Goal: Task Accomplishment & Management: Use online tool/utility

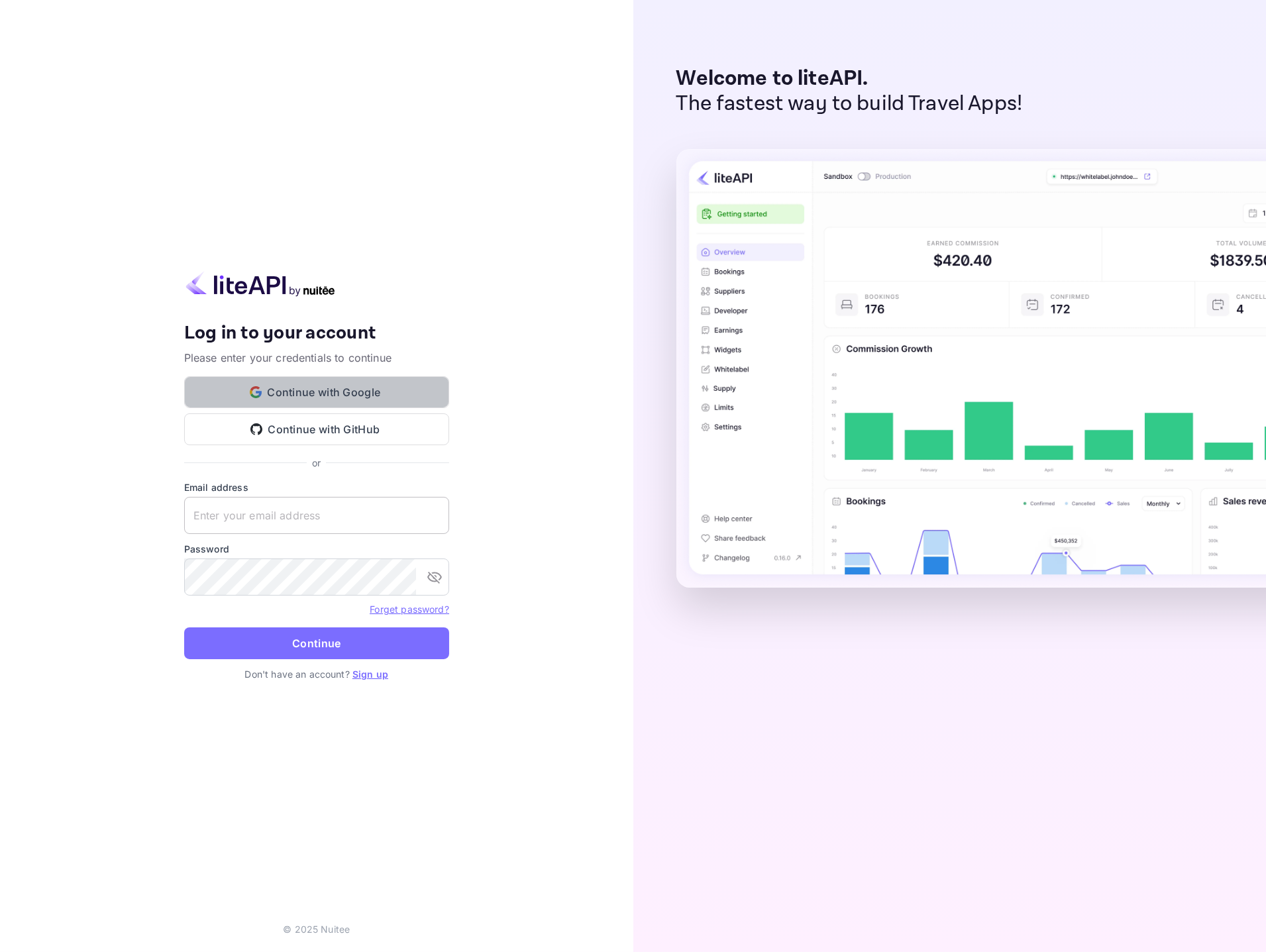
drag, startPoint x: 345, startPoint y: 387, endPoint x: 310, endPoint y: 507, distance: 125.0
click at [311, 506] on div "Your account has been created successfully, a confirmation link has been sent t…" at bounding box center [316, 476] width 265 height 410
click at [308, 525] on input "text" at bounding box center [316, 516] width 265 height 37
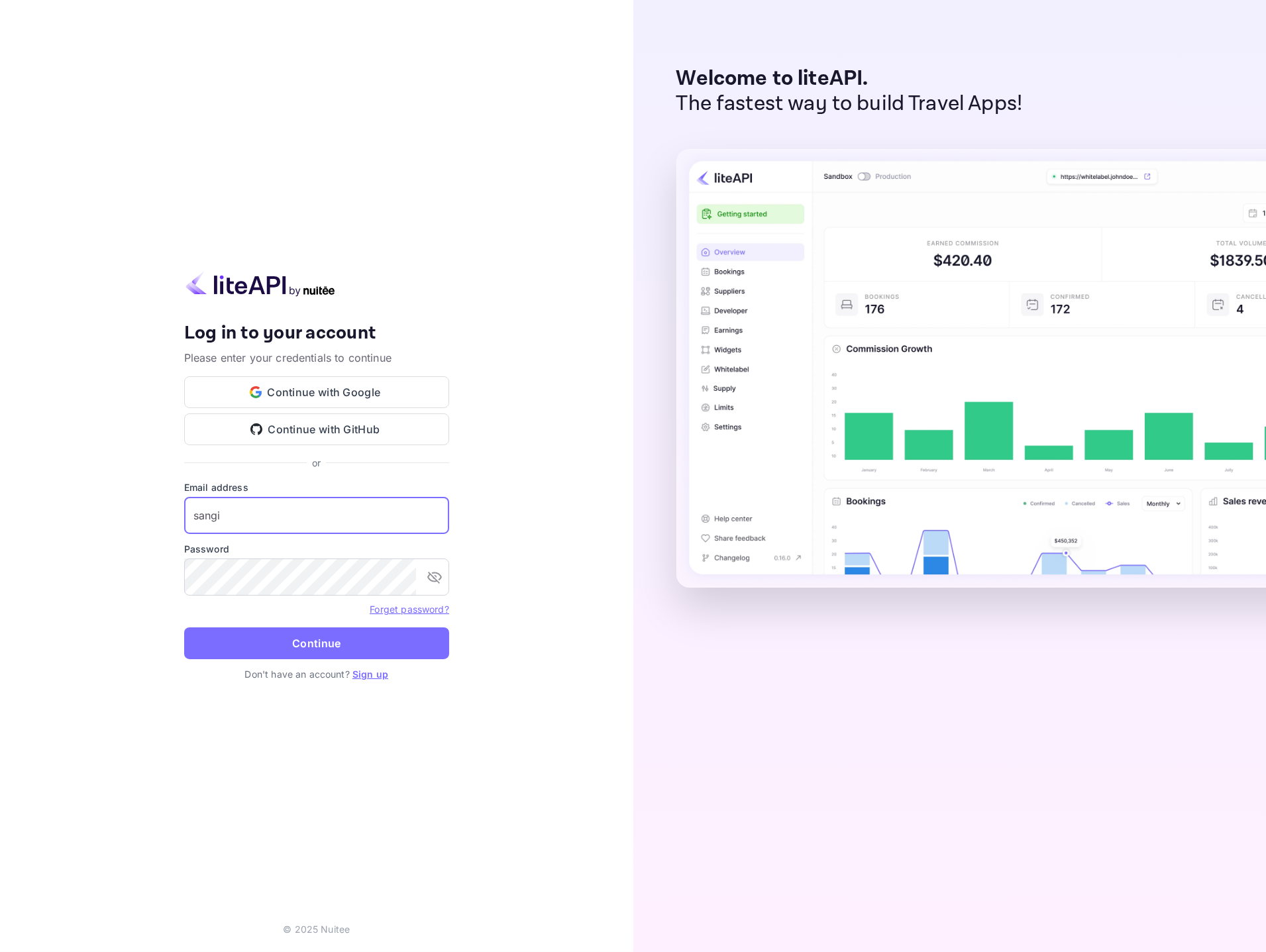
type input "sangil"
type input "[EMAIL_ADDRESS][DOMAIN_NAME]"
click at [184, 628] on button "Continue" at bounding box center [316, 643] width 265 height 31
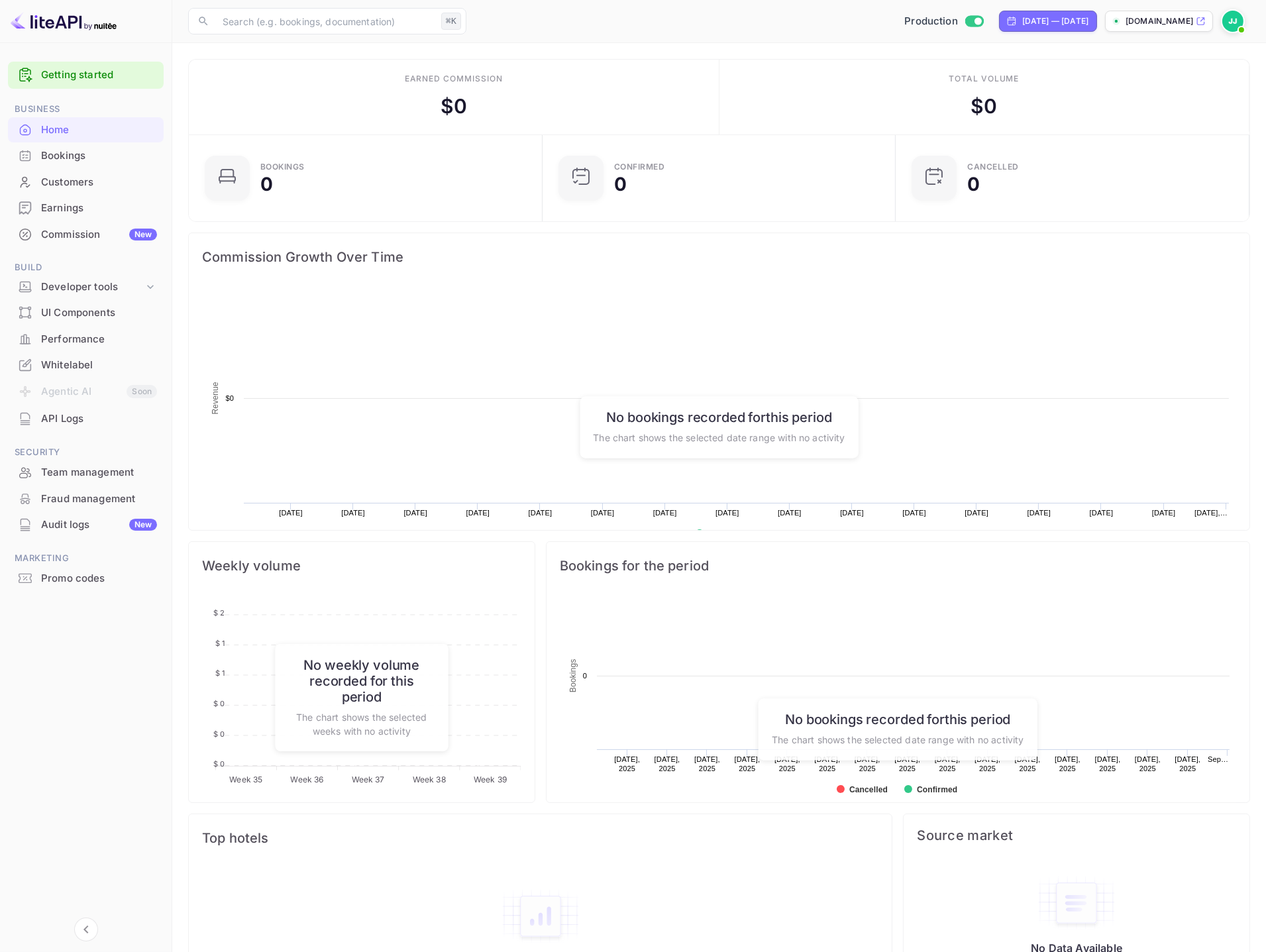
scroll to position [215, 346]
click at [98, 243] on div "Commission New" at bounding box center [86, 235] width 156 height 26
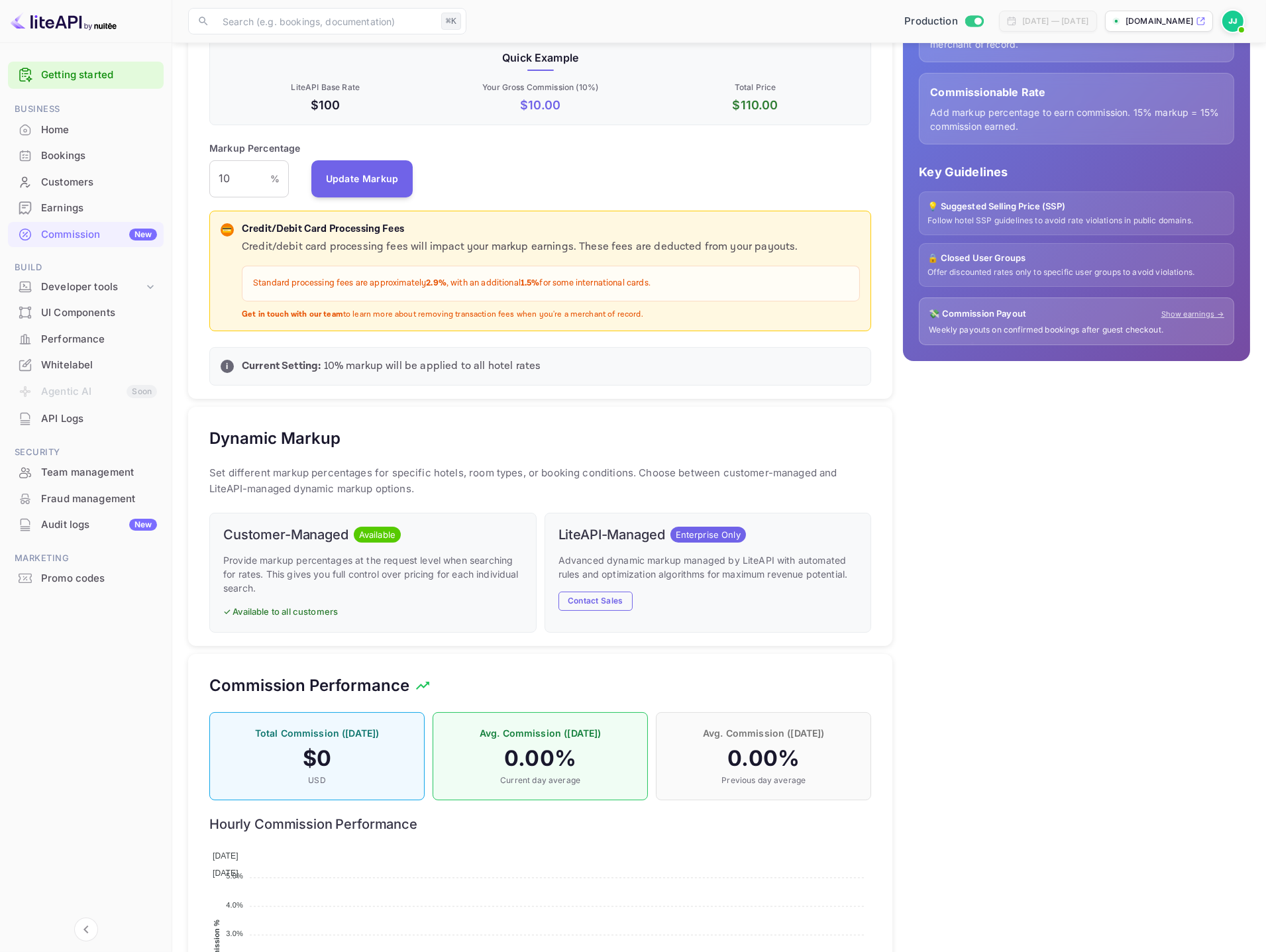
scroll to position [378, 0]
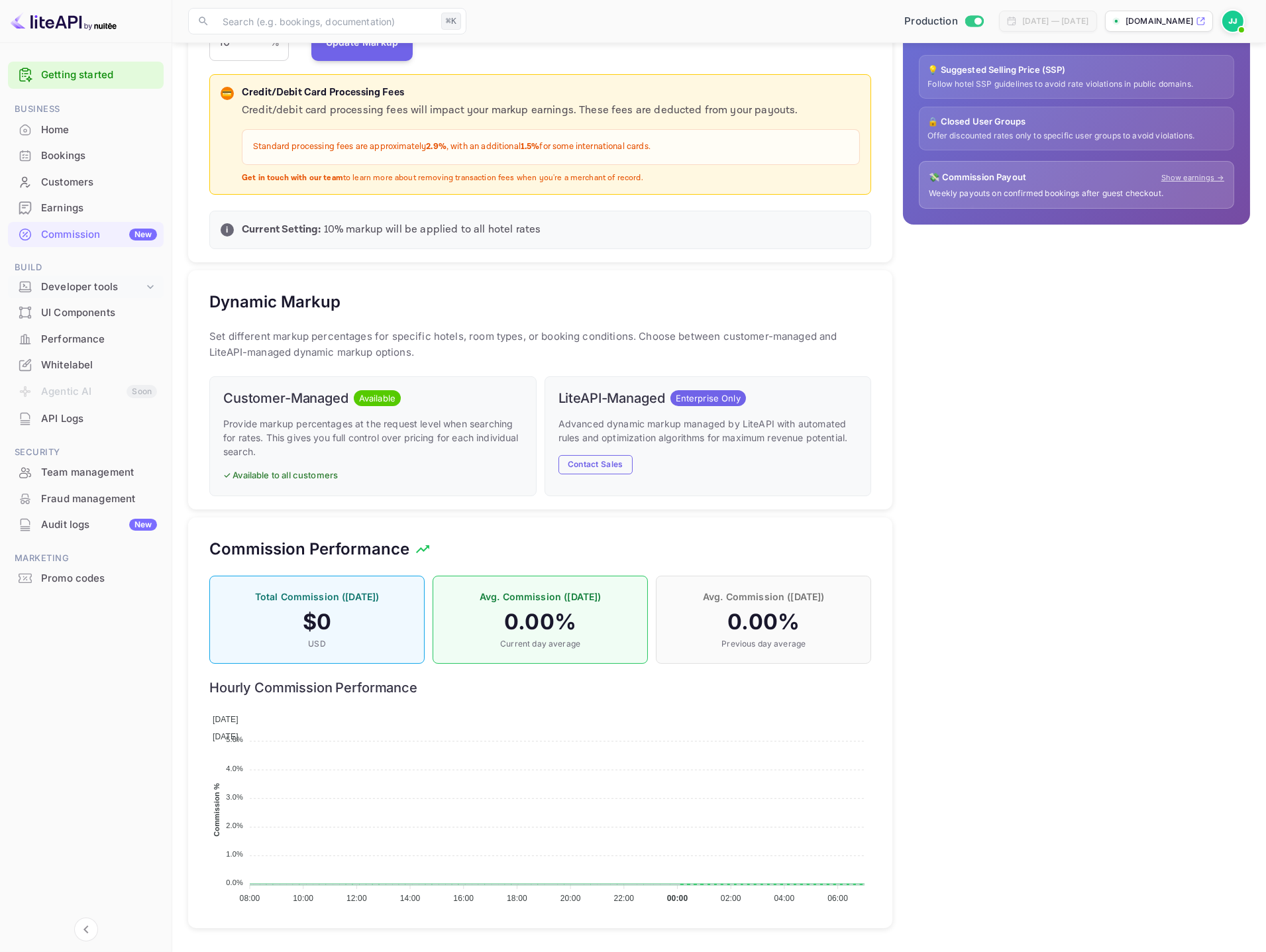
click at [94, 284] on div "Developer tools" at bounding box center [92, 287] width 102 height 15
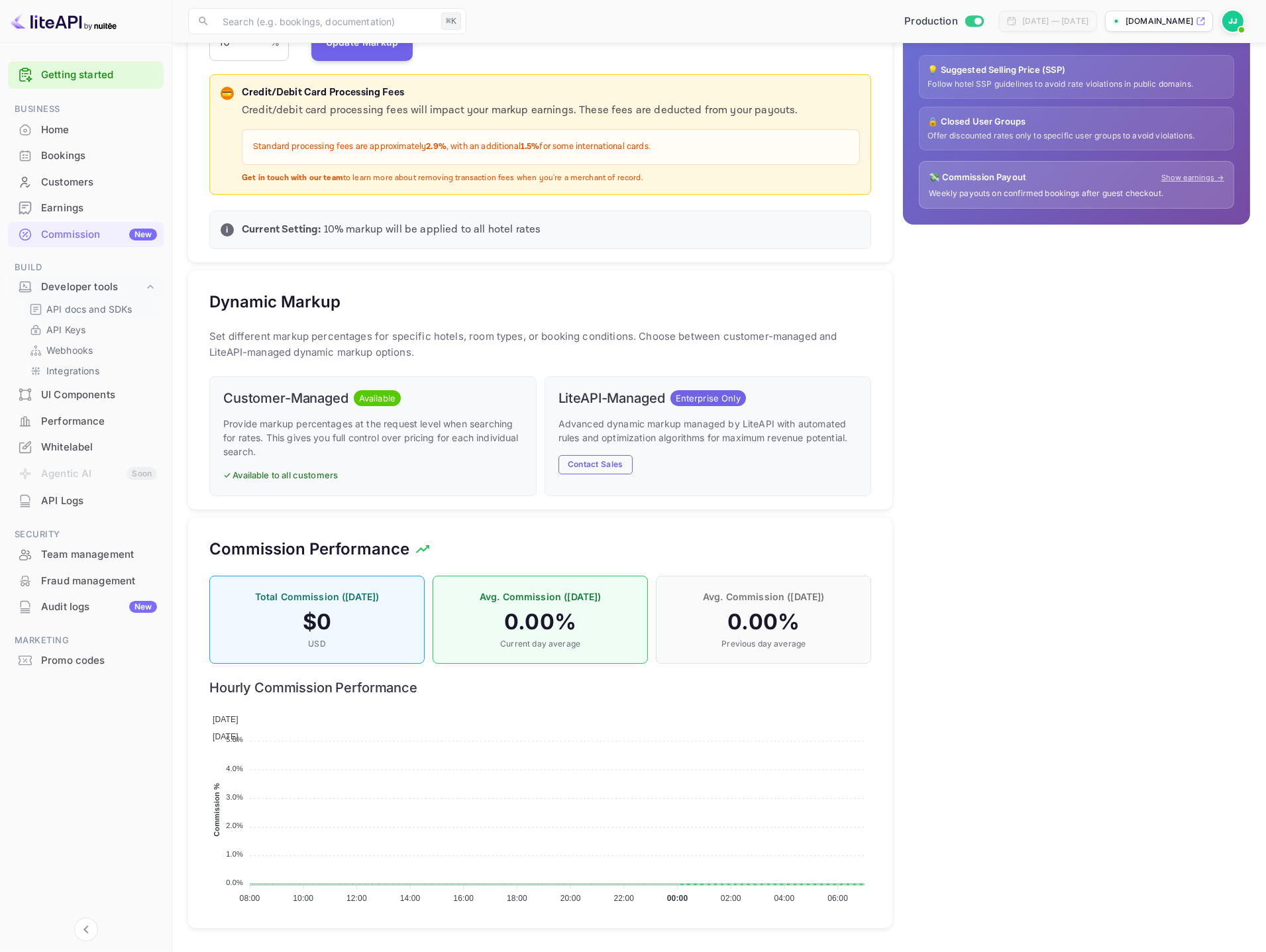
click at [97, 301] on div "API docs and SDKs" at bounding box center [91, 309] width 135 height 19
click at [115, 328] on link "API Keys" at bounding box center [91, 329] width 124 height 14
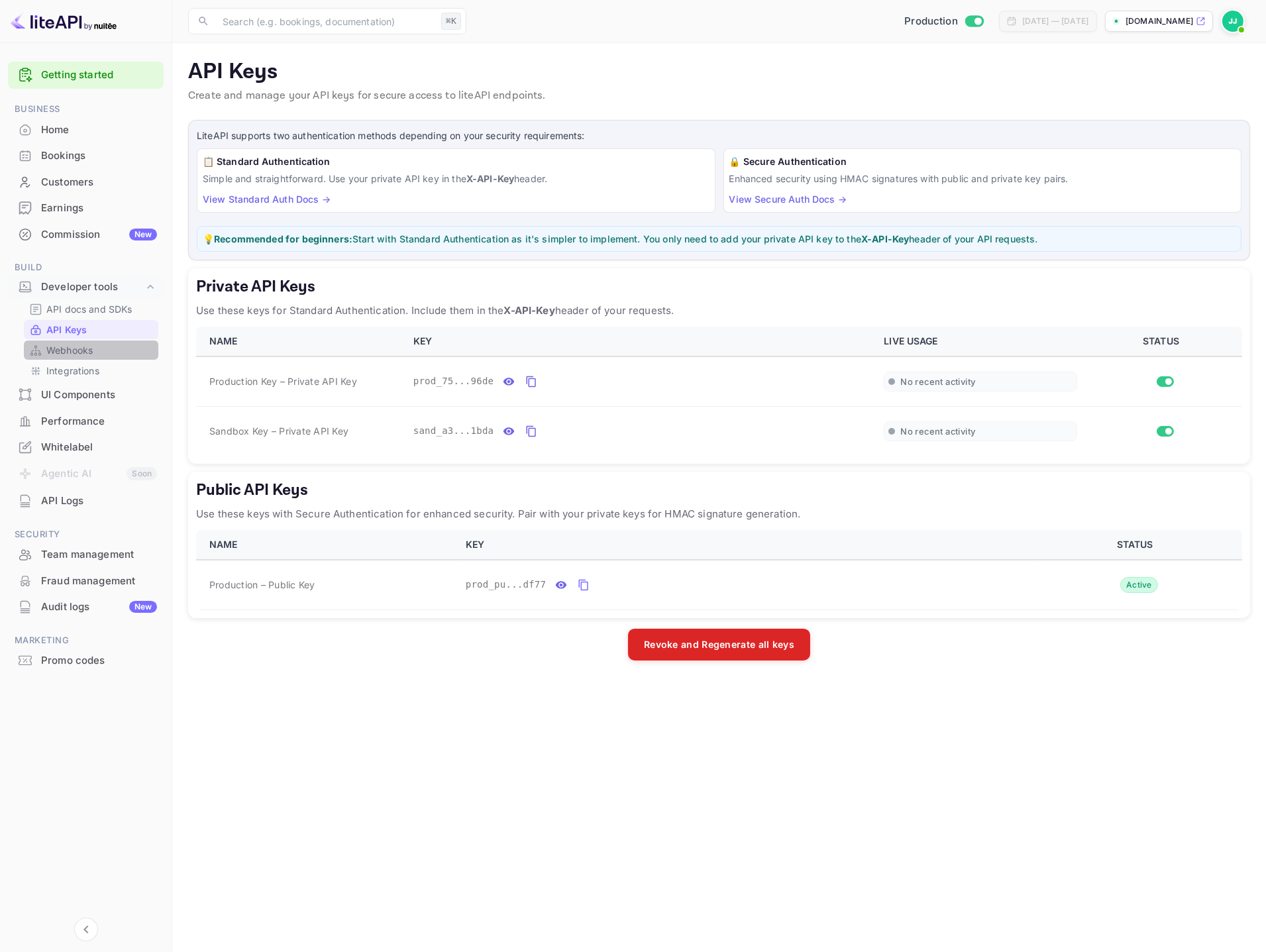
click at [110, 358] on div "Webhooks" at bounding box center [91, 350] width 135 height 19
click at [102, 374] on link "Integrations" at bounding box center [91, 370] width 124 height 14
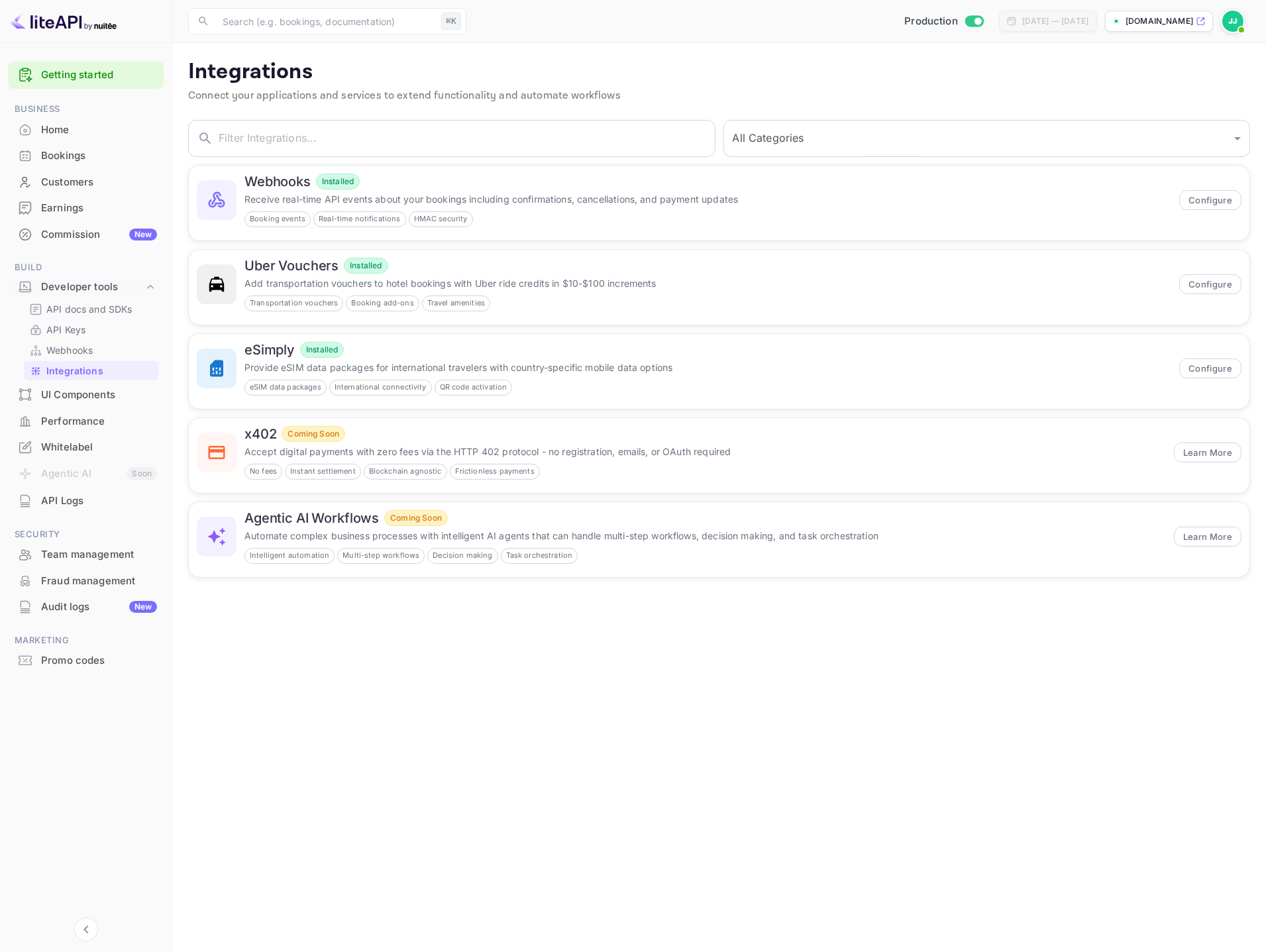
click at [97, 400] on div "UI Components" at bounding box center [99, 395] width 116 height 15
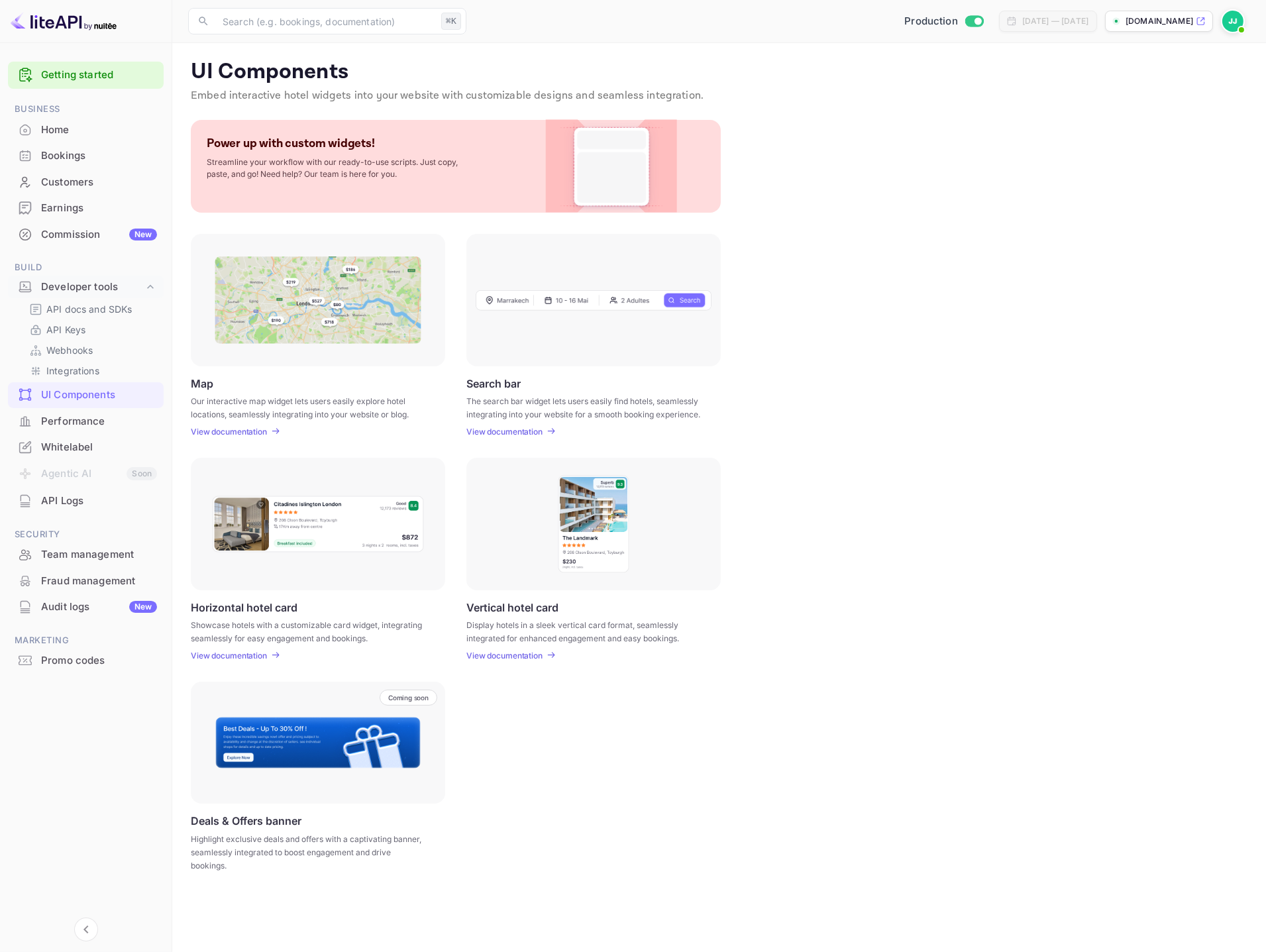
click at [91, 418] on div "Performance" at bounding box center [99, 421] width 116 height 15
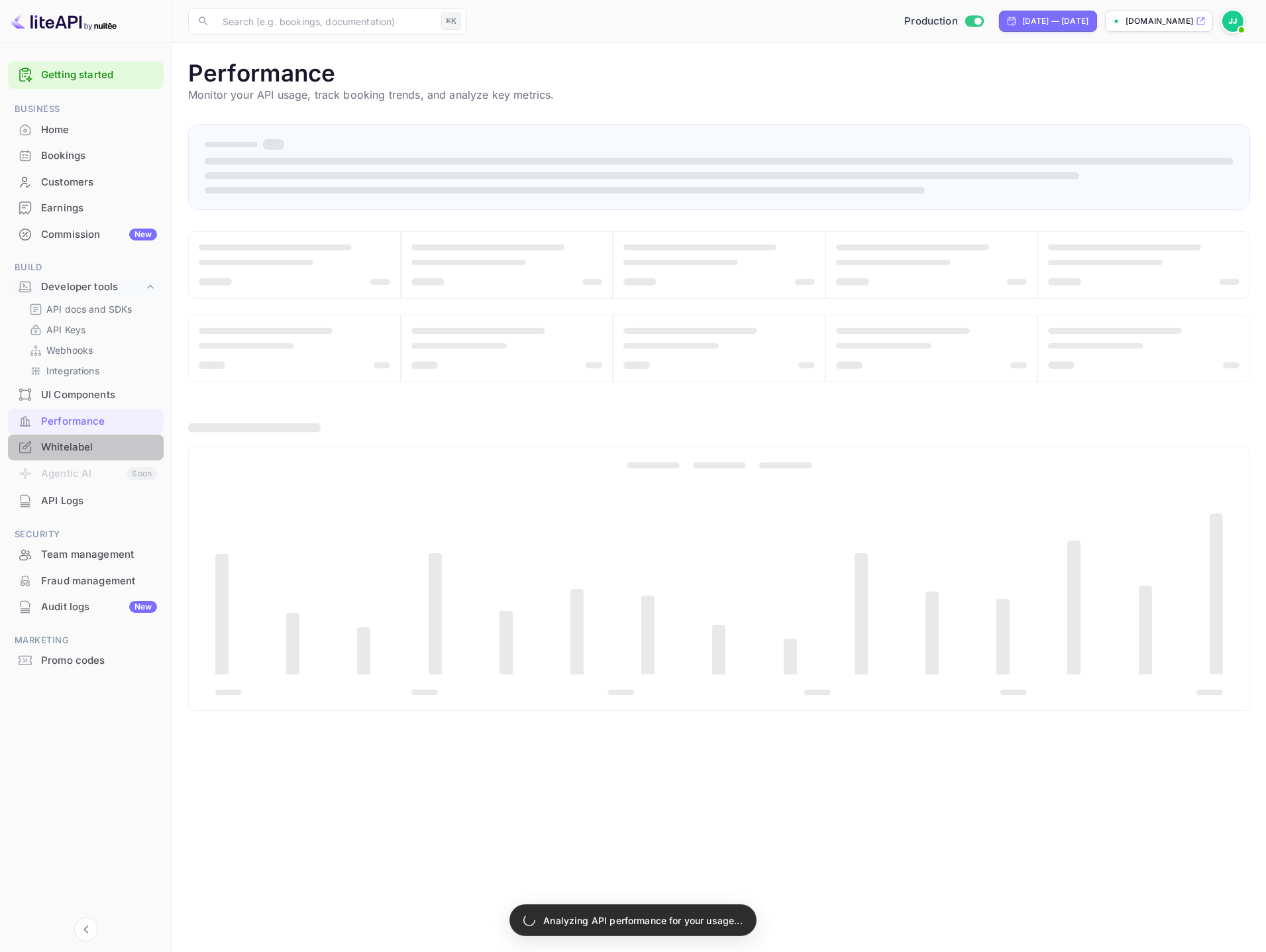
click at [94, 444] on div "Whitelabel" at bounding box center [99, 447] width 116 height 15
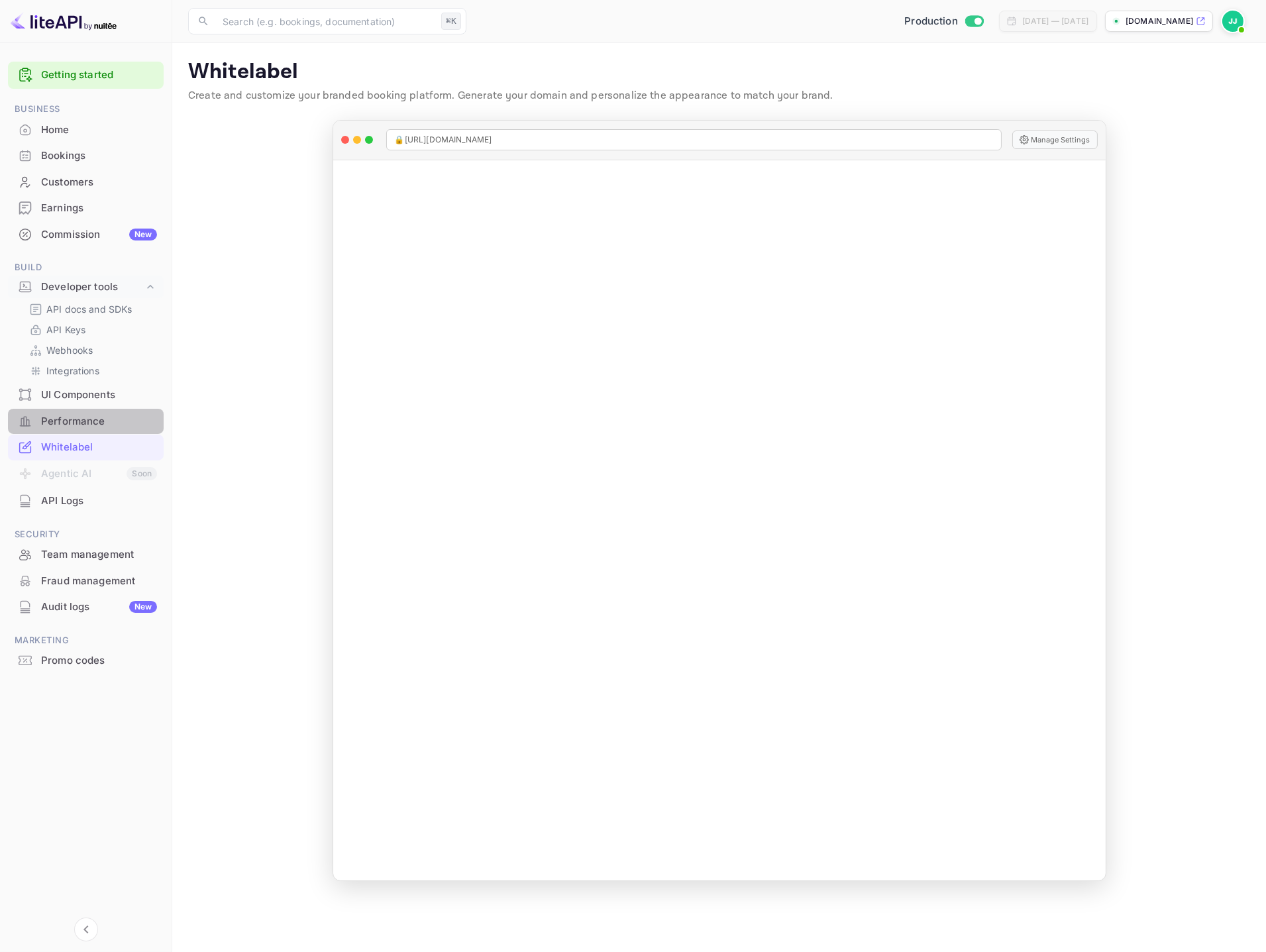
click at [102, 415] on div "Performance" at bounding box center [99, 421] width 116 height 15
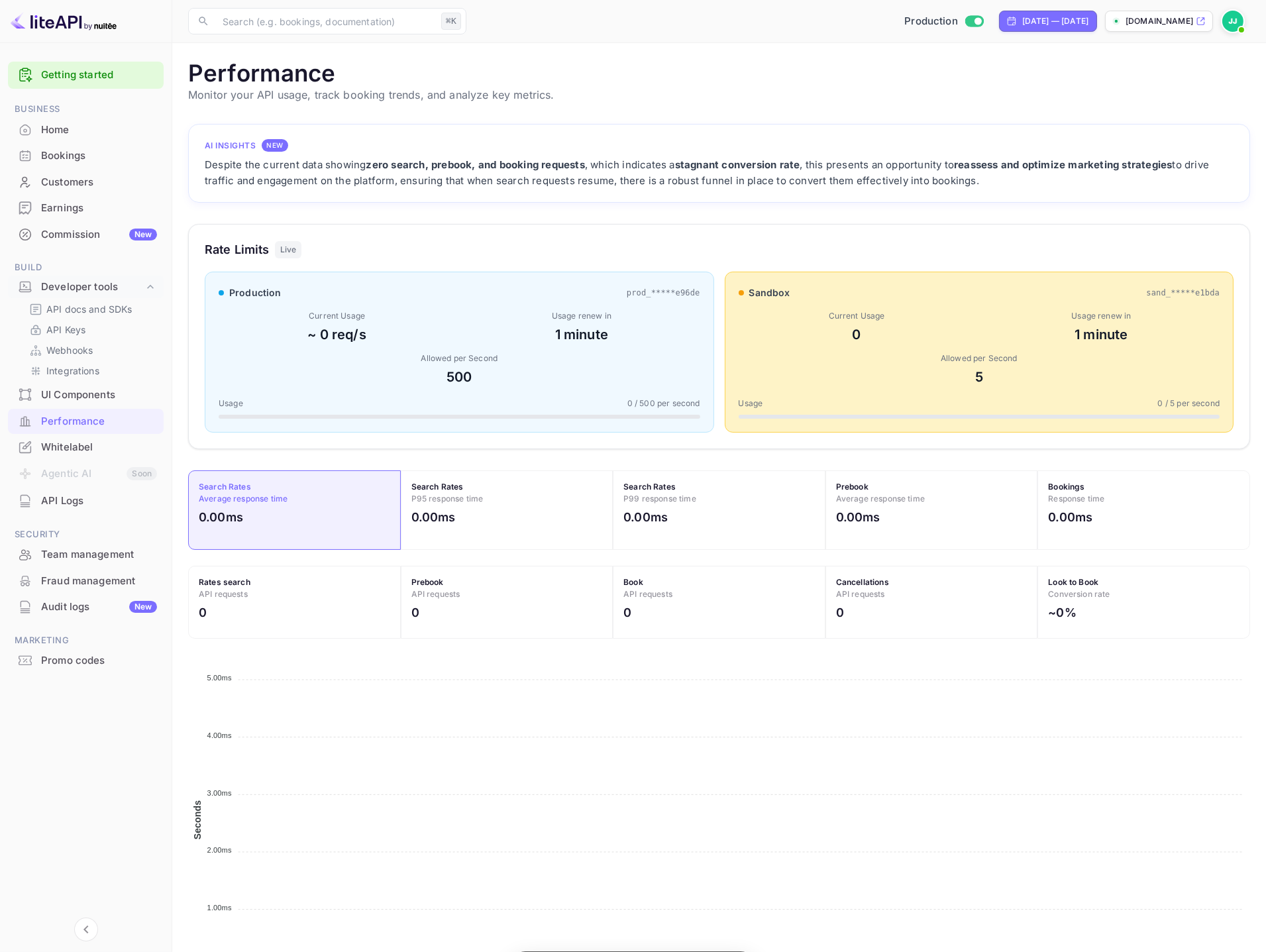
scroll to position [340, 1062]
click at [95, 447] on div "Whitelabel" at bounding box center [99, 447] width 116 height 15
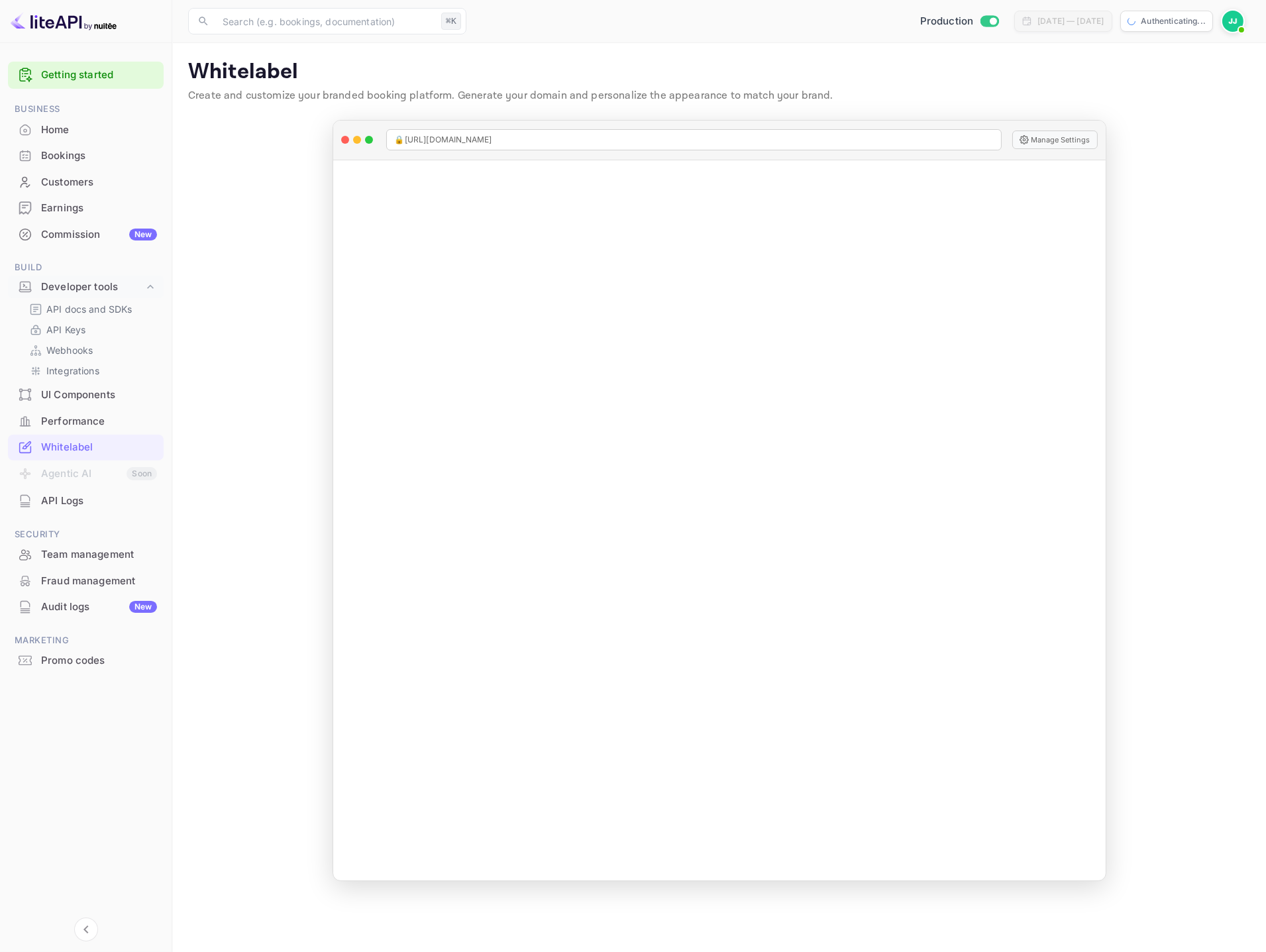
click at [79, 498] on div "API Logs" at bounding box center [99, 501] width 116 height 15
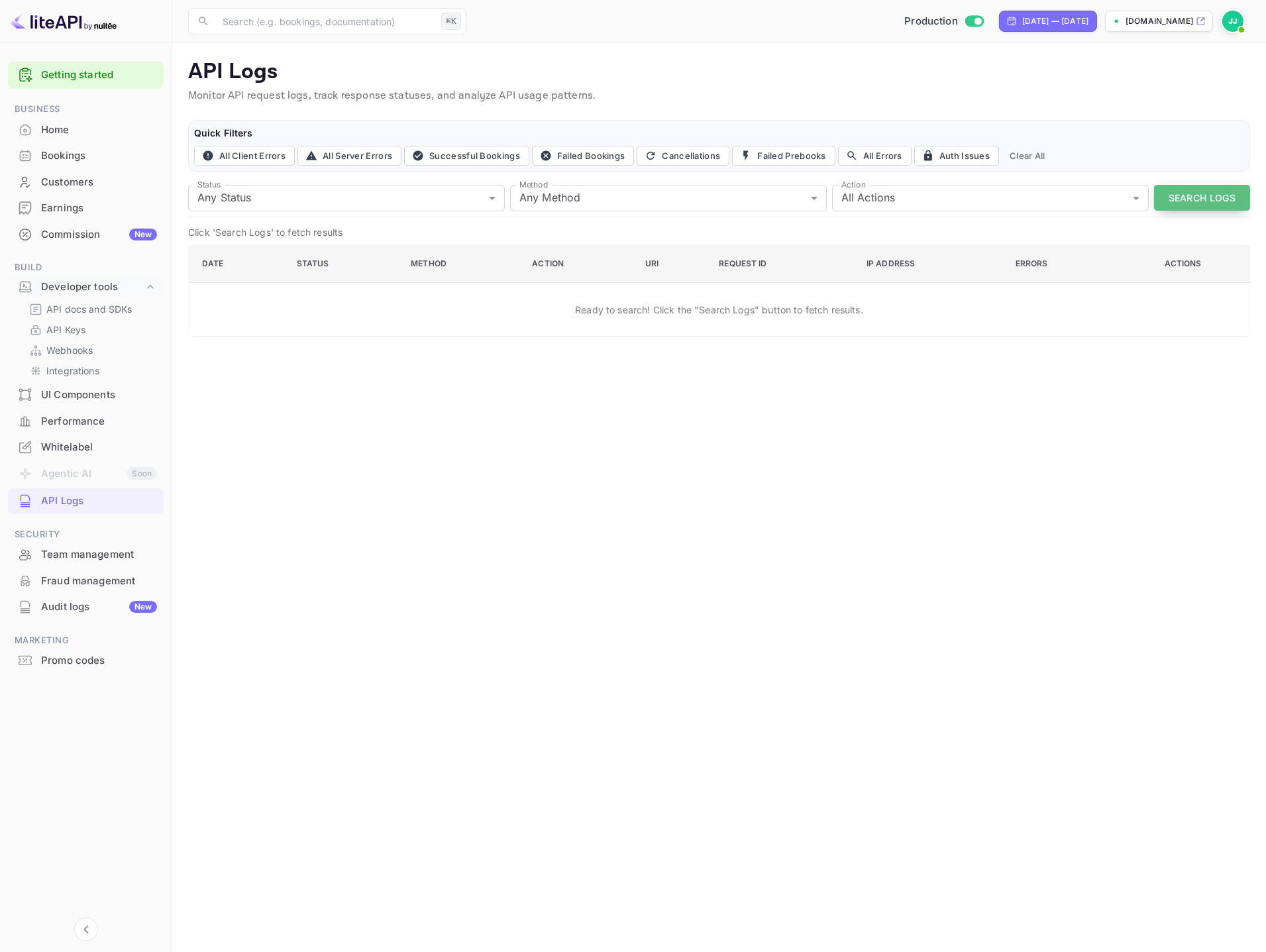
click at [1173, 198] on button "Search Logs" at bounding box center [1202, 198] width 96 height 26
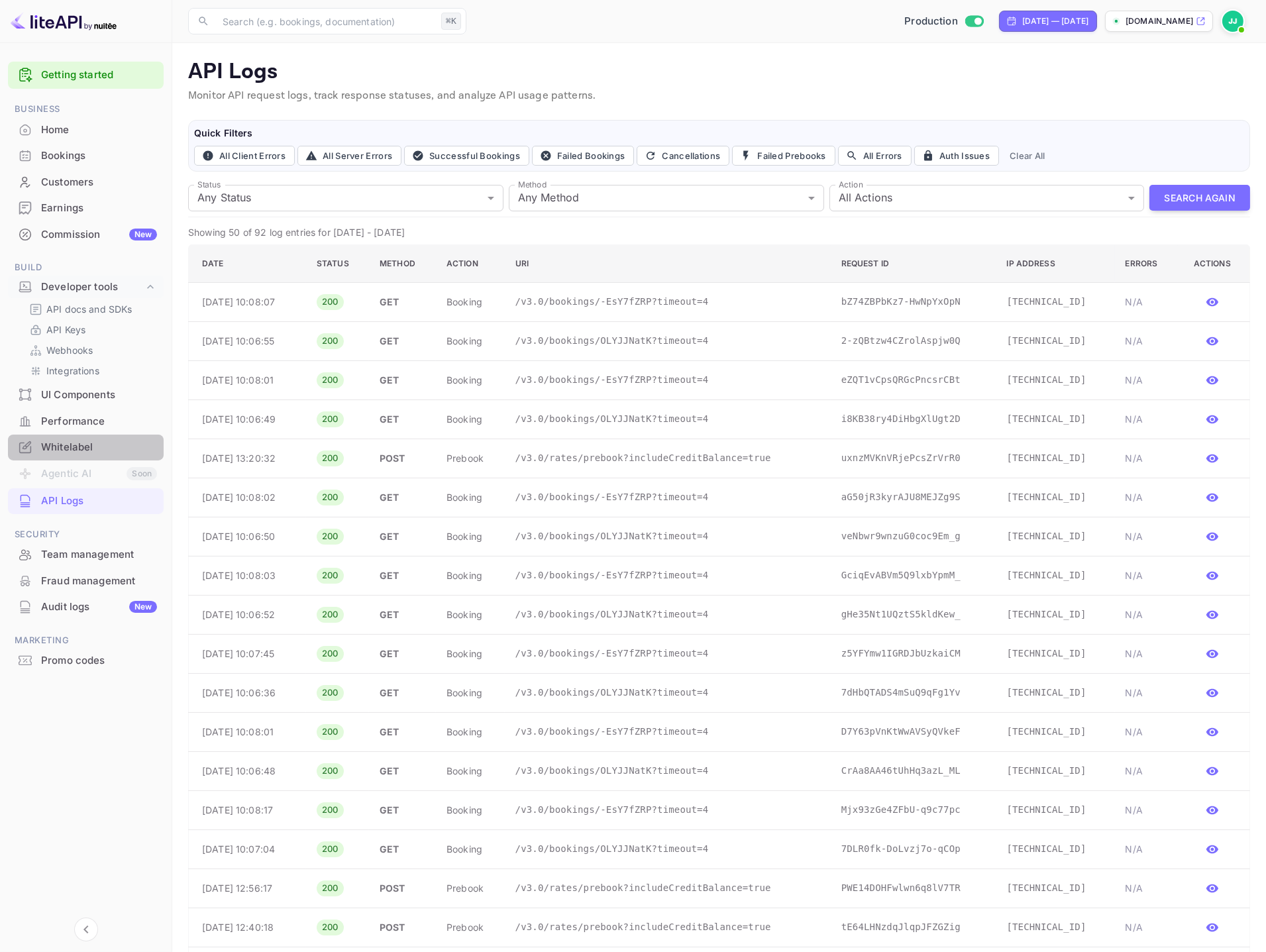
click at [65, 445] on div "Whitelabel" at bounding box center [99, 447] width 116 height 15
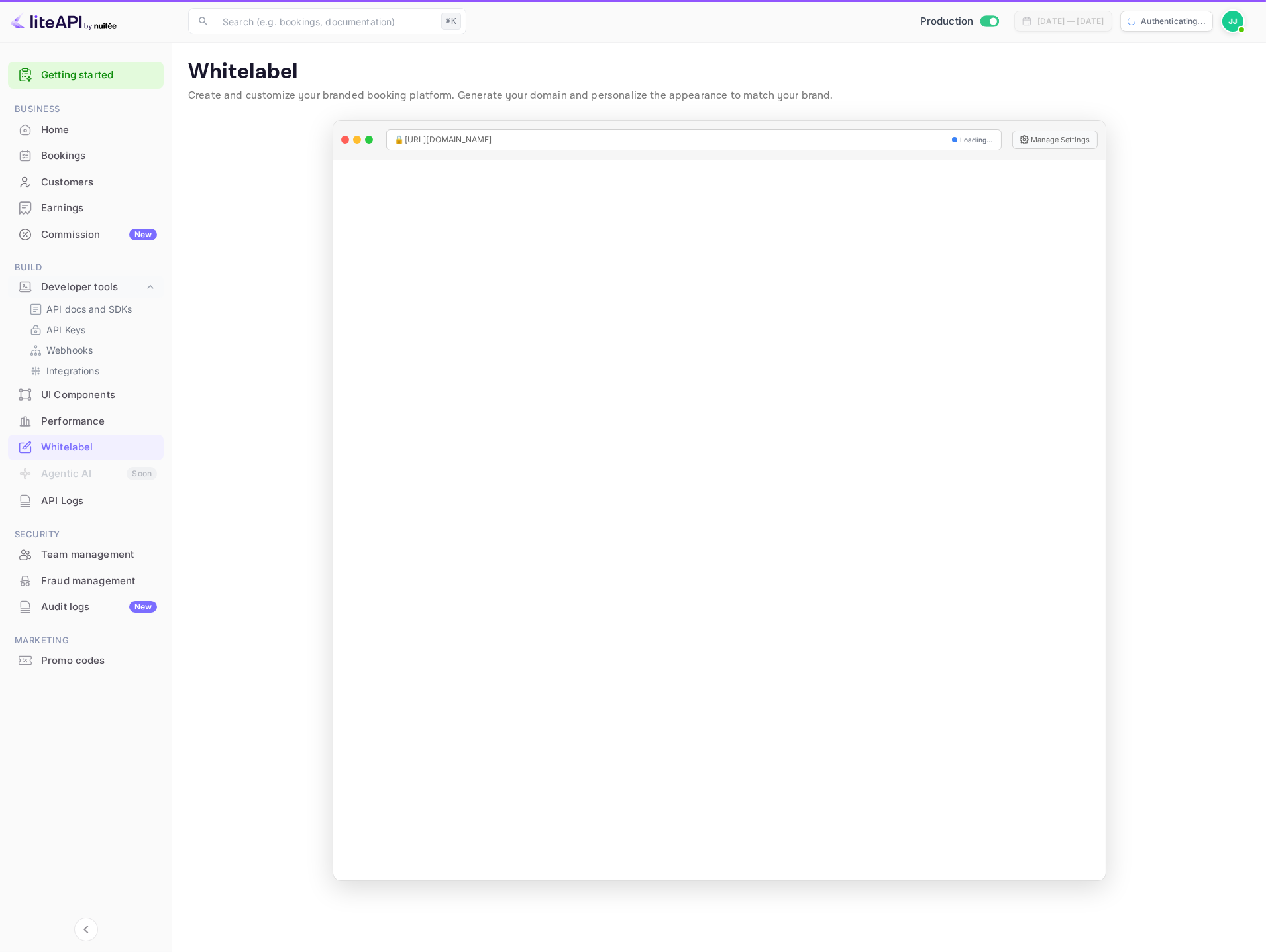
click at [91, 420] on div "Performance" at bounding box center [99, 421] width 116 height 15
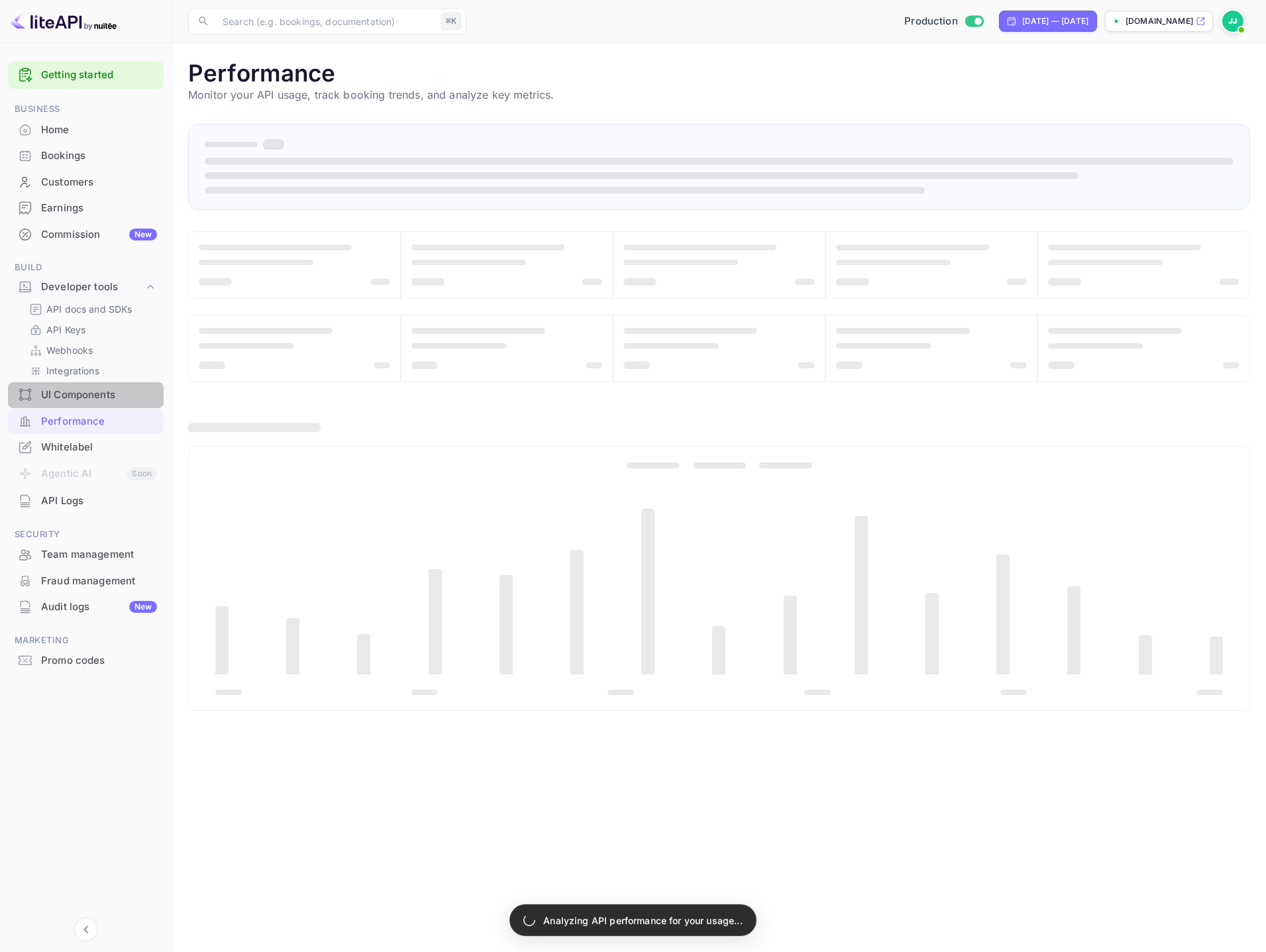
click at [112, 398] on div "UI Components" at bounding box center [99, 395] width 116 height 15
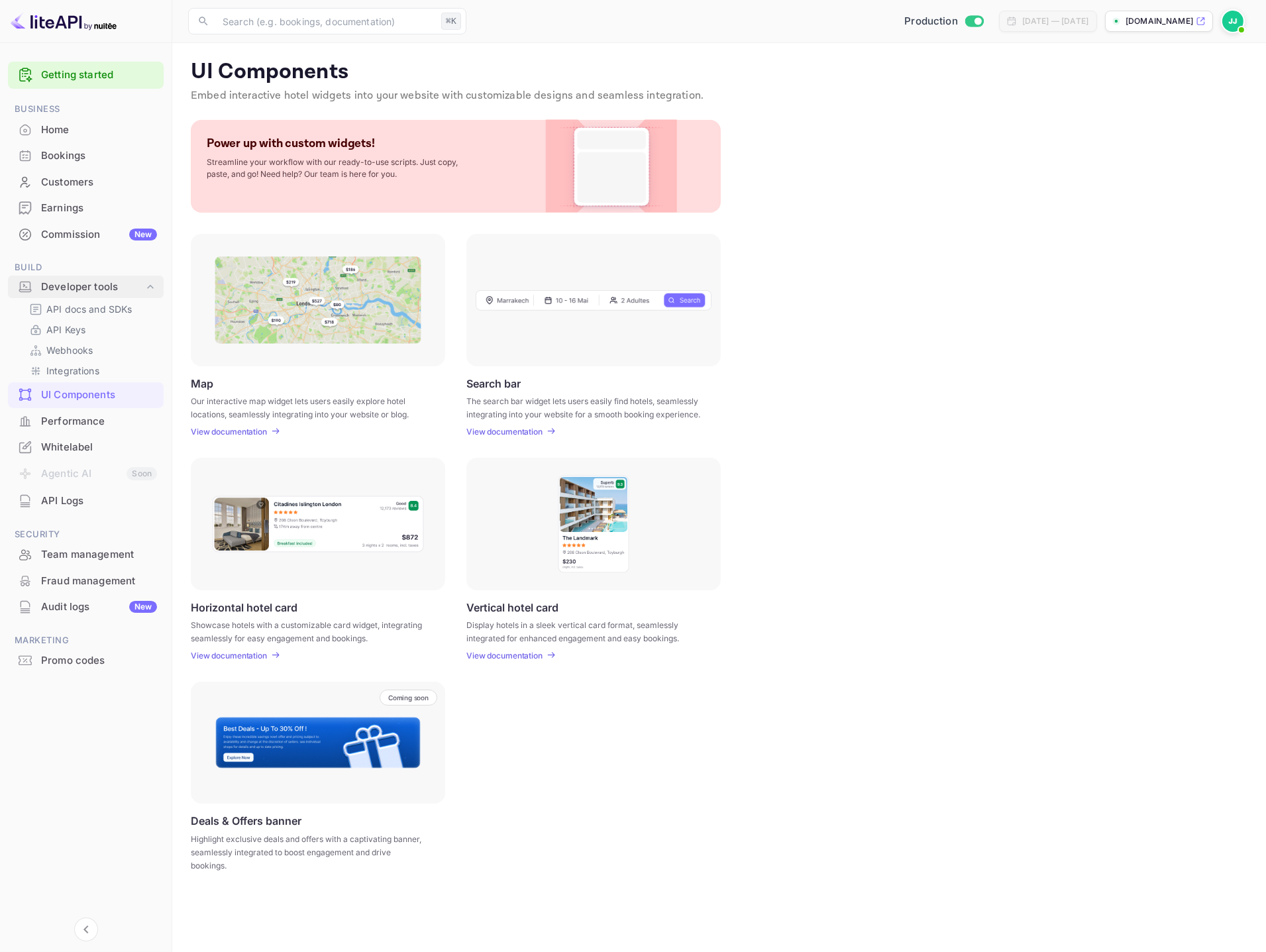
click at [94, 291] on div "Developer tools" at bounding box center [92, 287] width 102 height 15
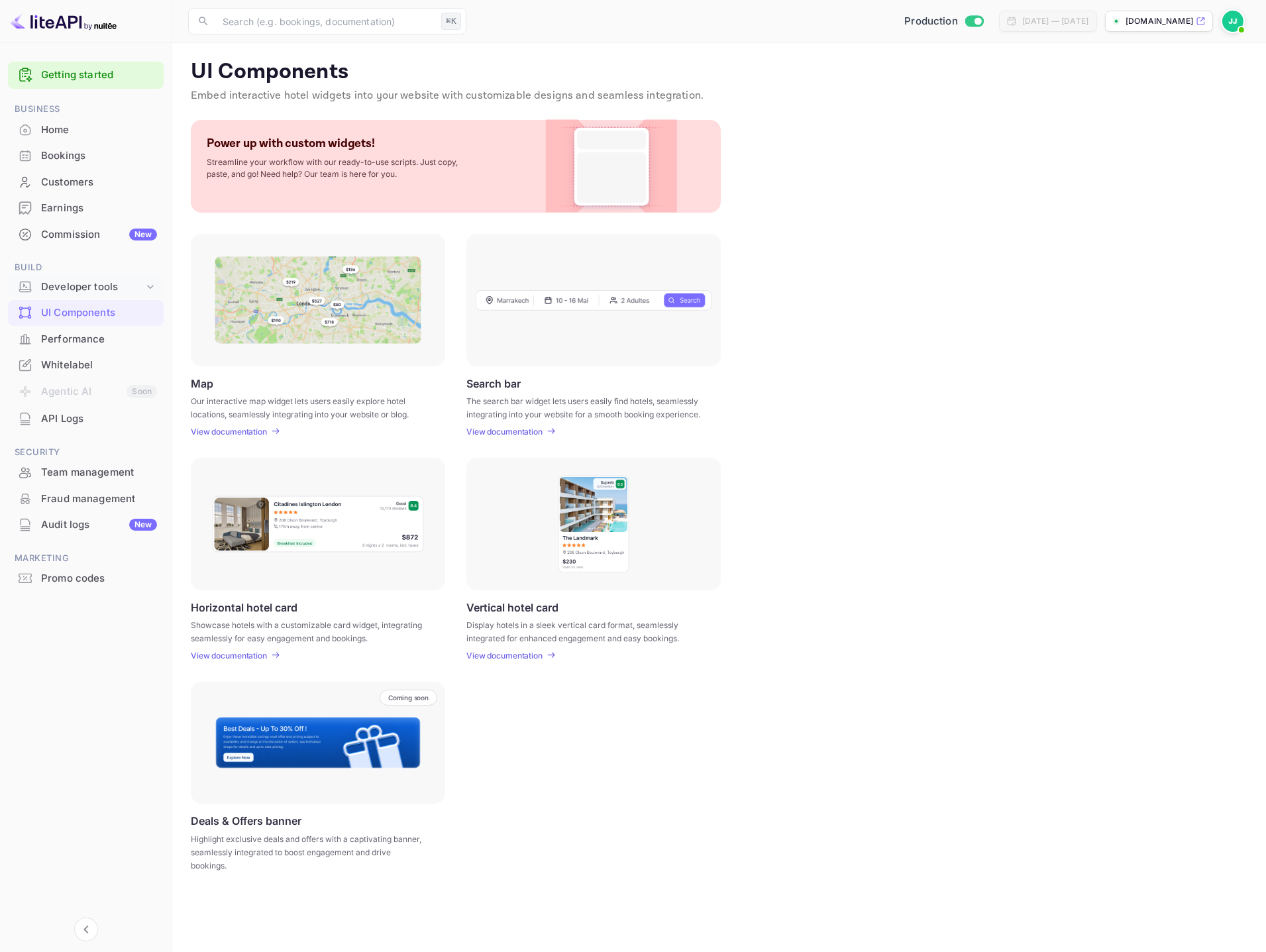
click at [94, 291] on div "Developer tools" at bounding box center [92, 287] width 102 height 15
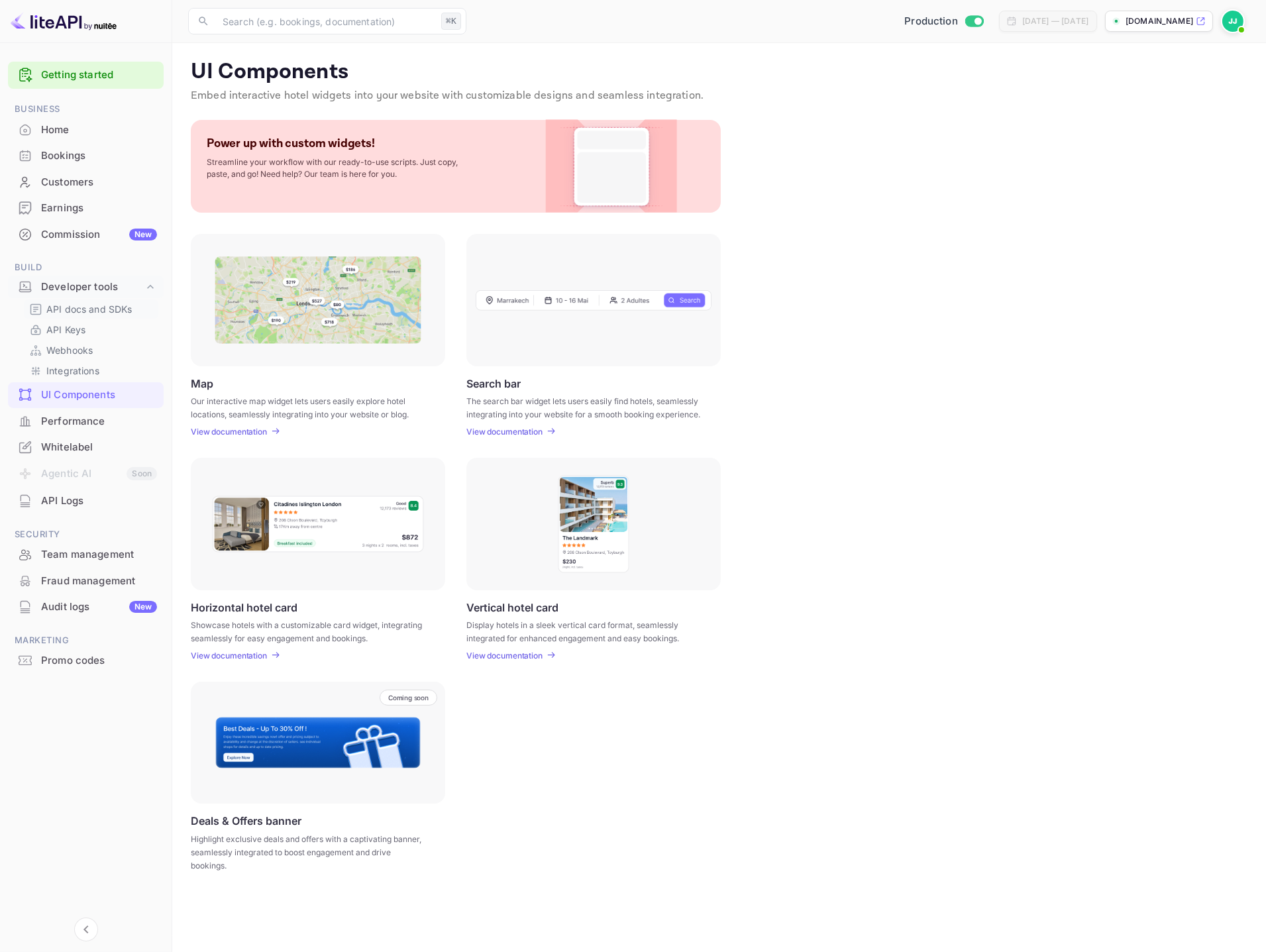
click at [94, 303] on p "API docs and SDKs" at bounding box center [89, 308] width 86 height 14
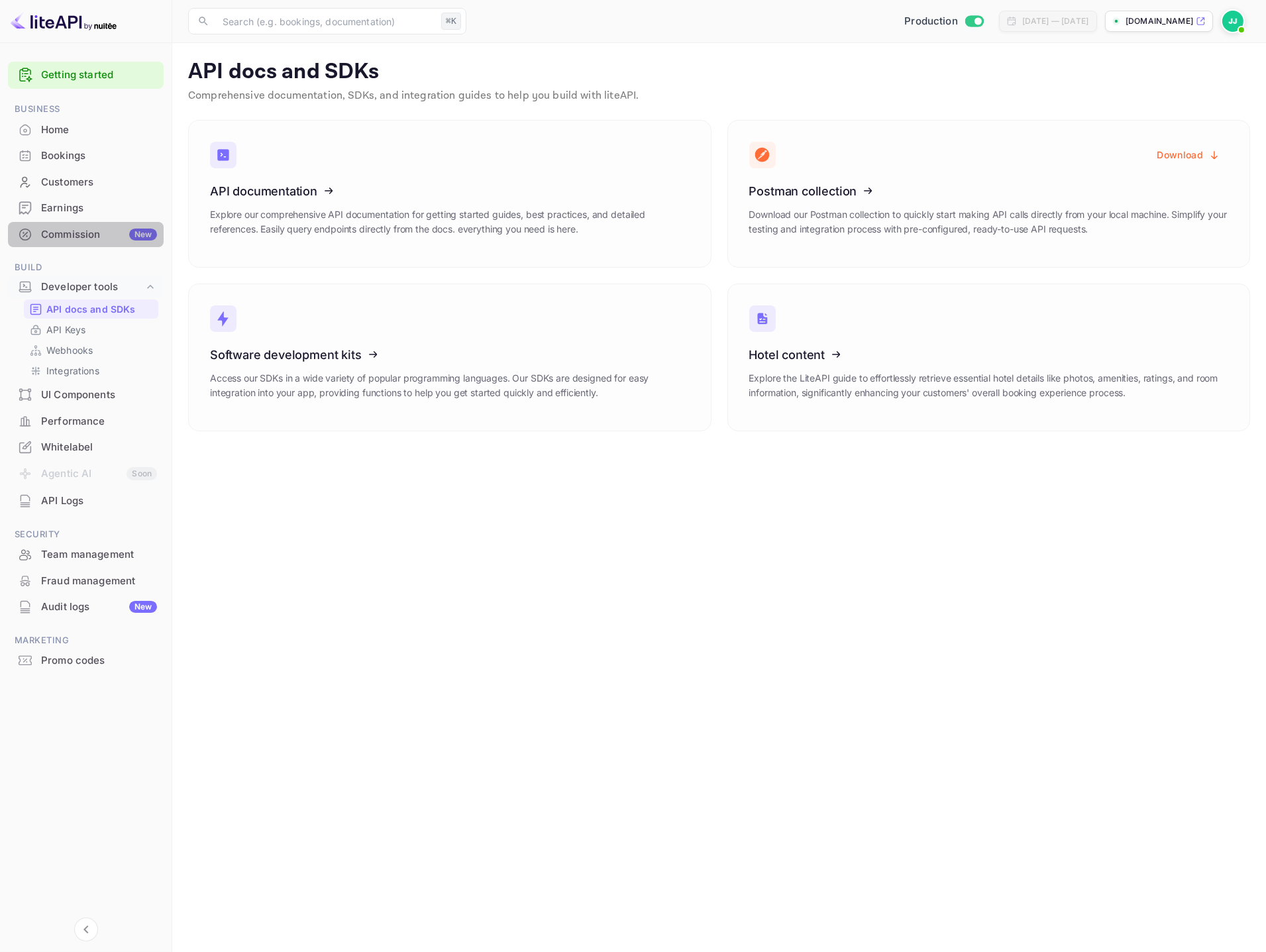
click at [74, 239] on div "Commission New" at bounding box center [99, 235] width 116 height 15
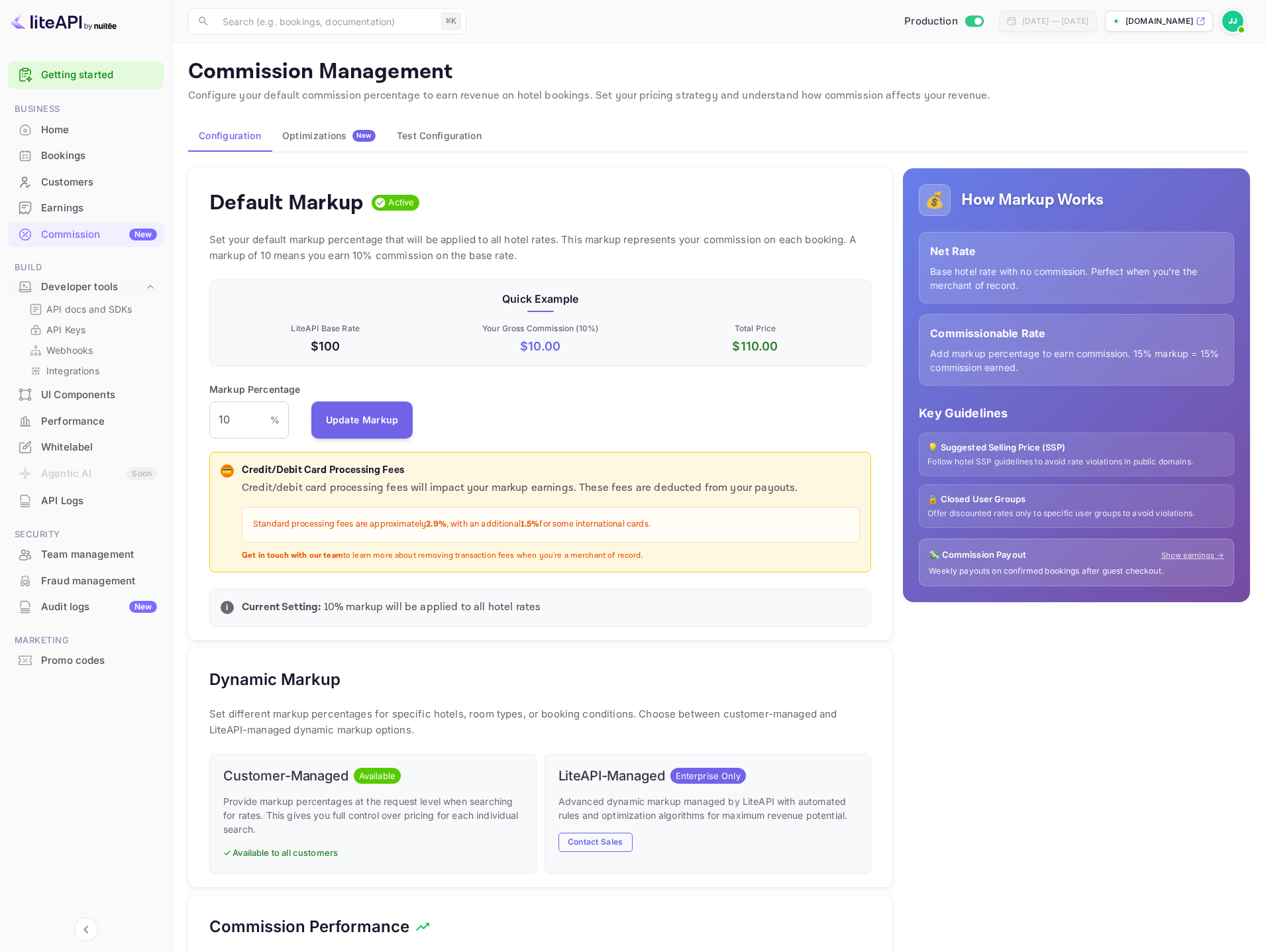
scroll to position [235, 662]
click at [285, 132] on div "Optimizations New" at bounding box center [329, 136] width 94 height 12
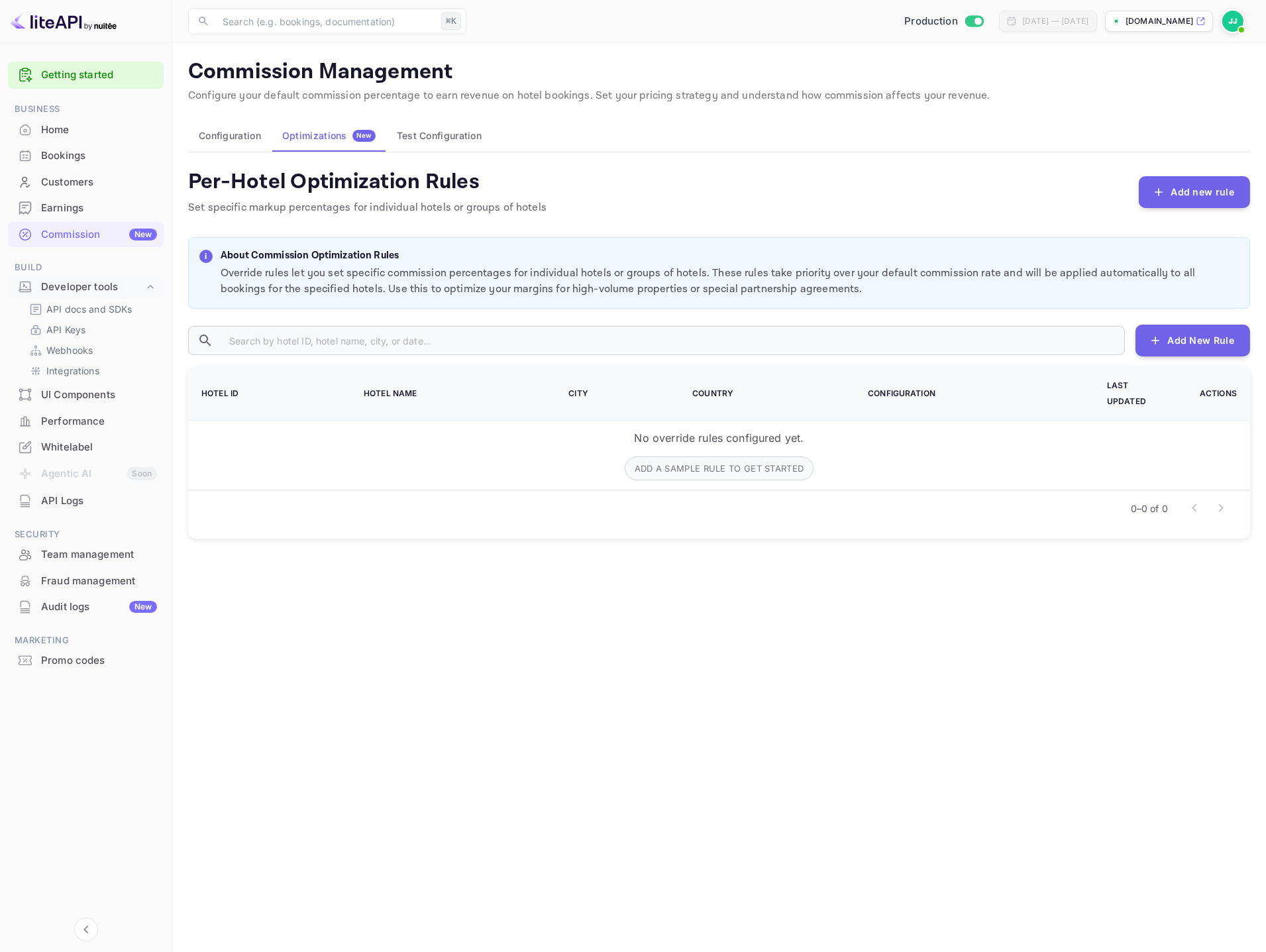
click at [409, 136] on button "Test Configuration" at bounding box center [439, 136] width 106 height 31
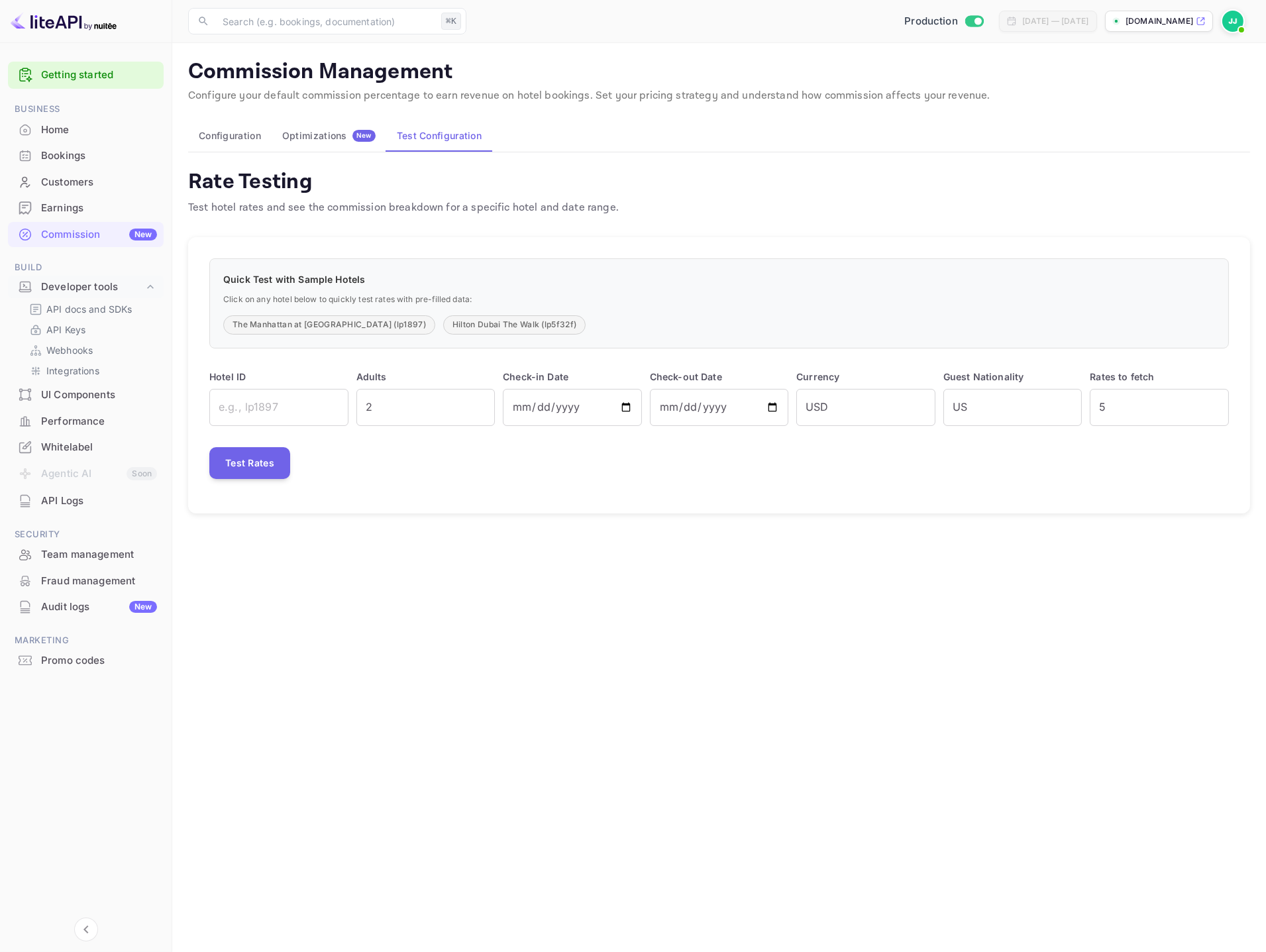
click at [95, 211] on div "Earnings" at bounding box center [99, 208] width 116 height 15
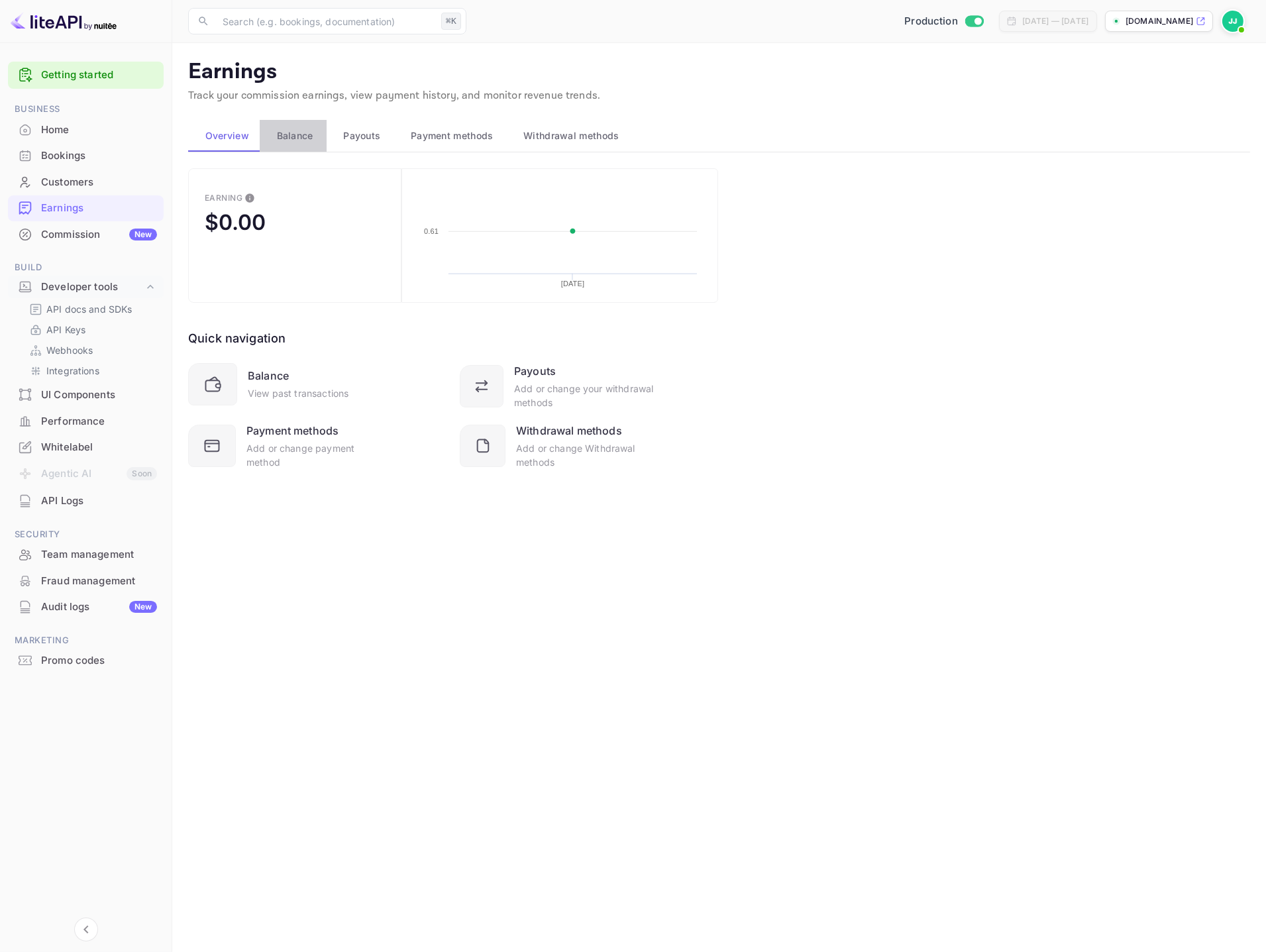
click at [280, 128] on span "Balance" at bounding box center [295, 136] width 36 height 16
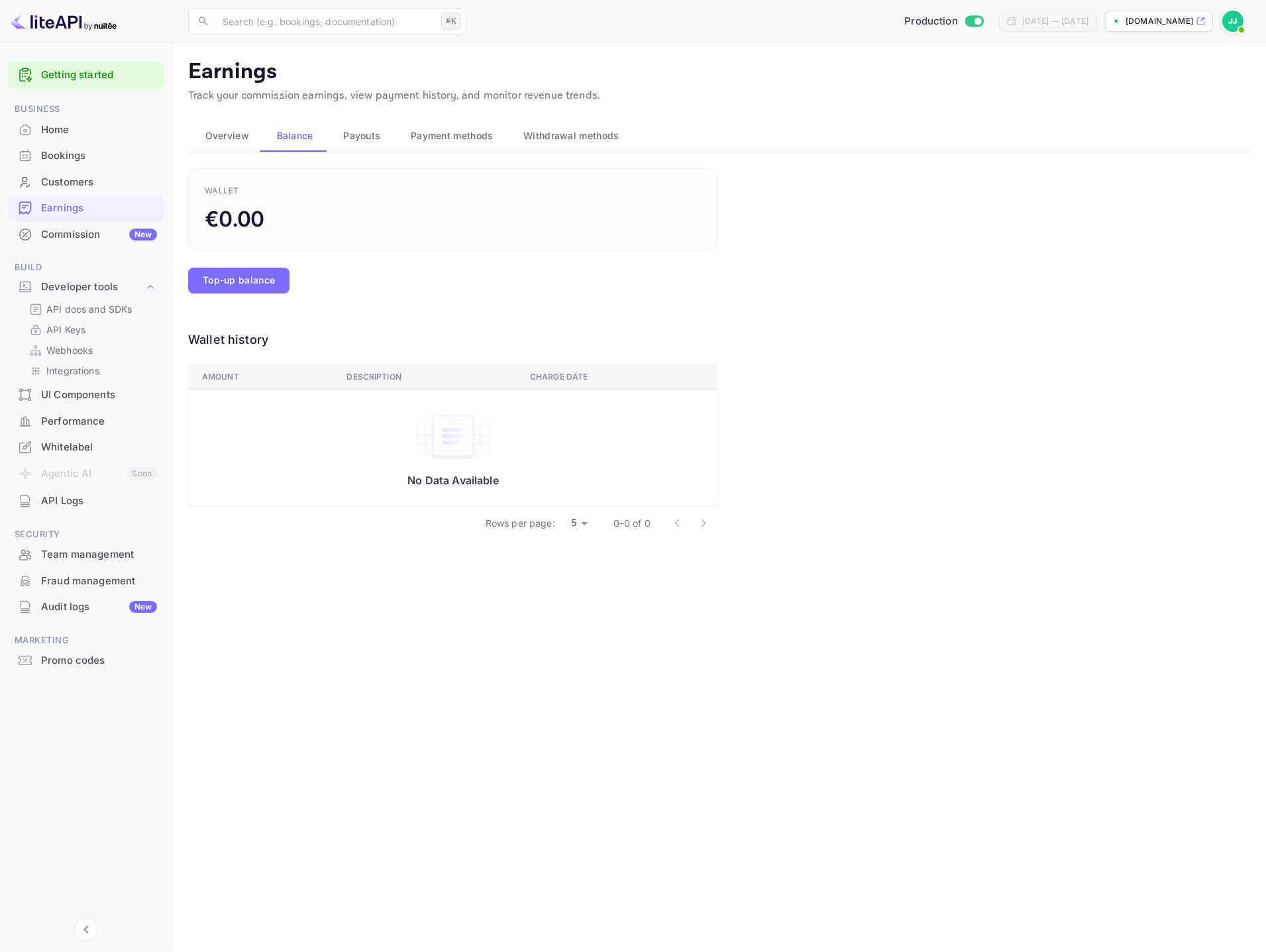
click at [386, 138] on button "Payouts" at bounding box center [361, 136] width 68 height 31
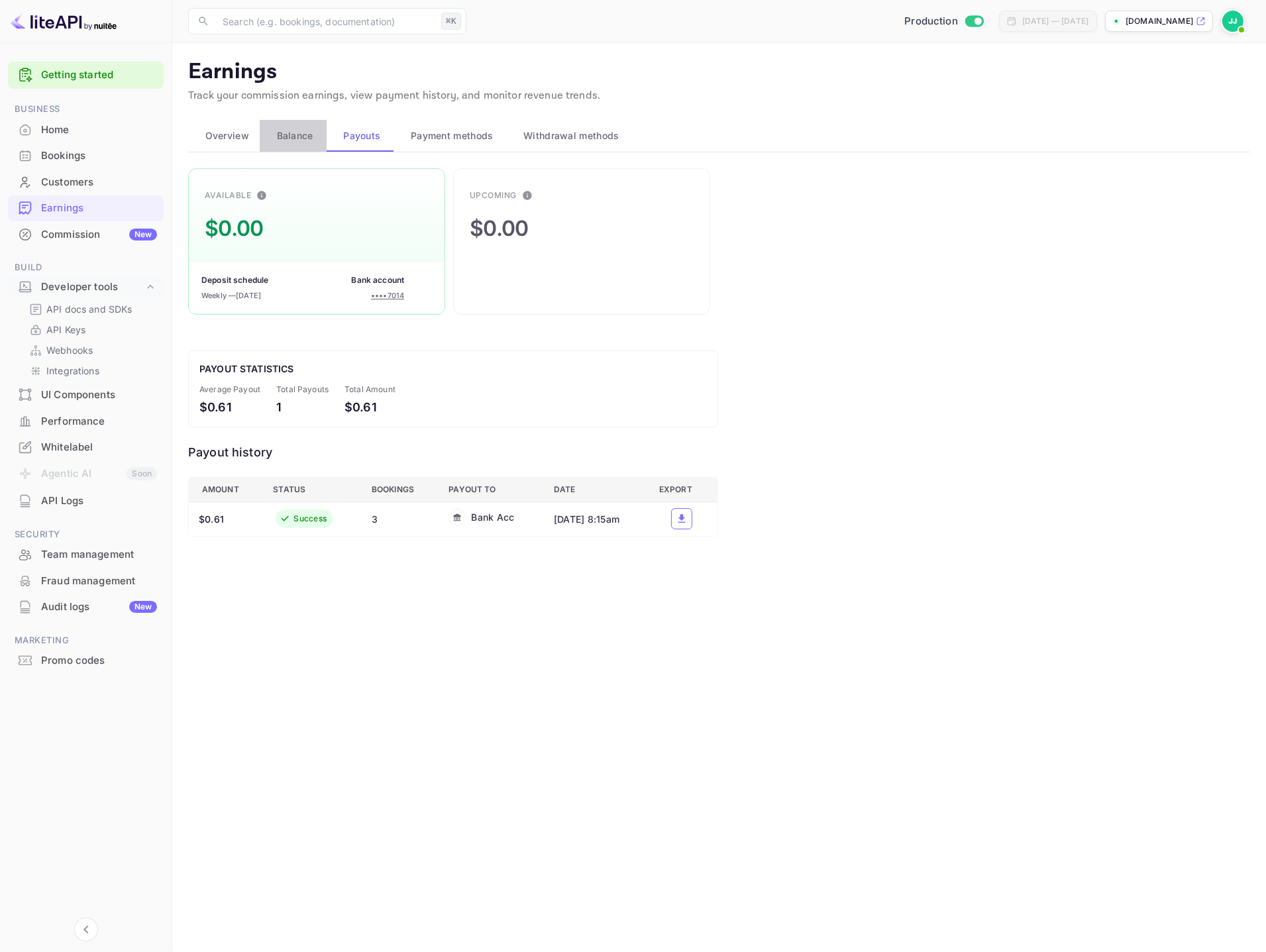
click at [269, 147] on button "Balance" at bounding box center [293, 136] width 67 height 31
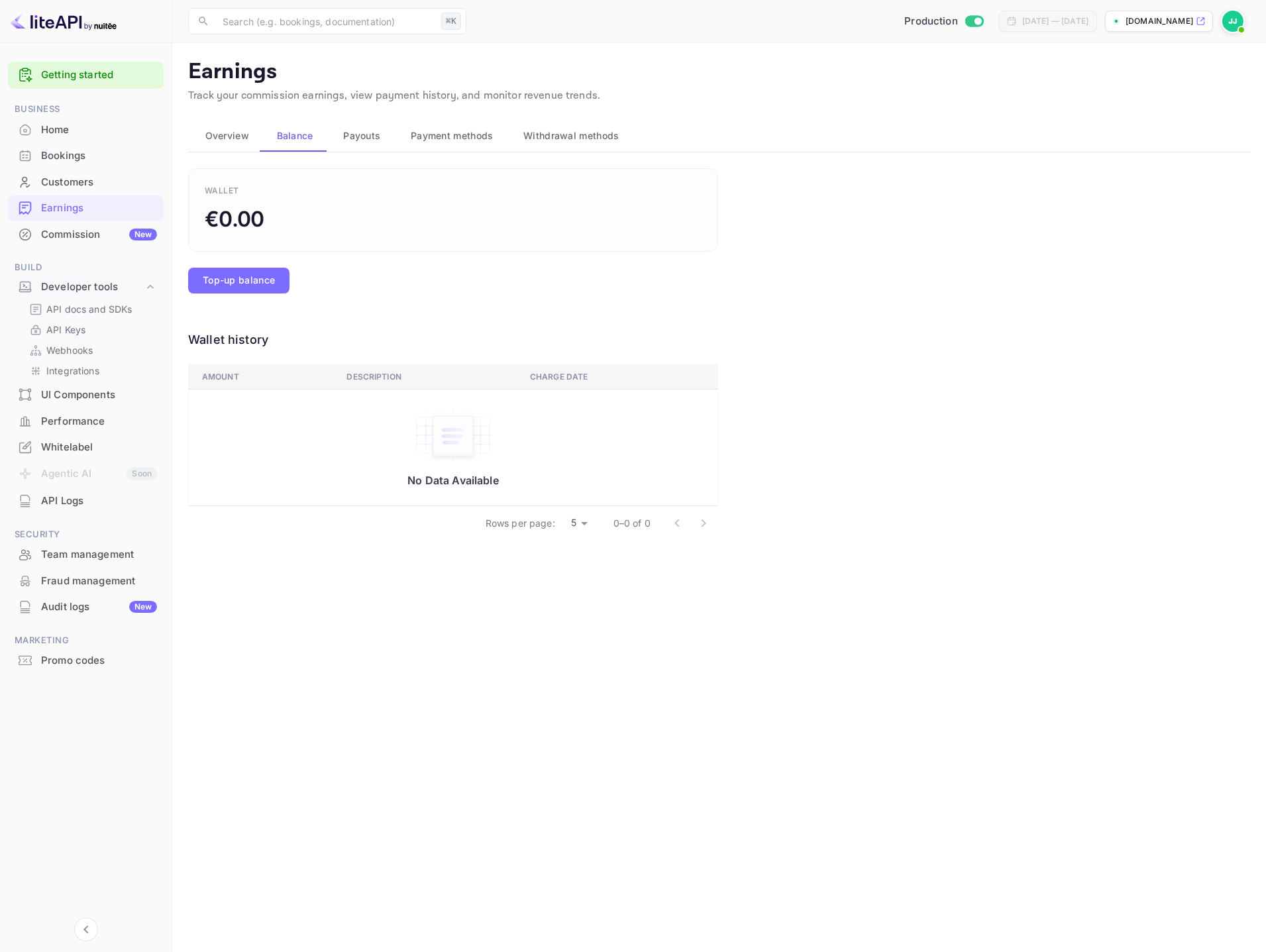
click at [394, 140] on button "Payment methods" at bounding box center [450, 136] width 113 height 31
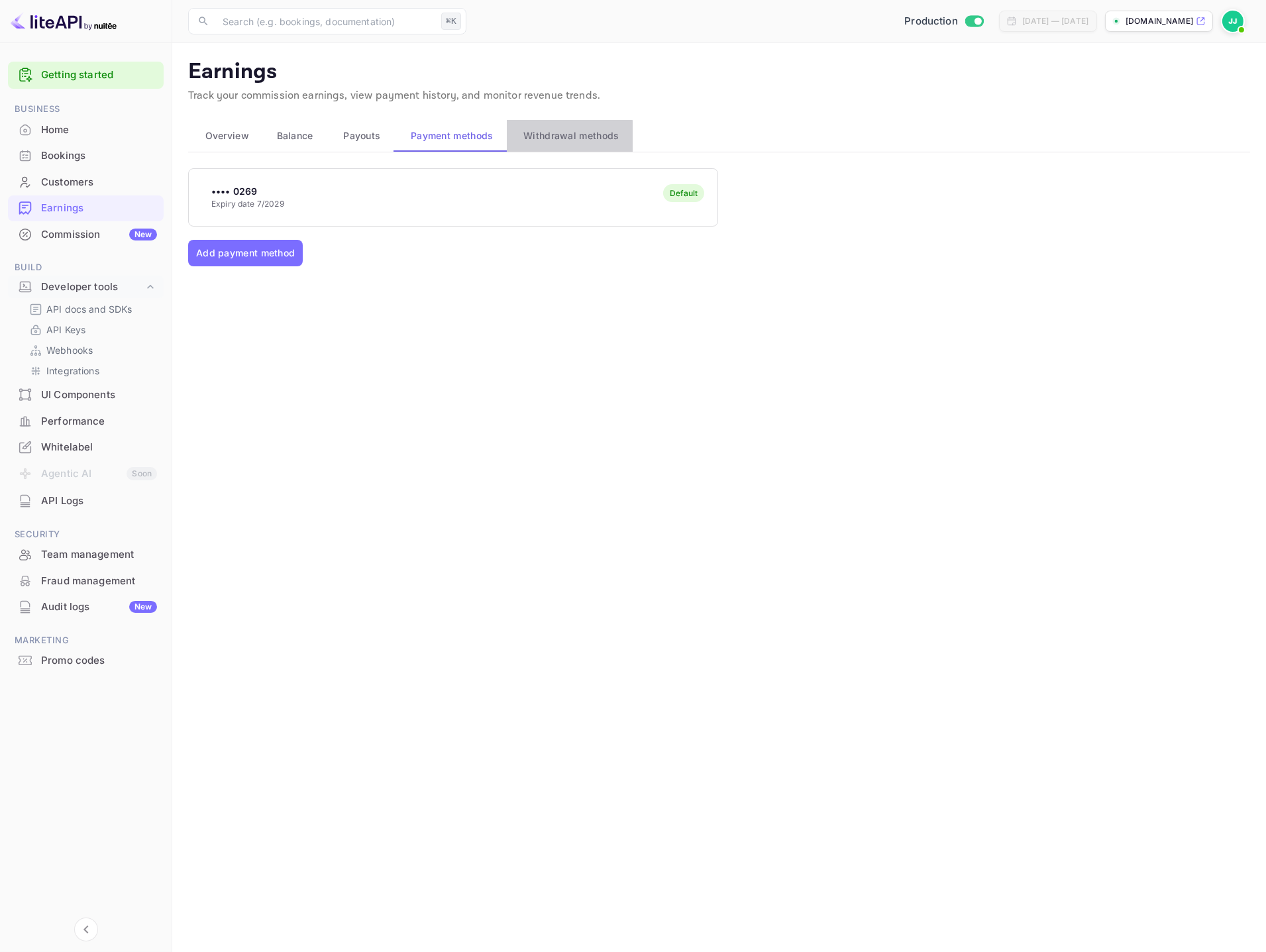
click at [544, 136] on span "Withdrawal methods" at bounding box center [571, 136] width 95 height 16
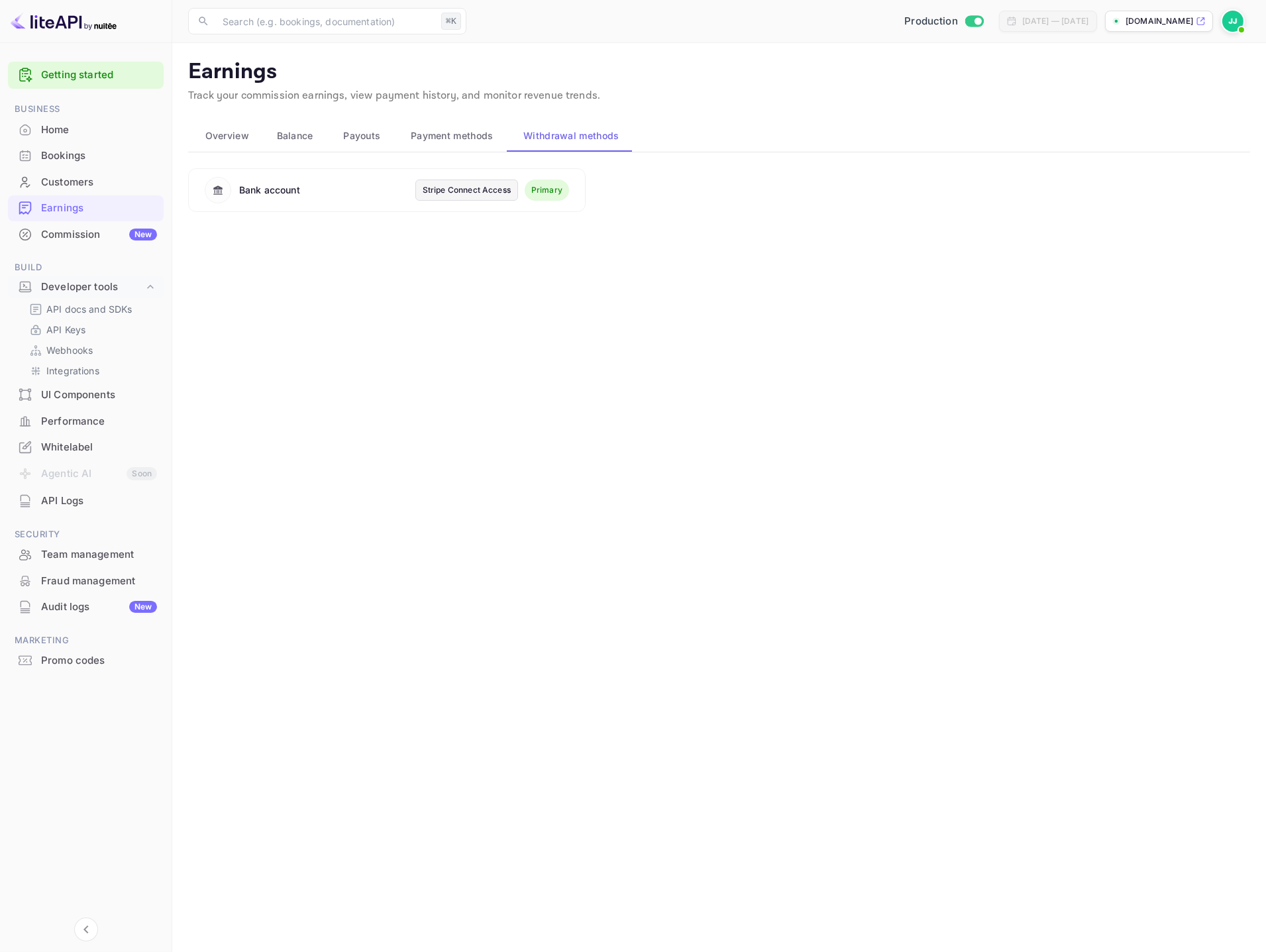
click at [458, 136] on span "Payment methods" at bounding box center [452, 136] width 83 height 16
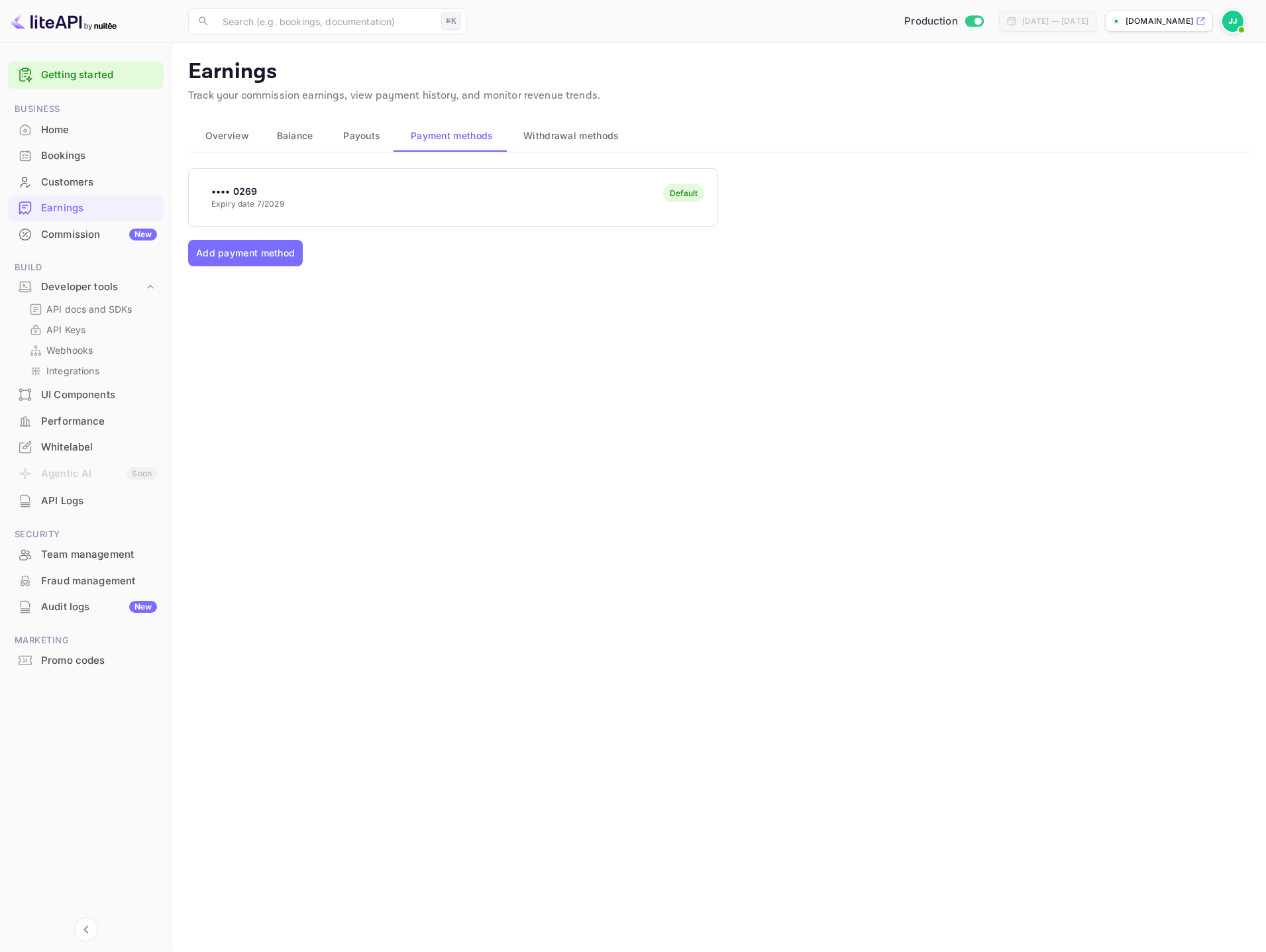
click at [139, 179] on div "Customers" at bounding box center [99, 182] width 116 height 15
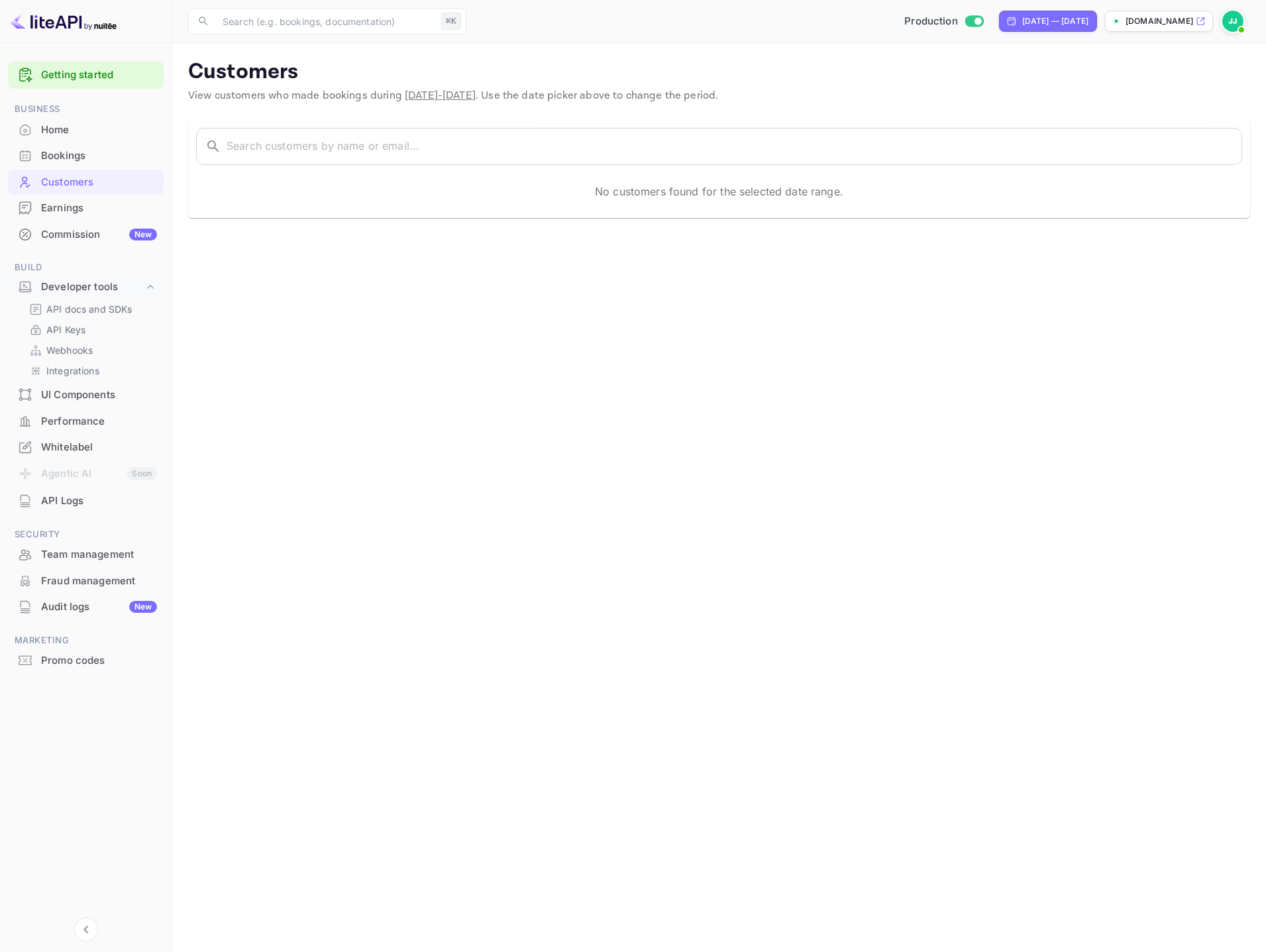
click at [87, 167] on div "Bookings" at bounding box center [86, 156] width 156 height 26
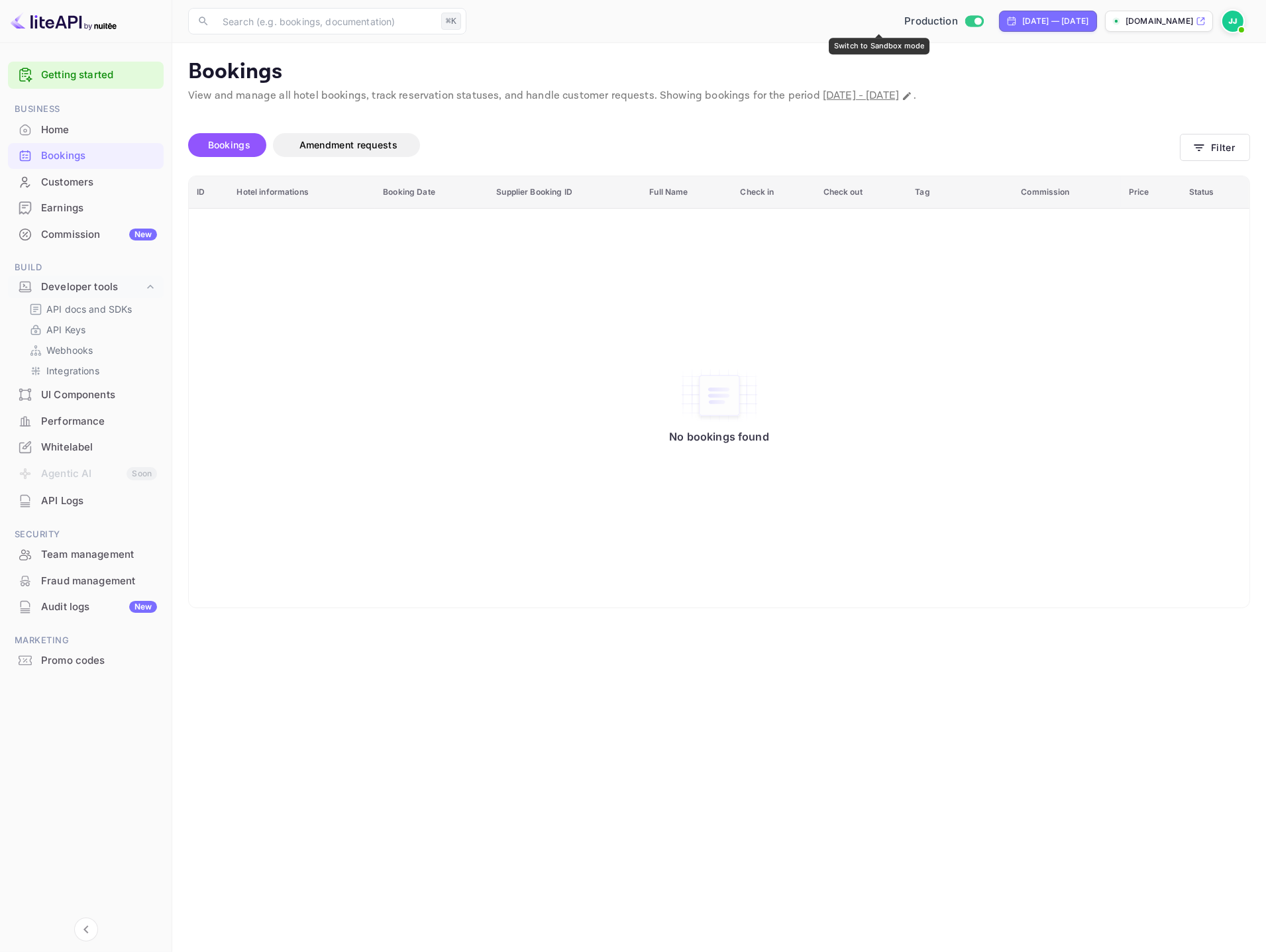
click at [1006, 19] on div "[DATE] — [DATE]" at bounding box center [1047, 21] width 82 height 12
select select "7"
select select "2025"
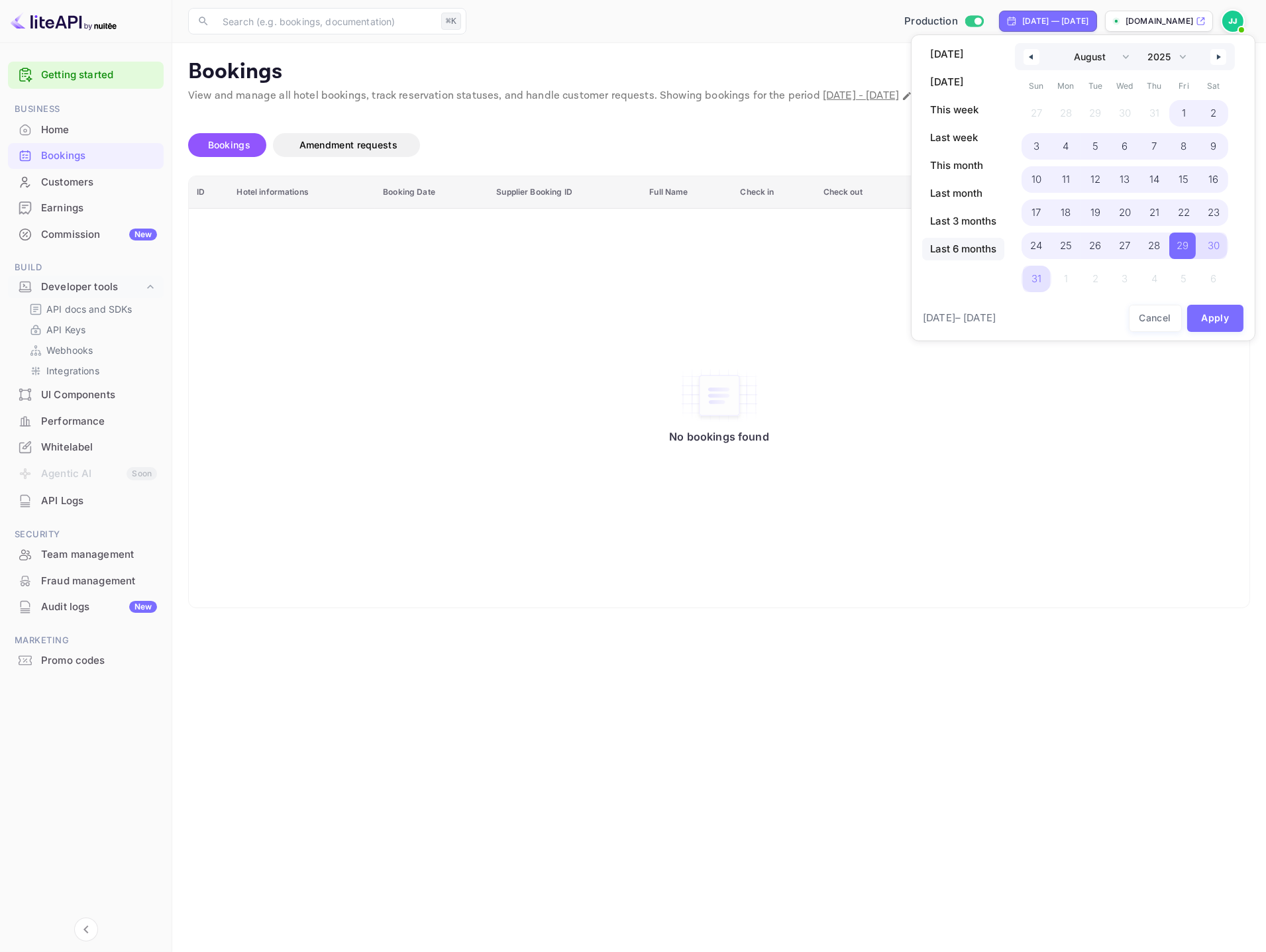
click at [974, 252] on span "Last 6 months" at bounding box center [963, 249] width 82 height 23
select select "2"
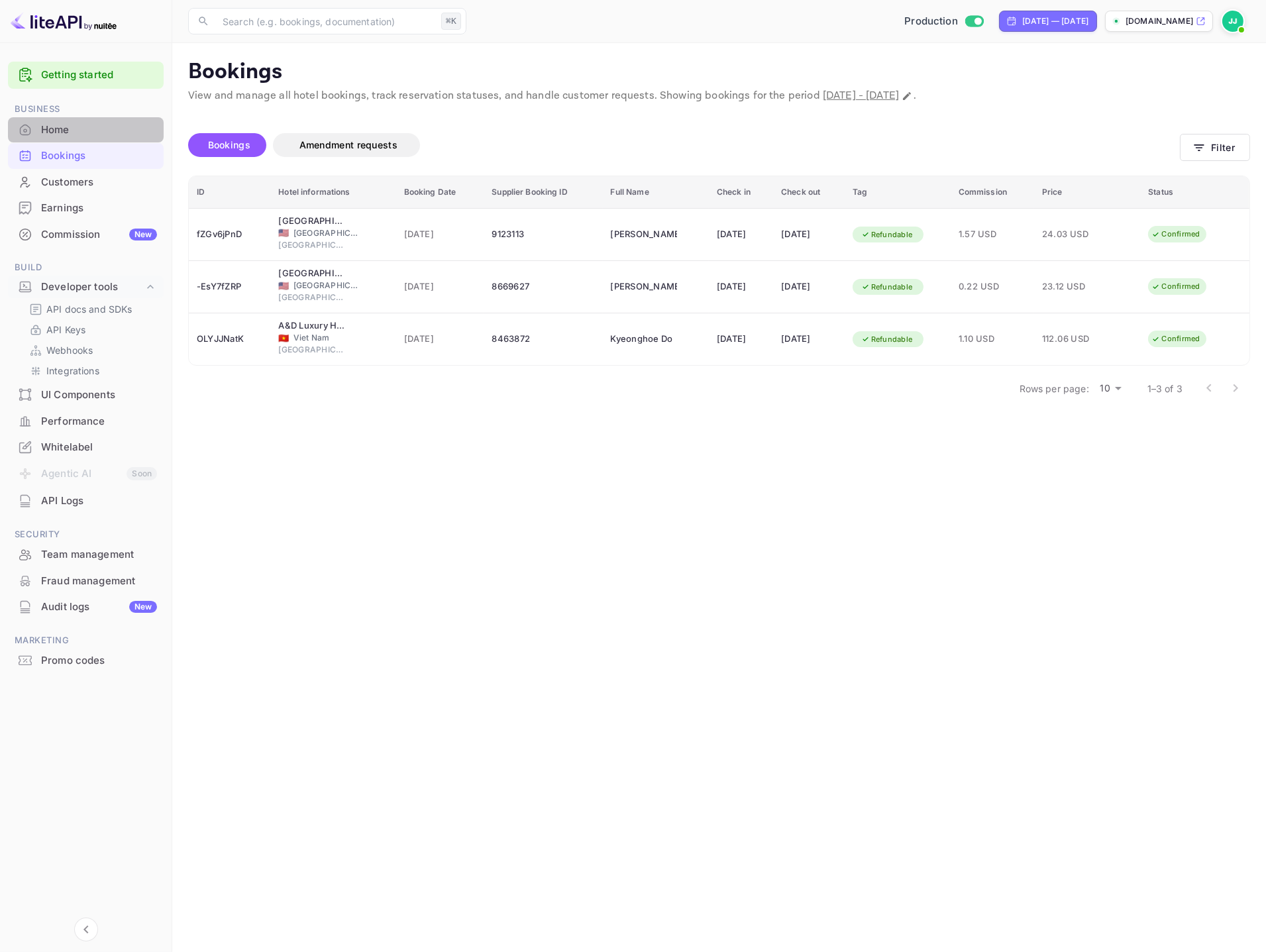
click at [67, 131] on div "Home" at bounding box center [99, 130] width 116 height 15
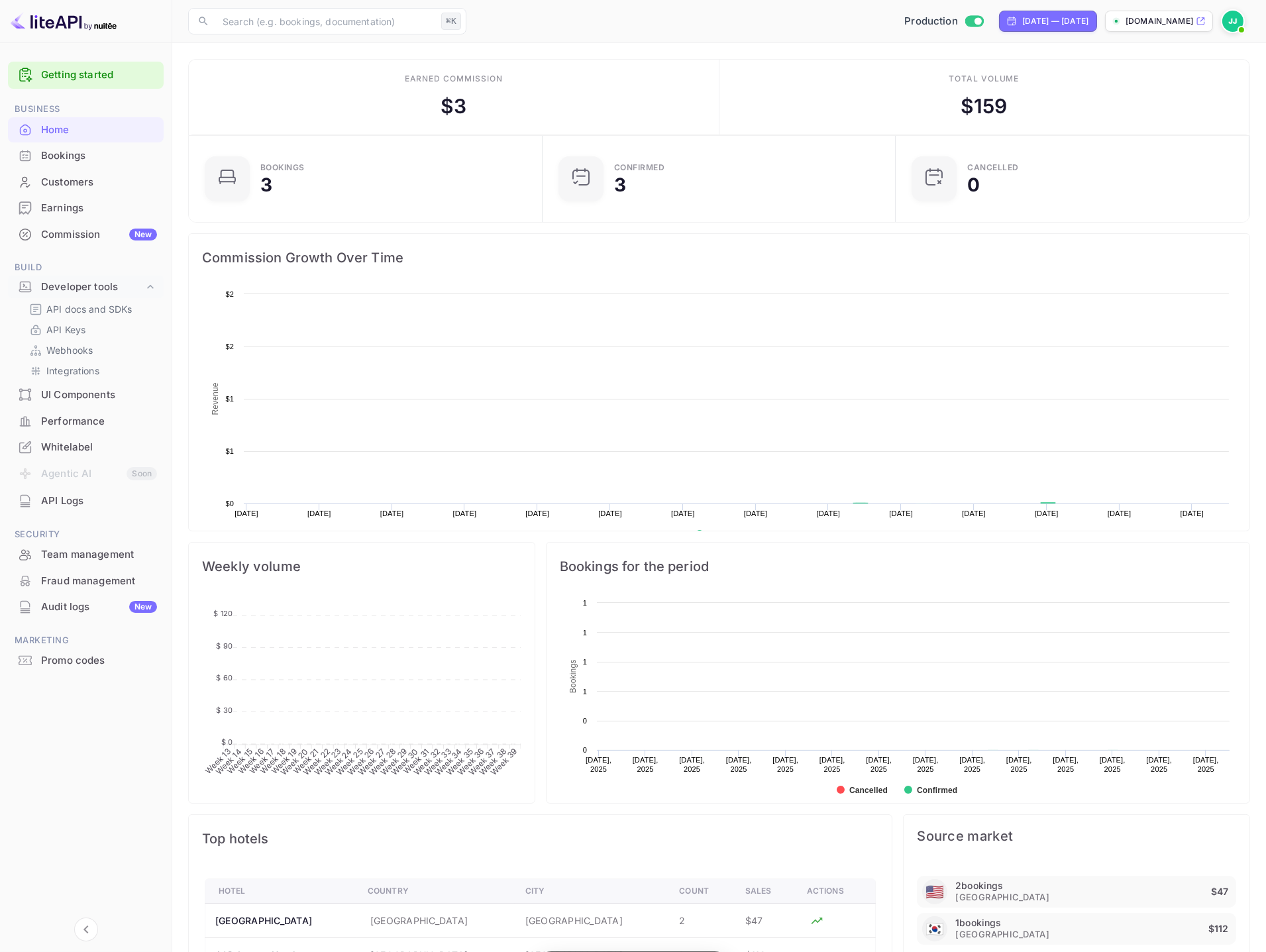
scroll to position [215, 346]
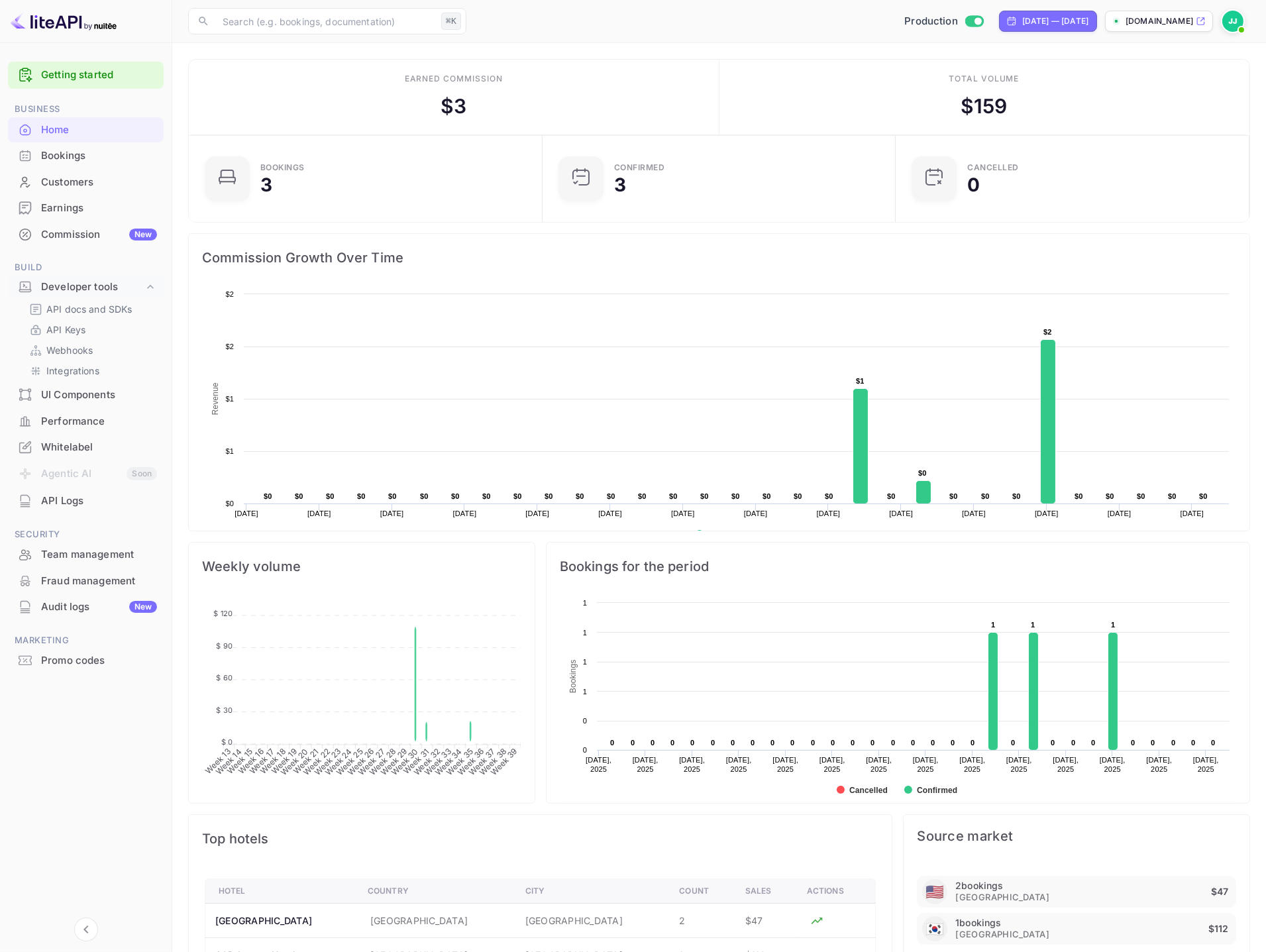
click at [69, 165] on div "Bookings" at bounding box center [86, 156] width 156 height 26
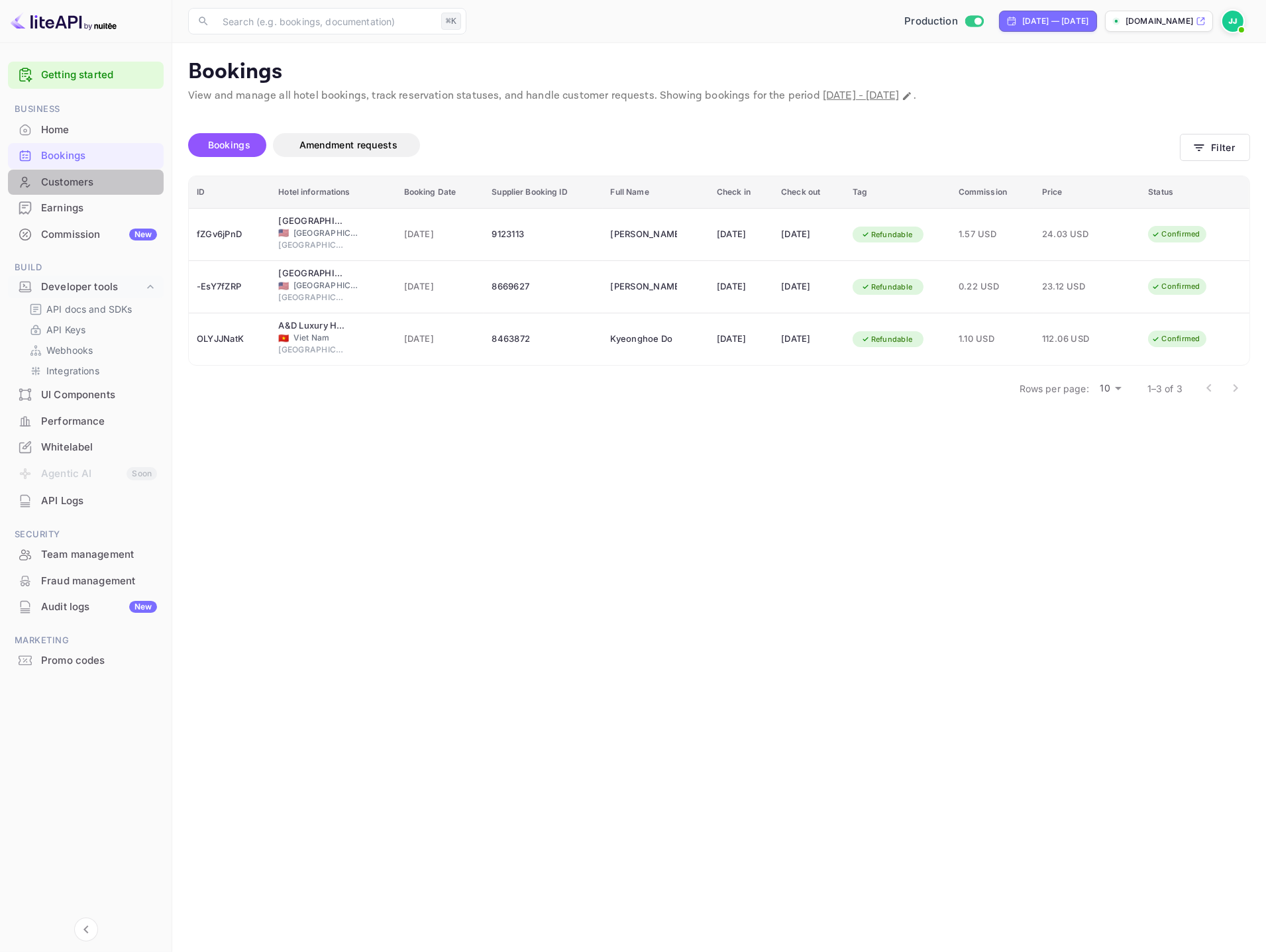
click at [75, 178] on div "Customers" at bounding box center [99, 182] width 116 height 15
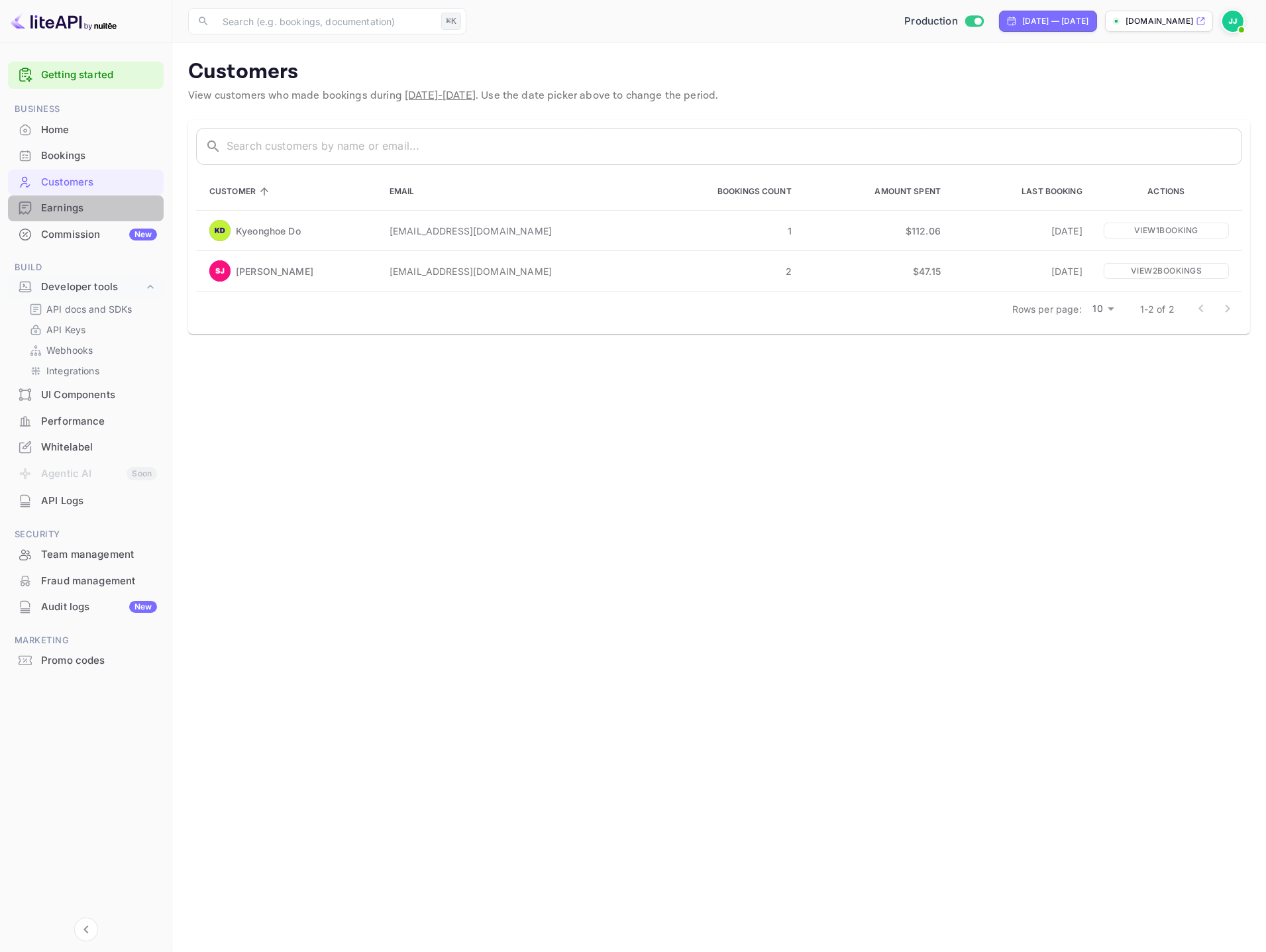
click at [79, 202] on div "Earnings" at bounding box center [99, 208] width 116 height 15
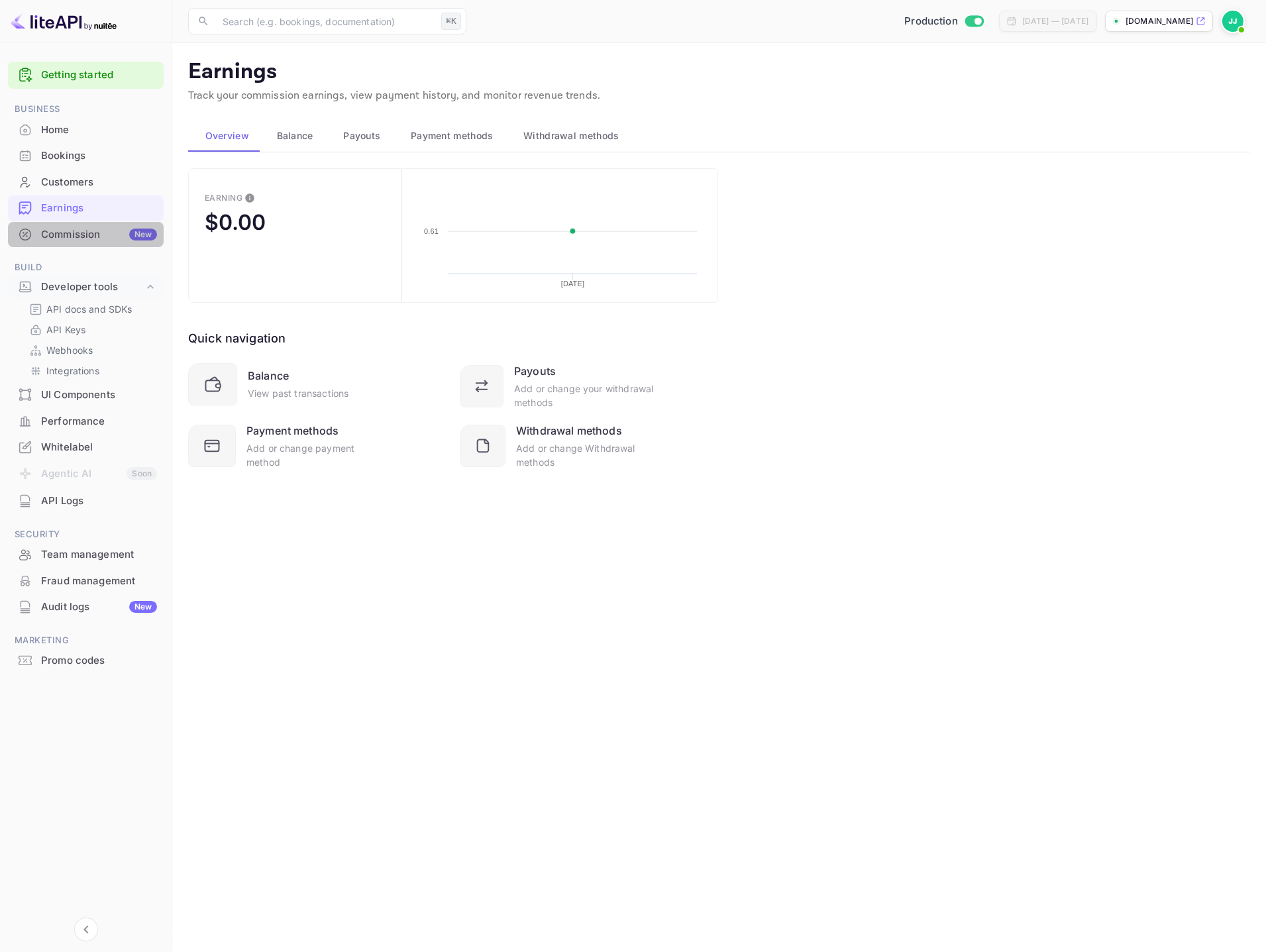
click at [93, 234] on div "Commission New" at bounding box center [99, 235] width 116 height 15
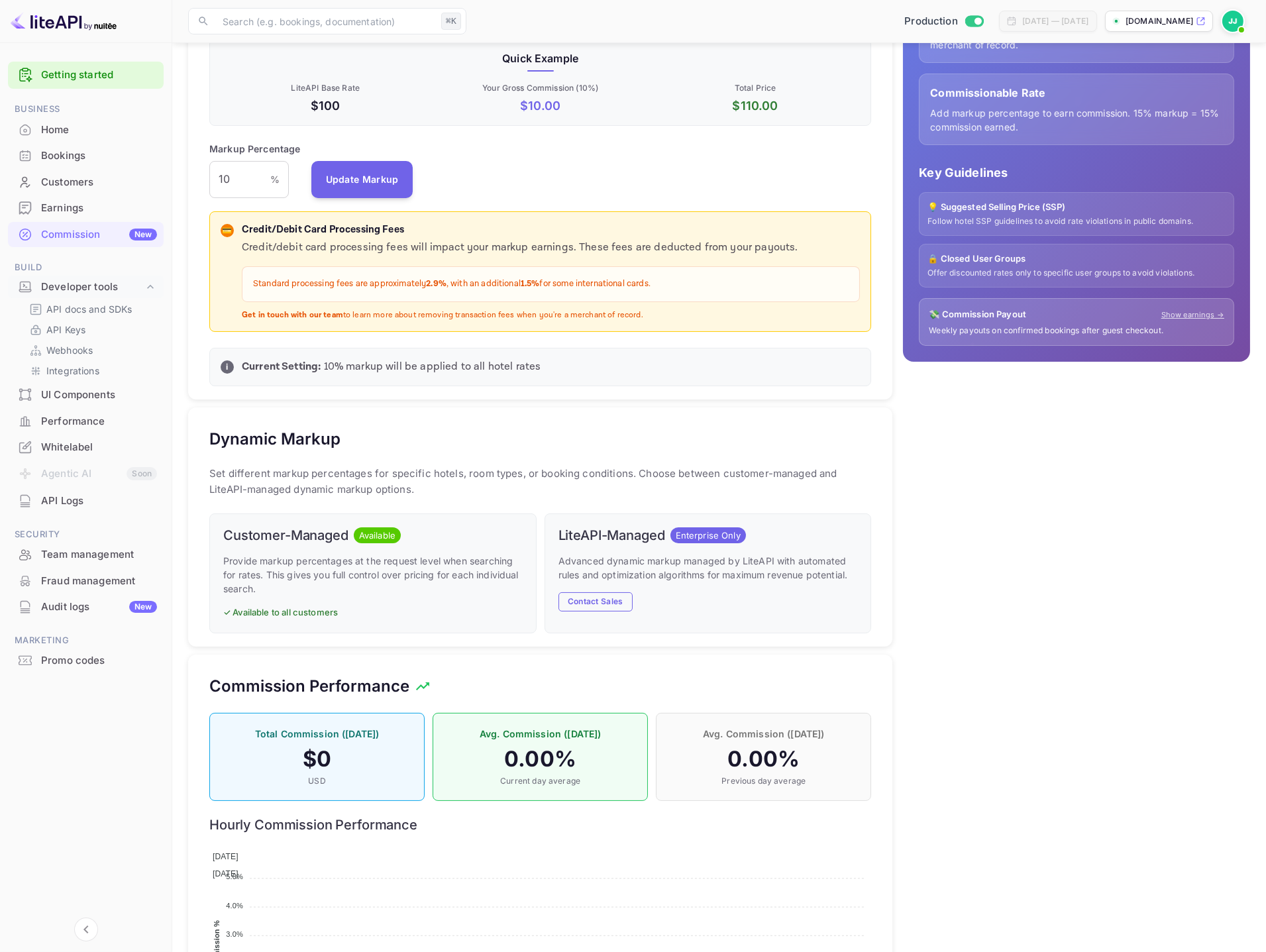
scroll to position [248, 0]
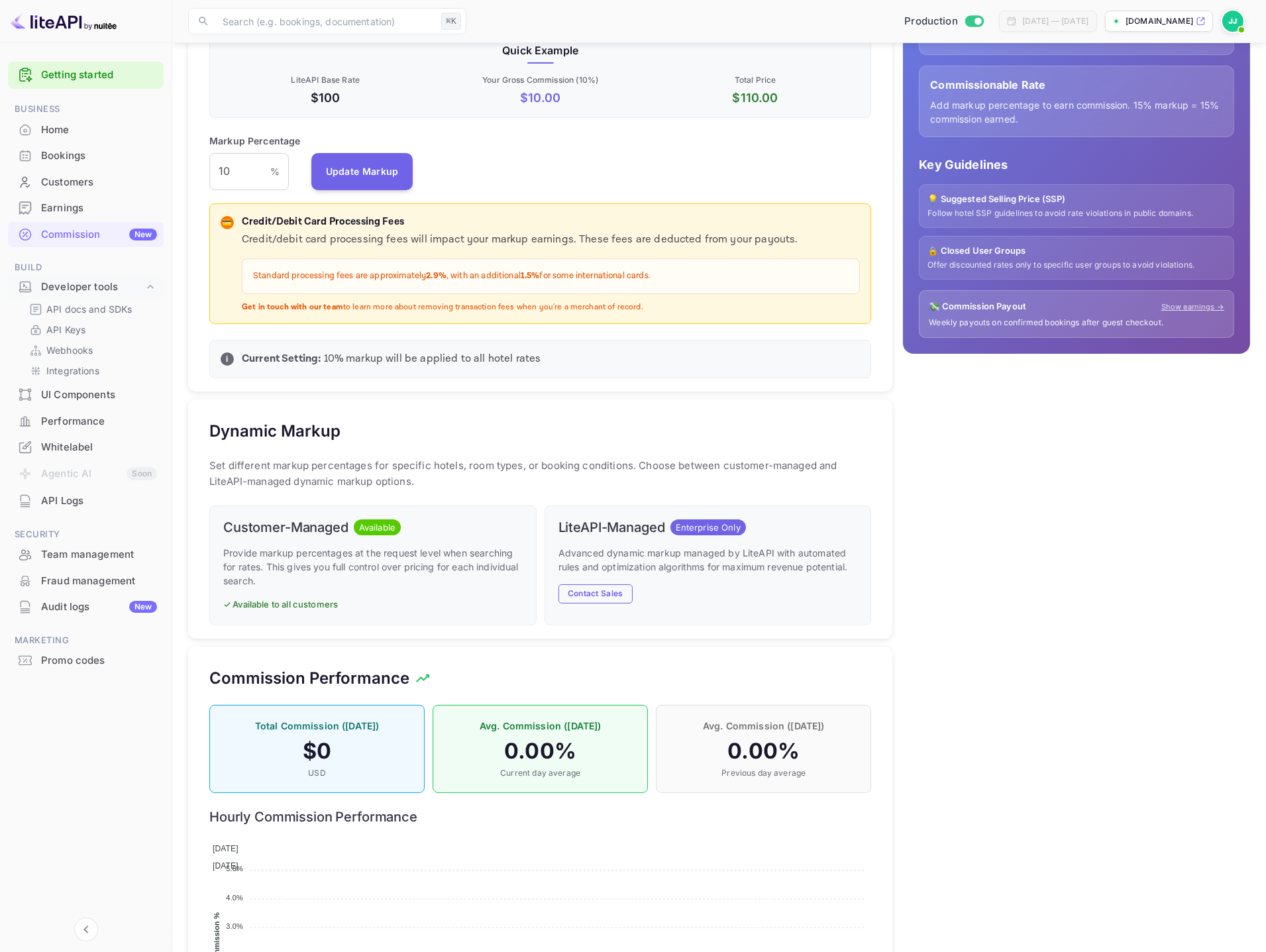
click at [406, 483] on p "Set different markup percentages for specific hotels, room types, or booking co…" at bounding box center [541, 473] width 662 height 31
click at [617, 595] on button "Contact Sales" at bounding box center [595, 594] width 74 height 19
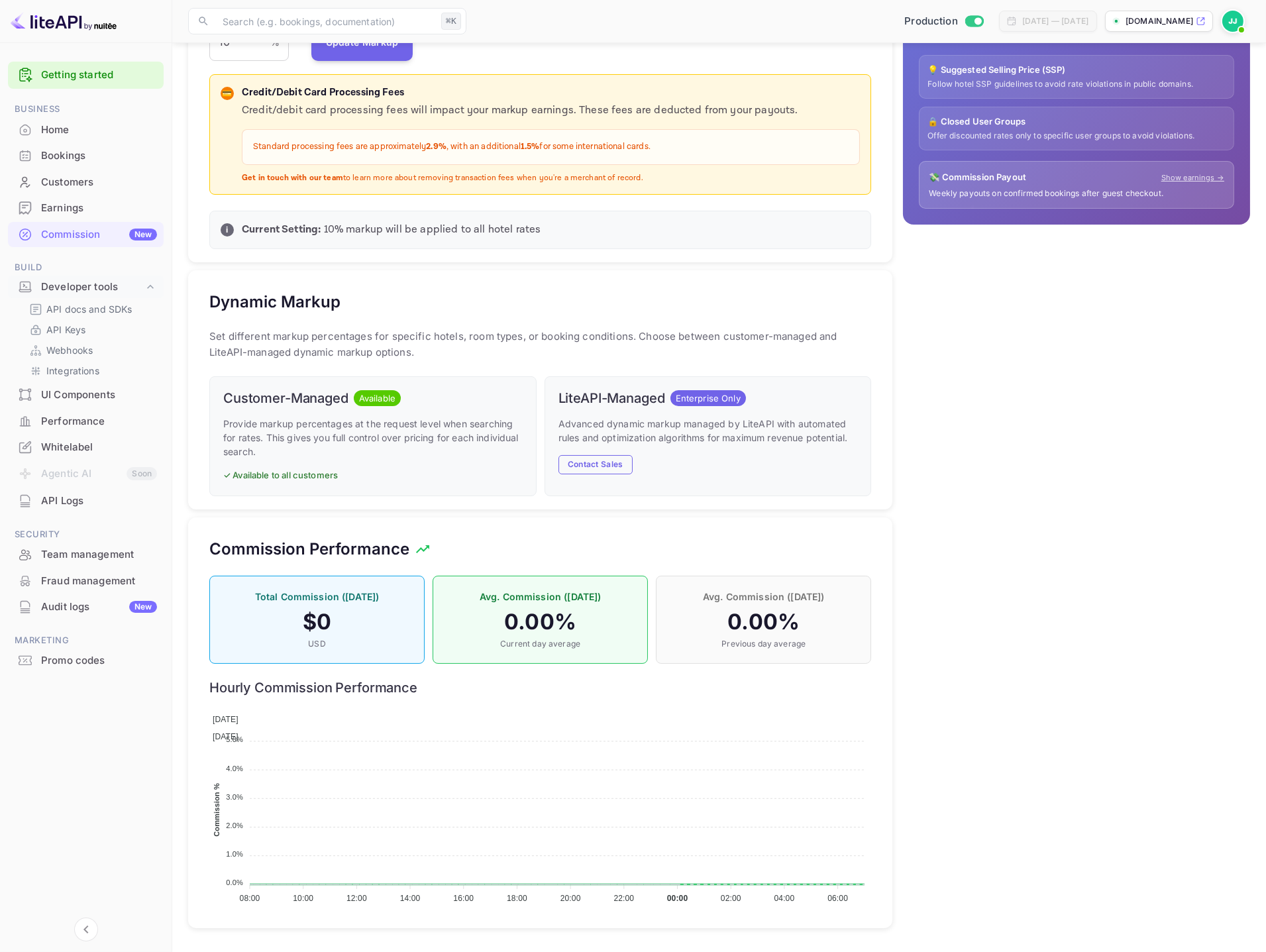
scroll to position [223, 0]
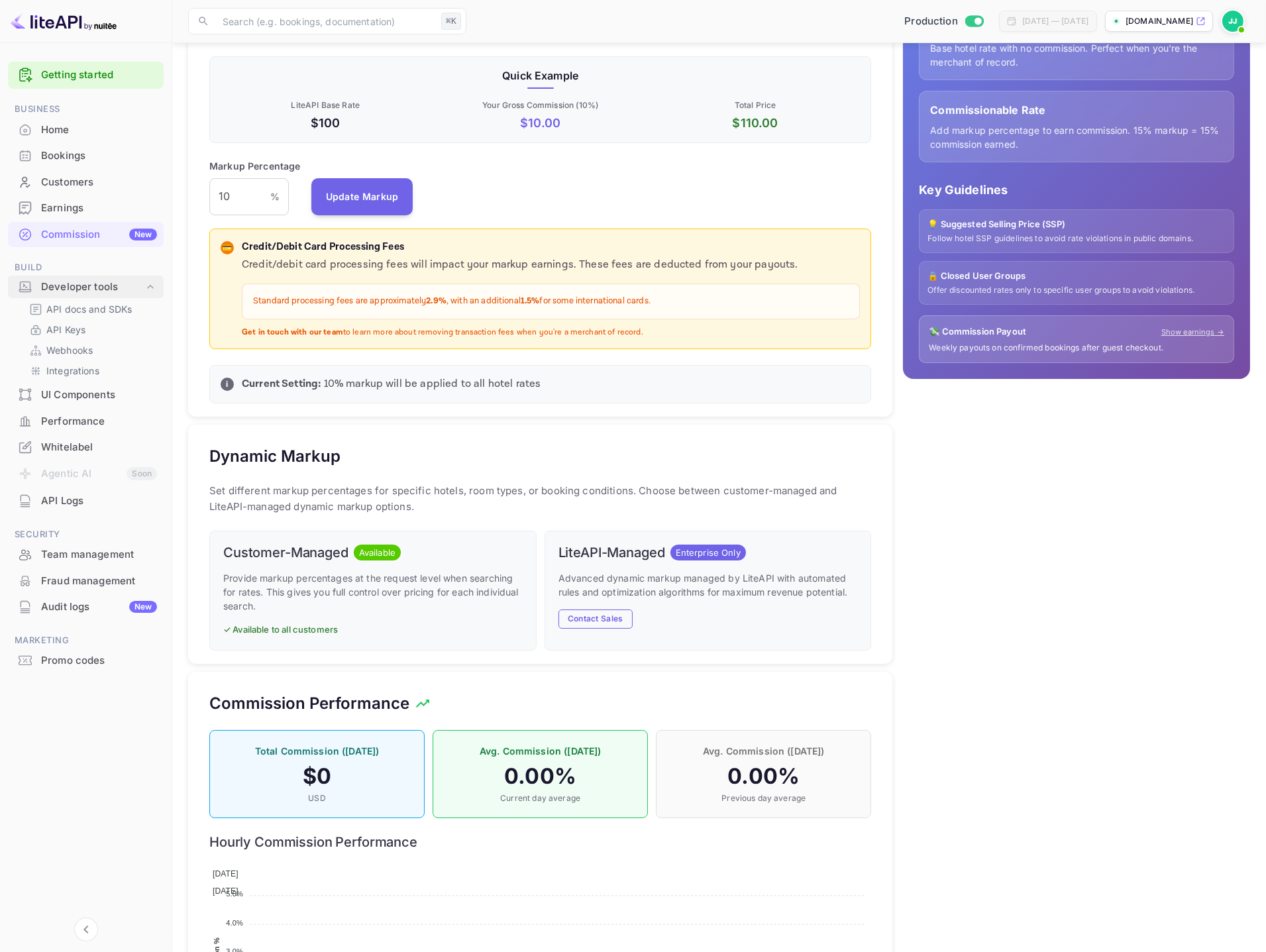
click at [57, 294] on div "Developer tools" at bounding box center [86, 287] width 156 height 23
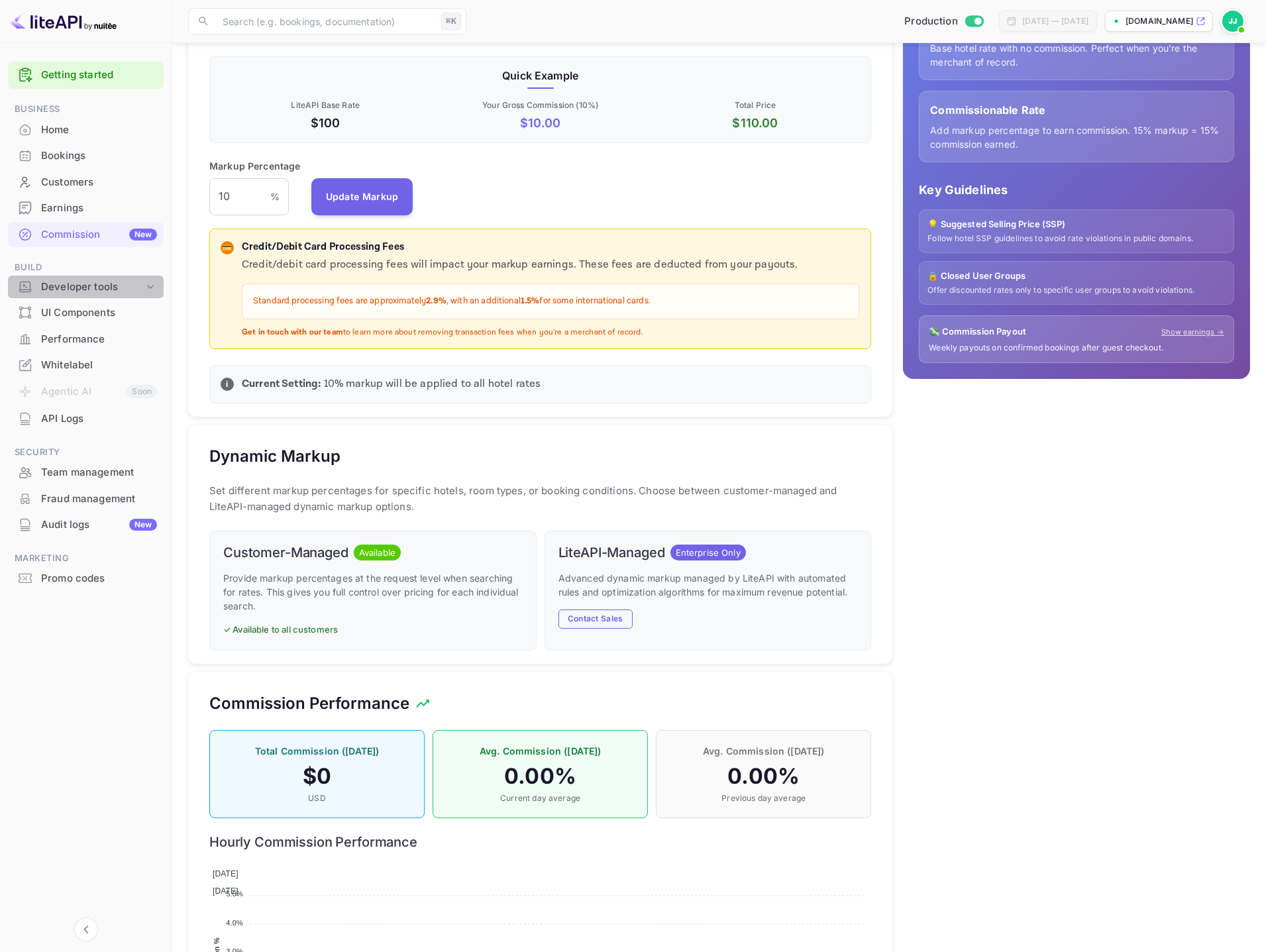
click at [99, 284] on div "Developer tools" at bounding box center [92, 287] width 102 height 15
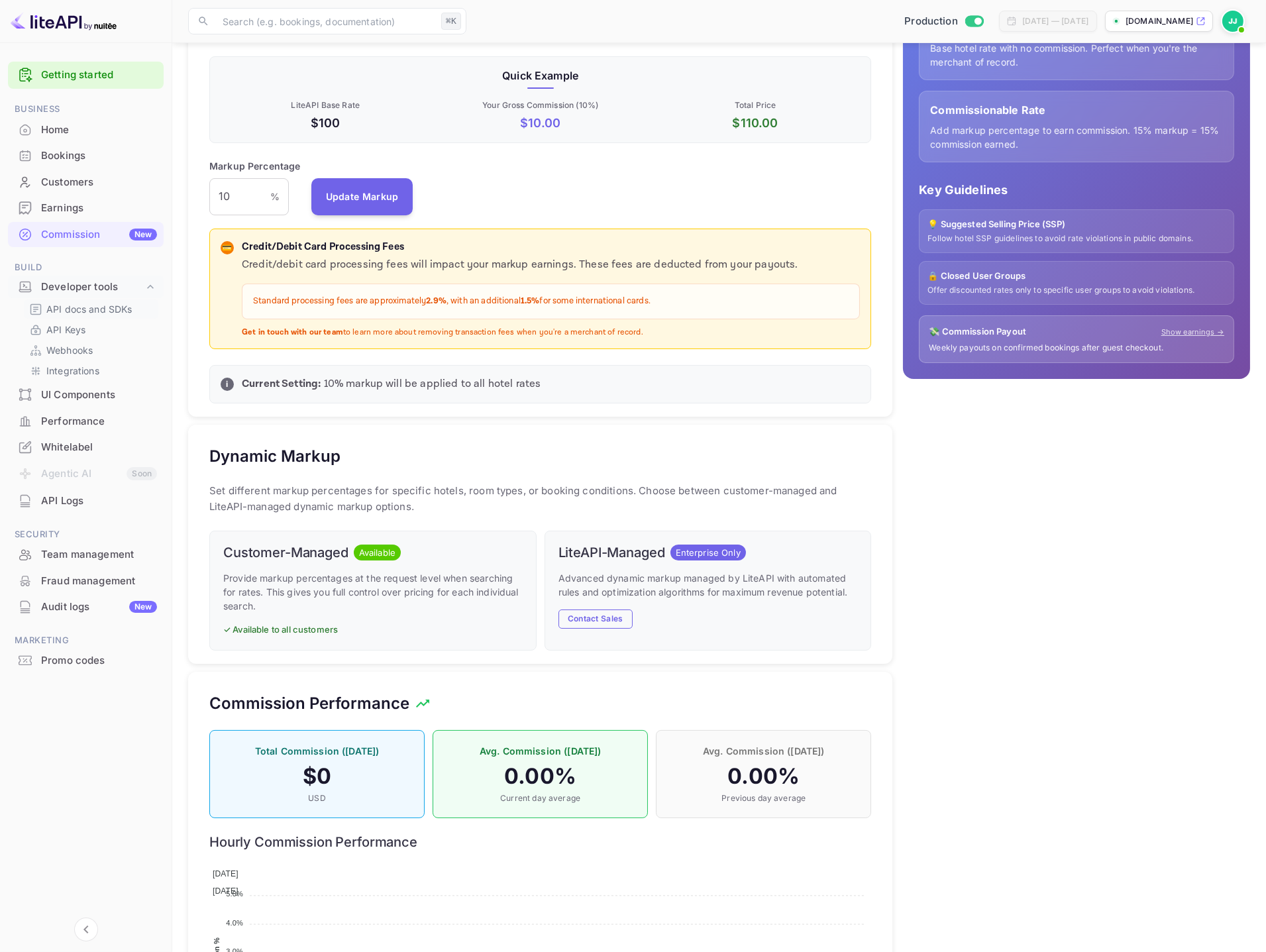
click at [97, 311] on p "API docs and SDKs" at bounding box center [89, 308] width 86 height 14
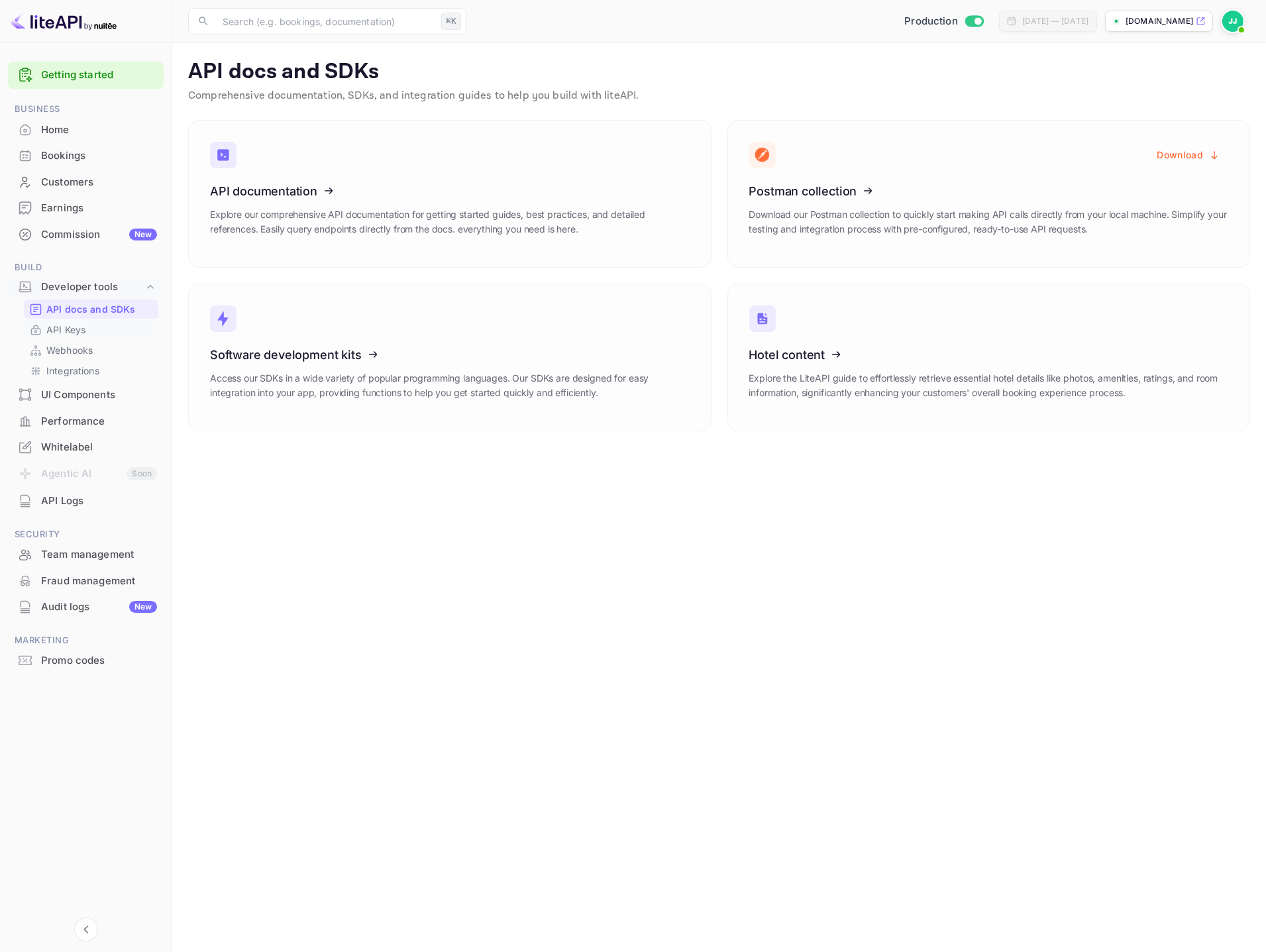
click at [98, 332] on link "API Keys" at bounding box center [91, 329] width 124 height 14
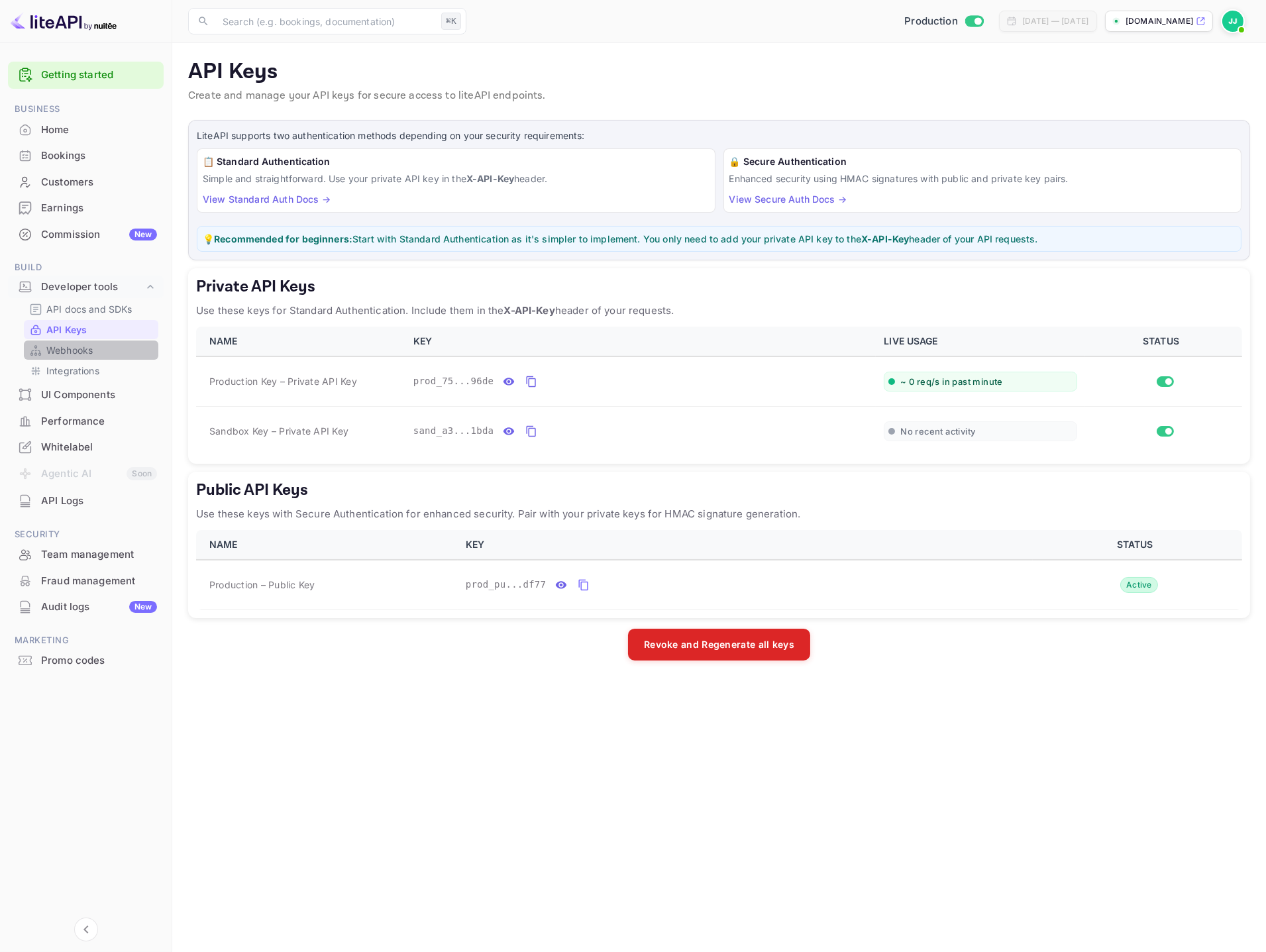
click at [94, 350] on link "Webhooks" at bounding box center [91, 349] width 124 height 14
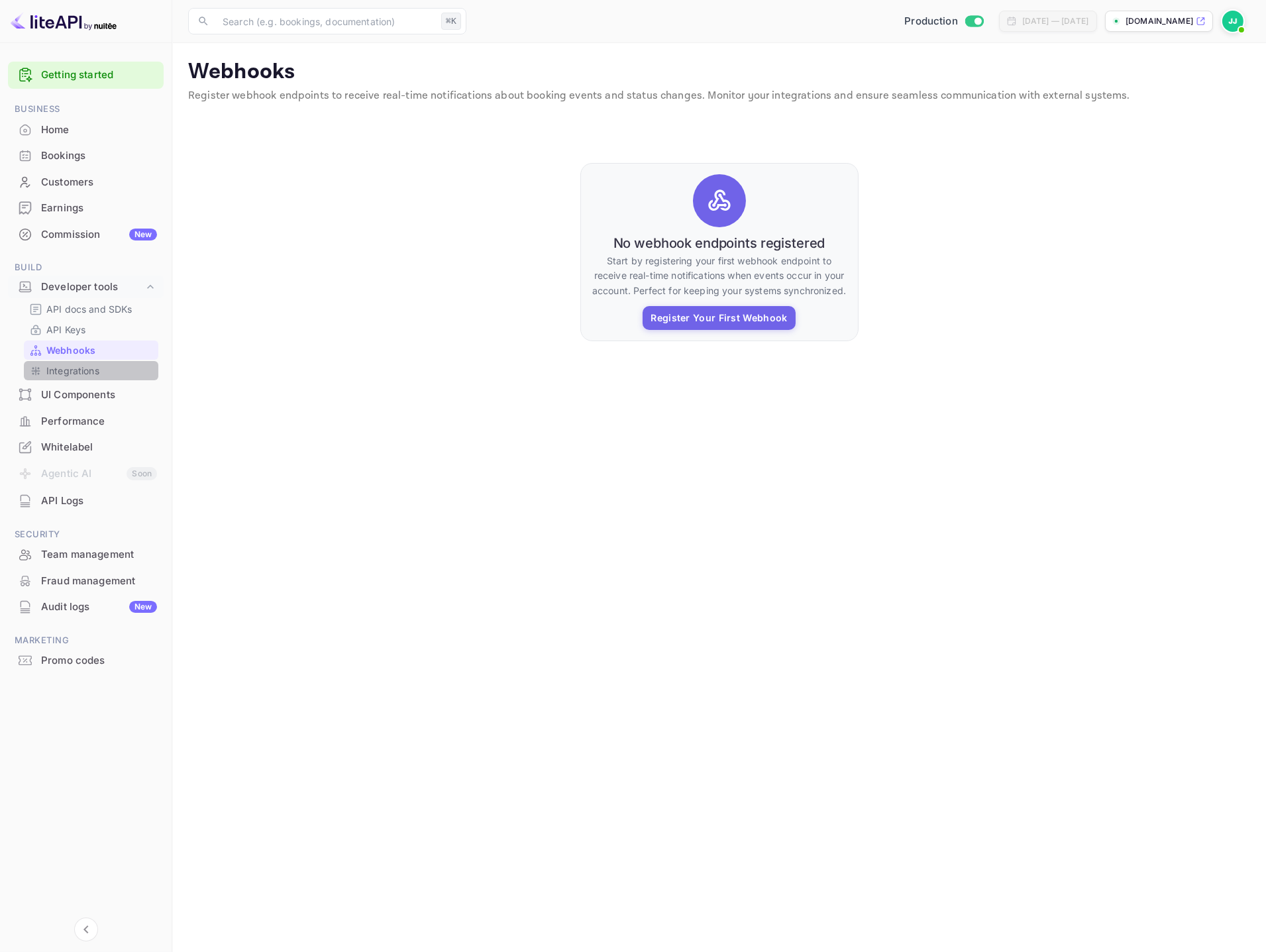
click at [94, 373] on p "Integrations" at bounding box center [73, 370] width 53 height 14
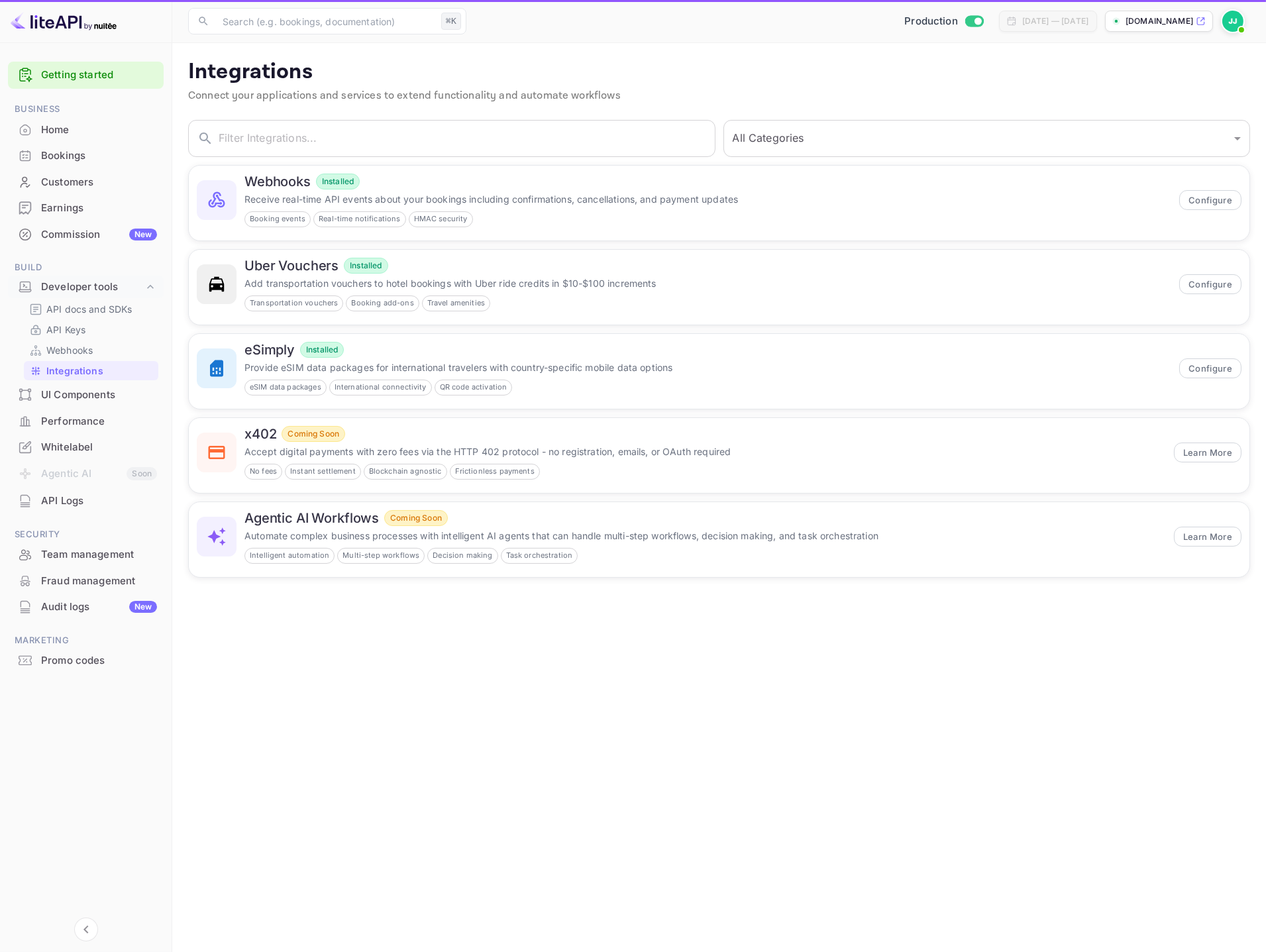
click at [94, 399] on div "UI Components" at bounding box center [99, 395] width 116 height 15
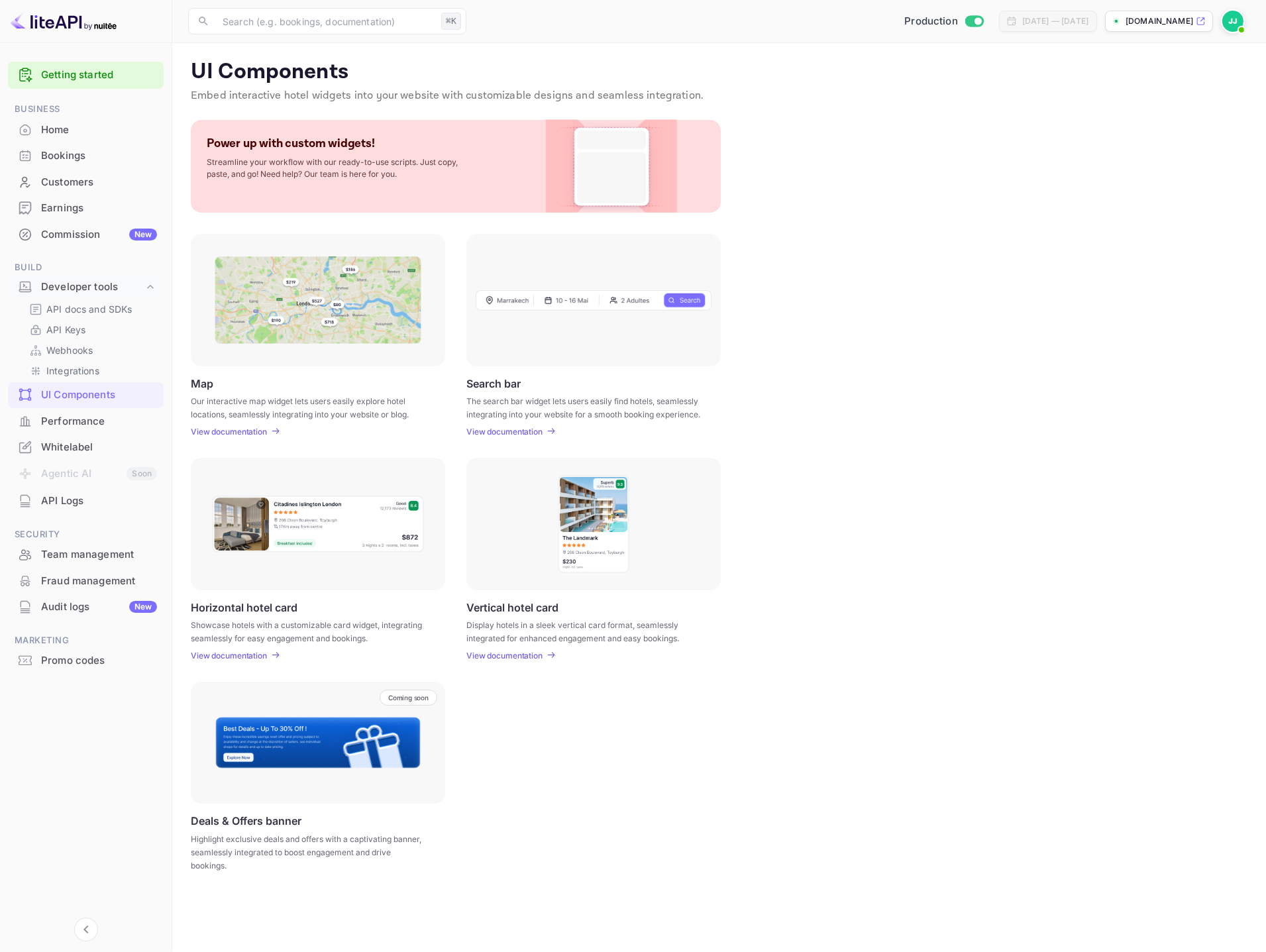
click at [93, 417] on div "Performance" at bounding box center [99, 421] width 116 height 15
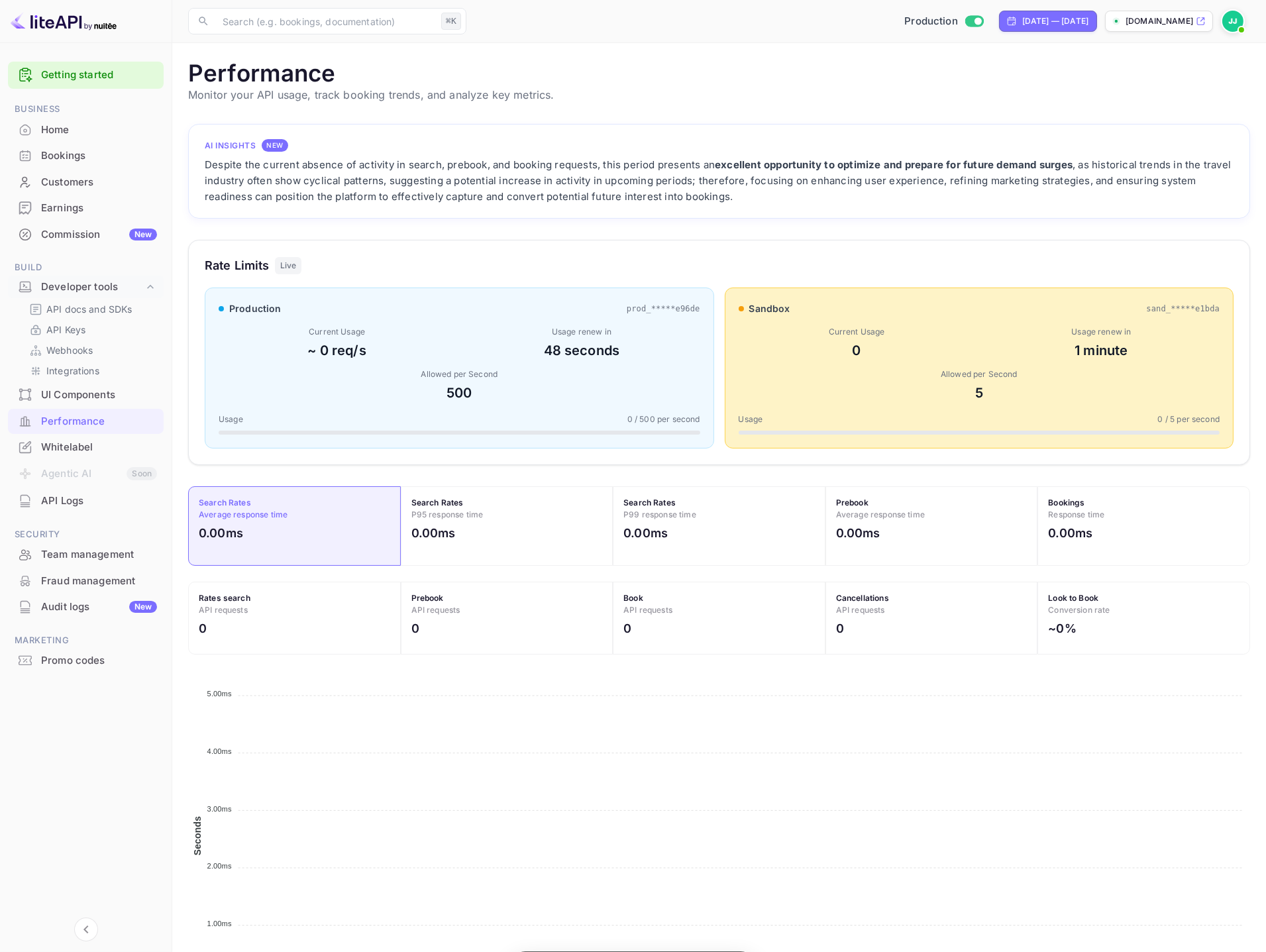
scroll to position [340, 1062]
click at [122, 446] on div "Whitelabel" at bounding box center [99, 447] width 116 height 15
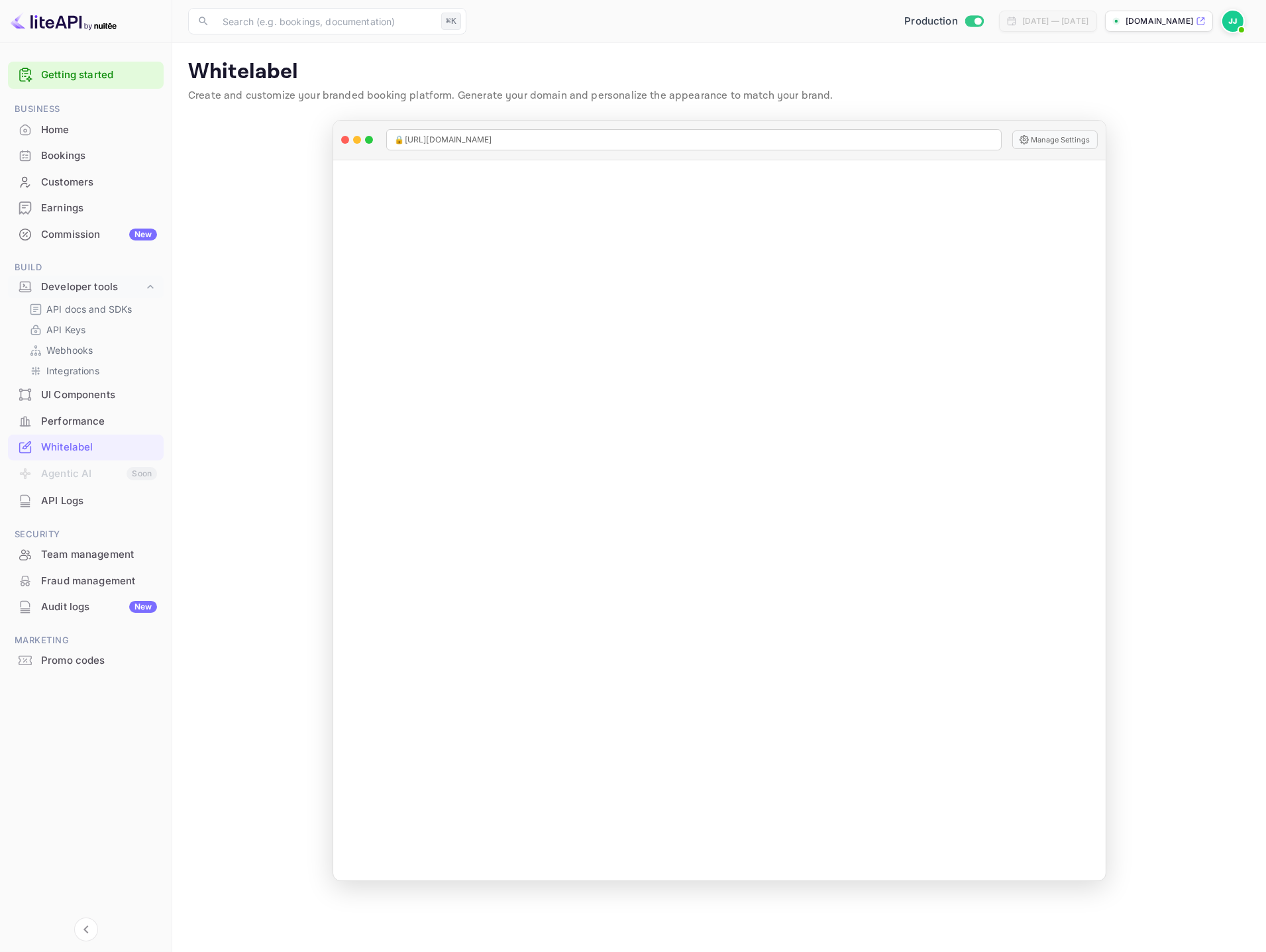
click at [103, 553] on div "Team management" at bounding box center [99, 554] width 116 height 15
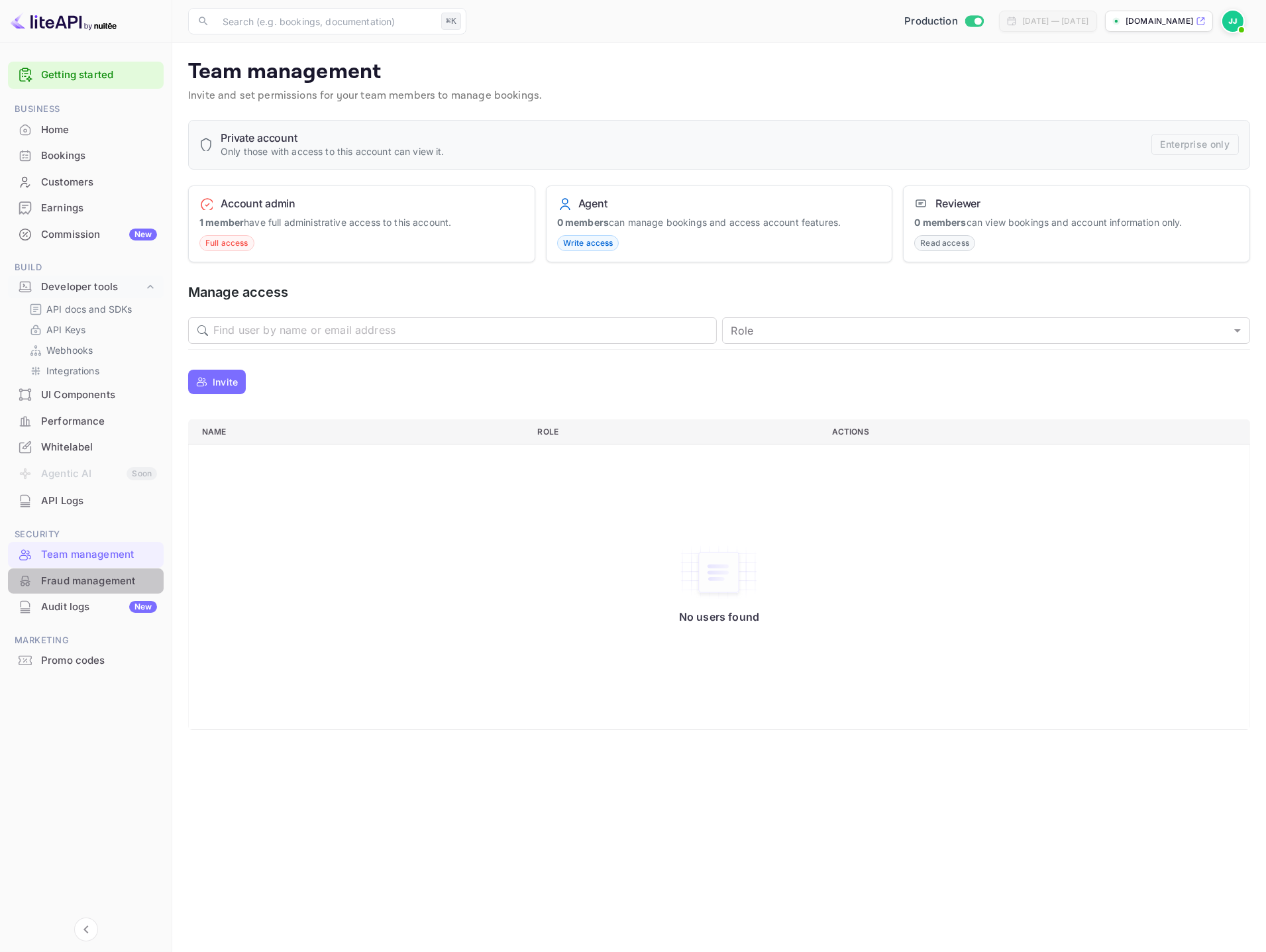
click at [113, 580] on div "Fraud management" at bounding box center [99, 581] width 116 height 15
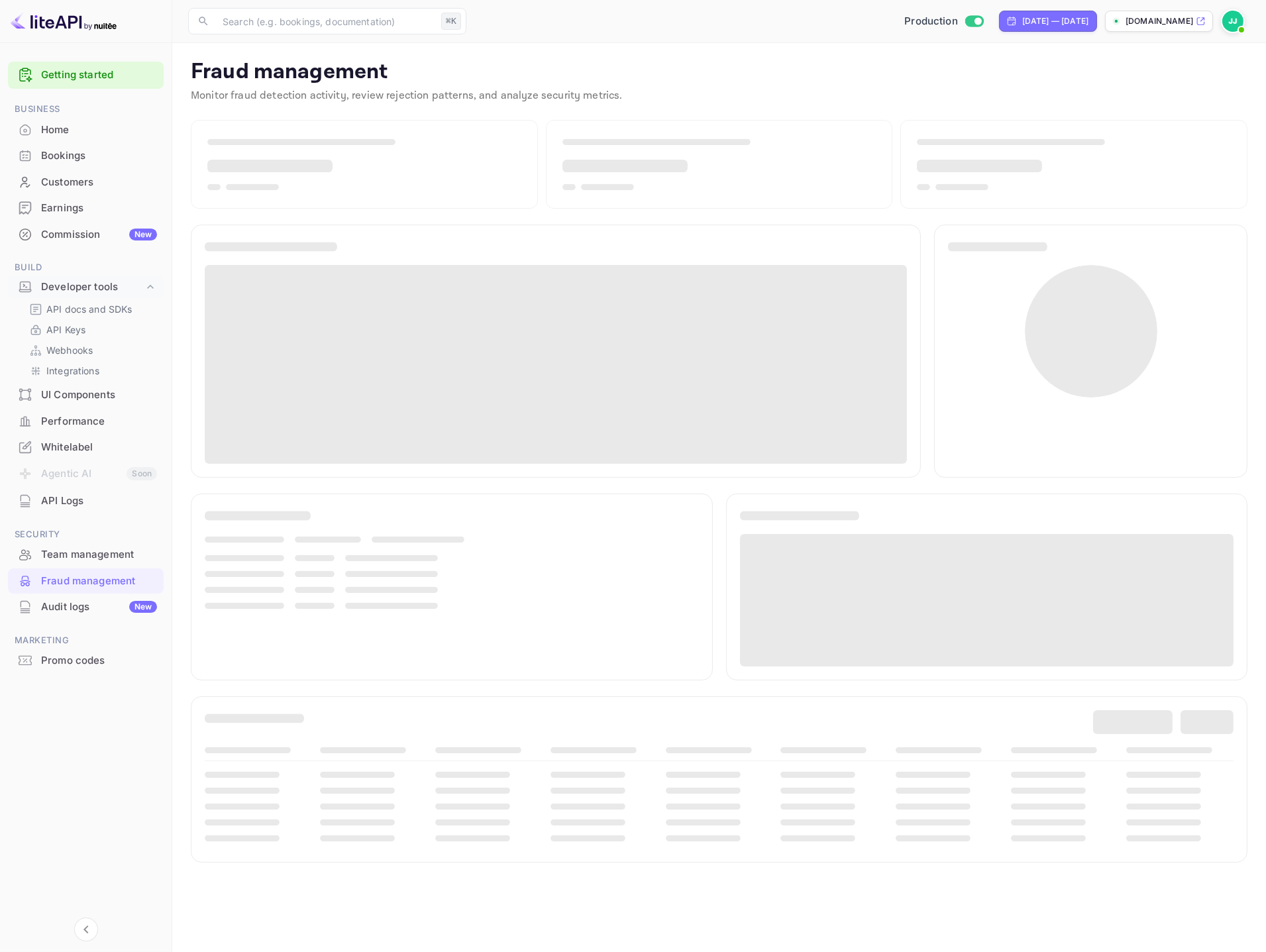
click at [113, 596] on div "Audit logs New" at bounding box center [86, 608] width 156 height 26
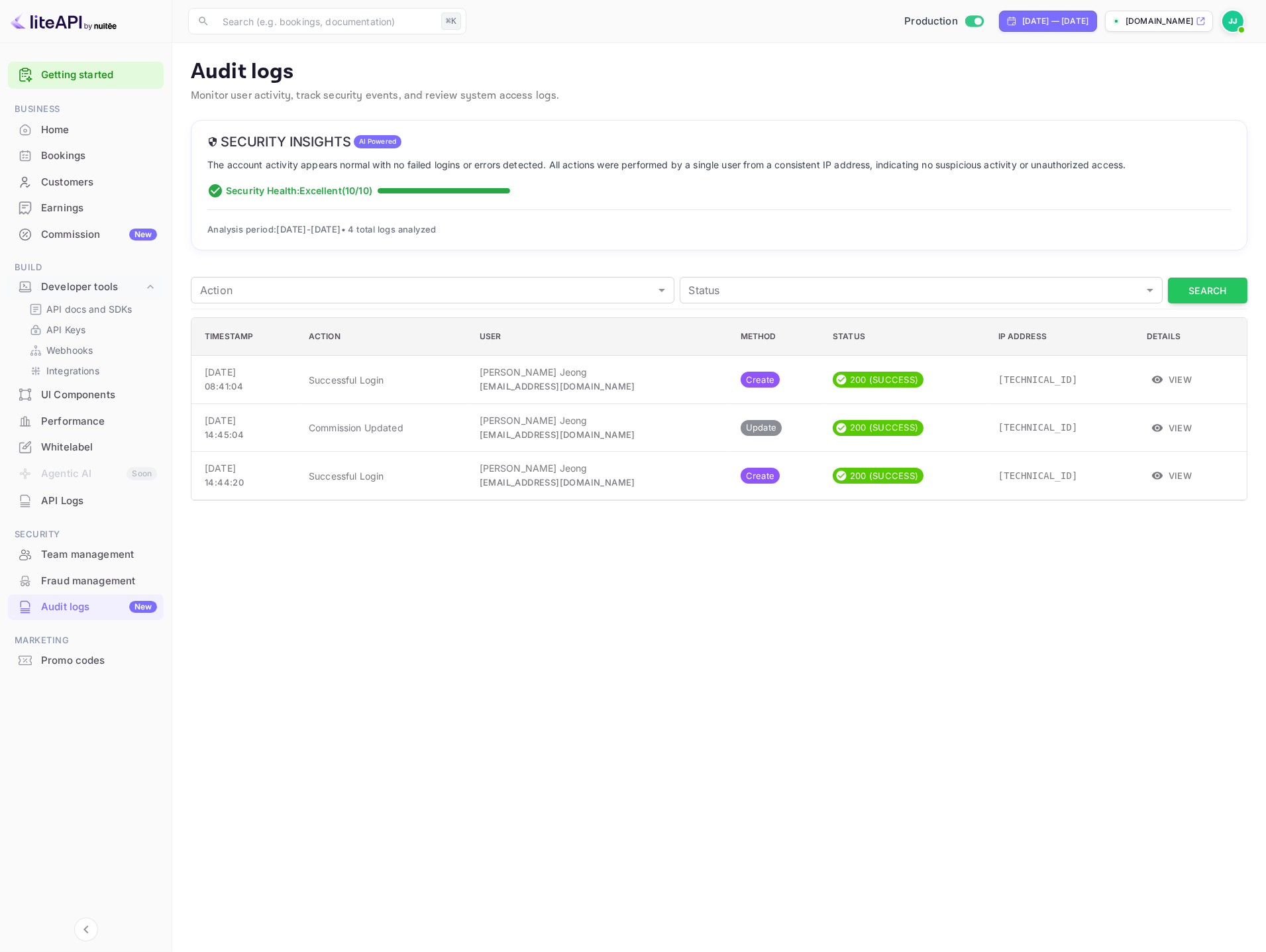
click at [70, 662] on div "Promo codes" at bounding box center [99, 661] width 116 height 15
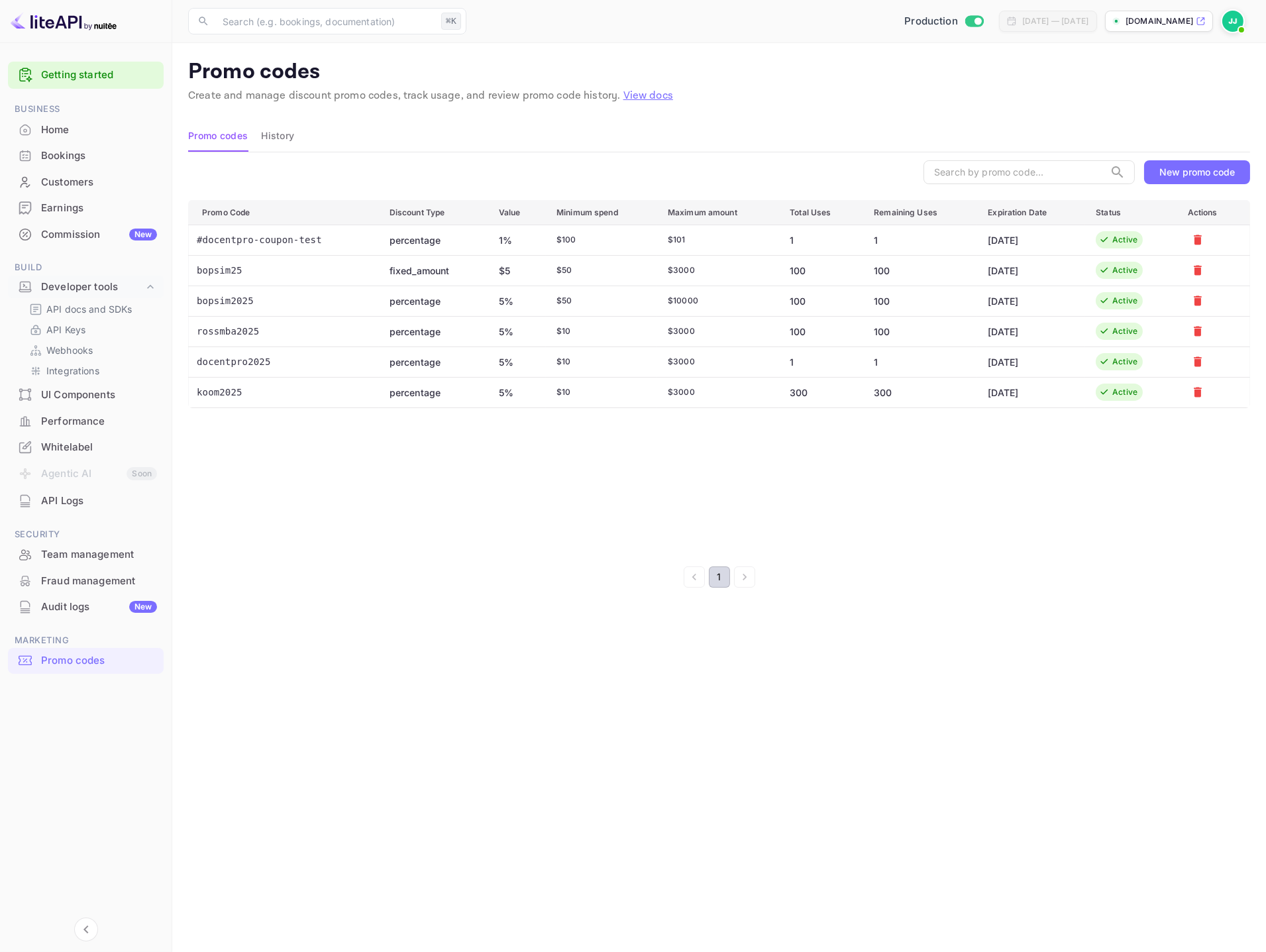
click at [1193, 169] on div "New promo code" at bounding box center [1197, 172] width 76 height 11
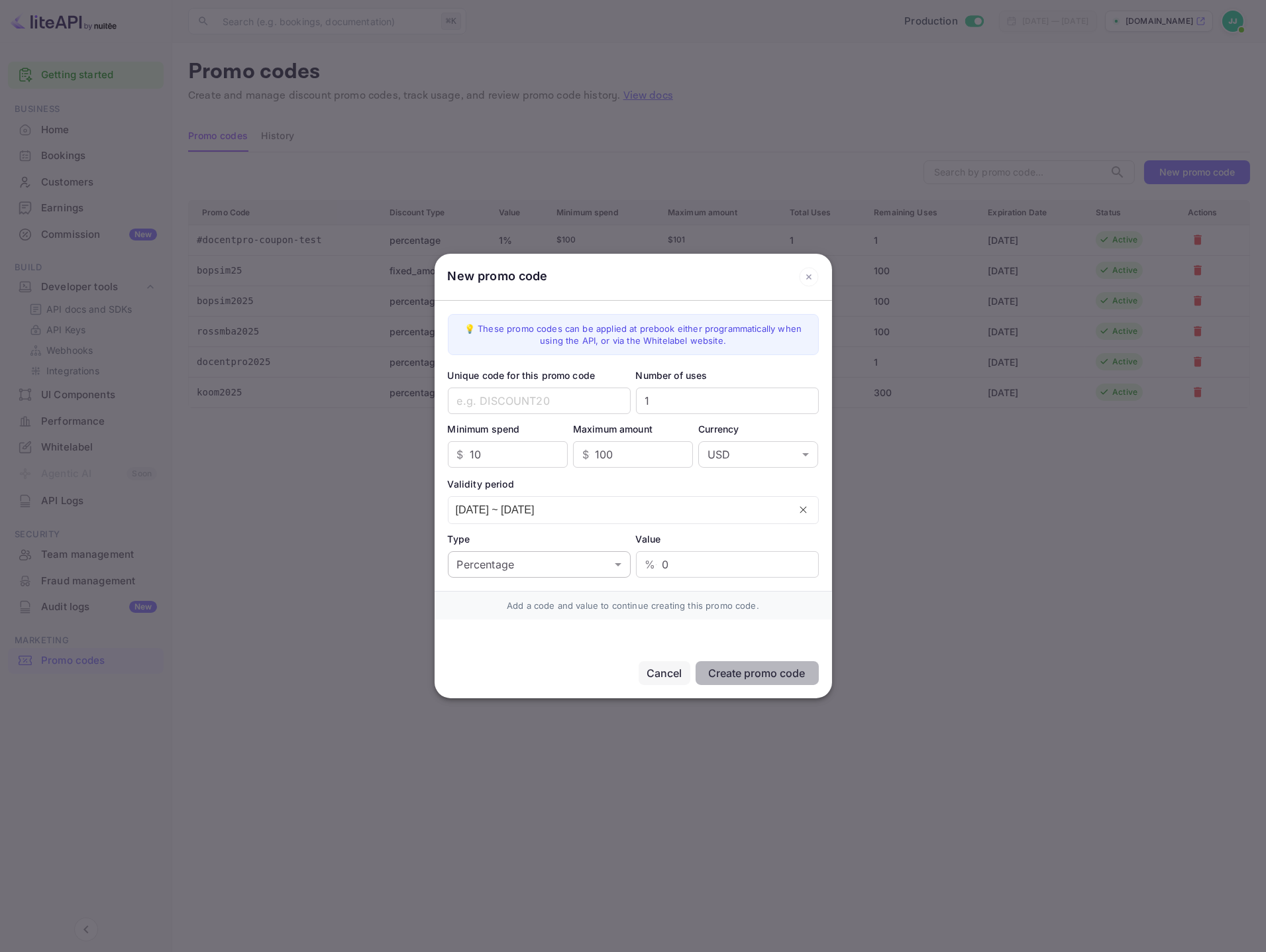
click at [612, 577] on body "Getting started Business Home Bookings Customers Earnings Commission New Build …" at bounding box center [633, 476] width 1266 height 952
click at [591, 613] on li "Fixed amount" at bounding box center [539, 620] width 183 height 24
type input "fixed_amount"
click at [688, 556] on input "0" at bounding box center [739, 564] width 161 height 27
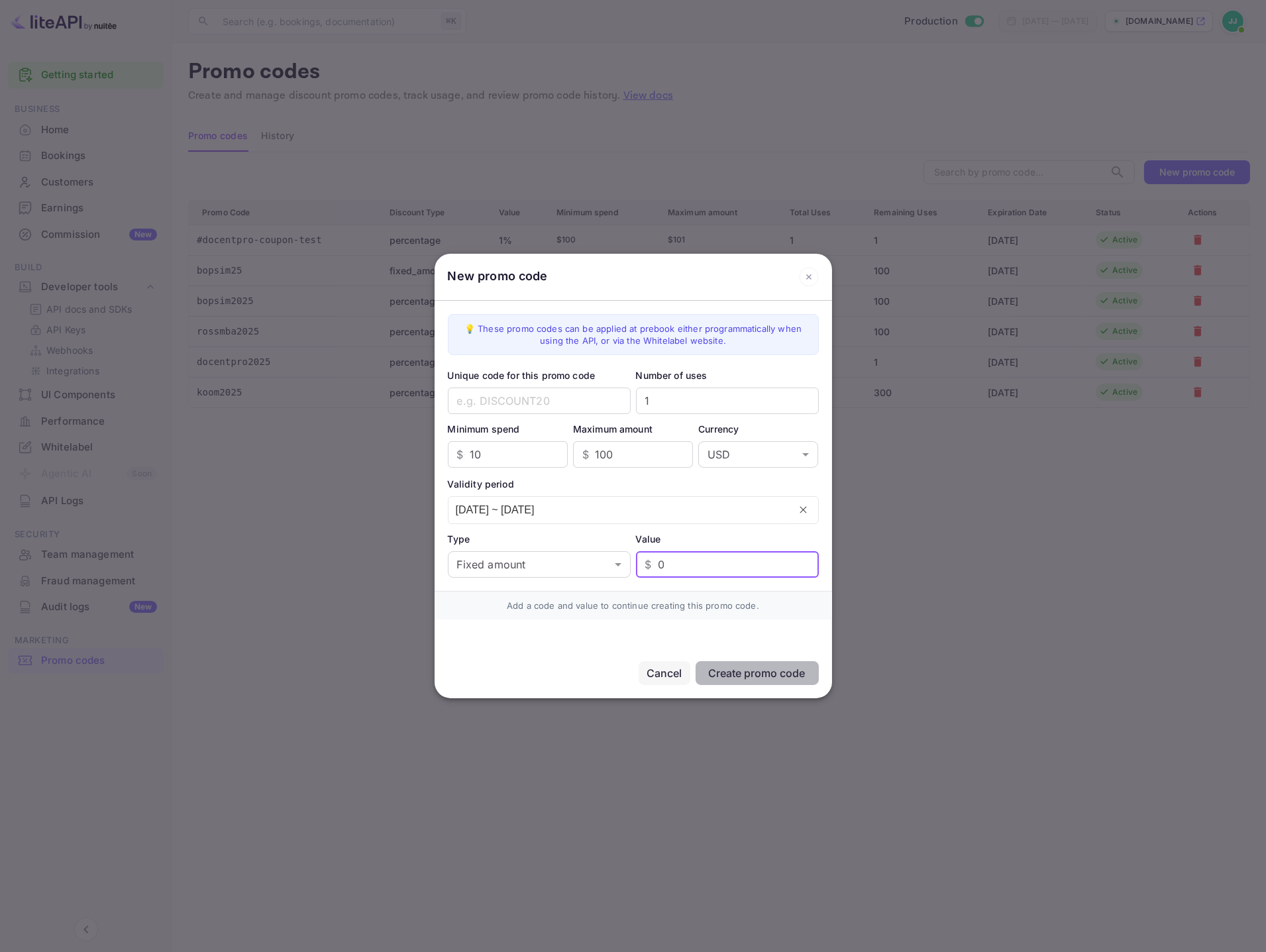
click at [811, 280] on icon at bounding box center [808, 277] width 20 height 20
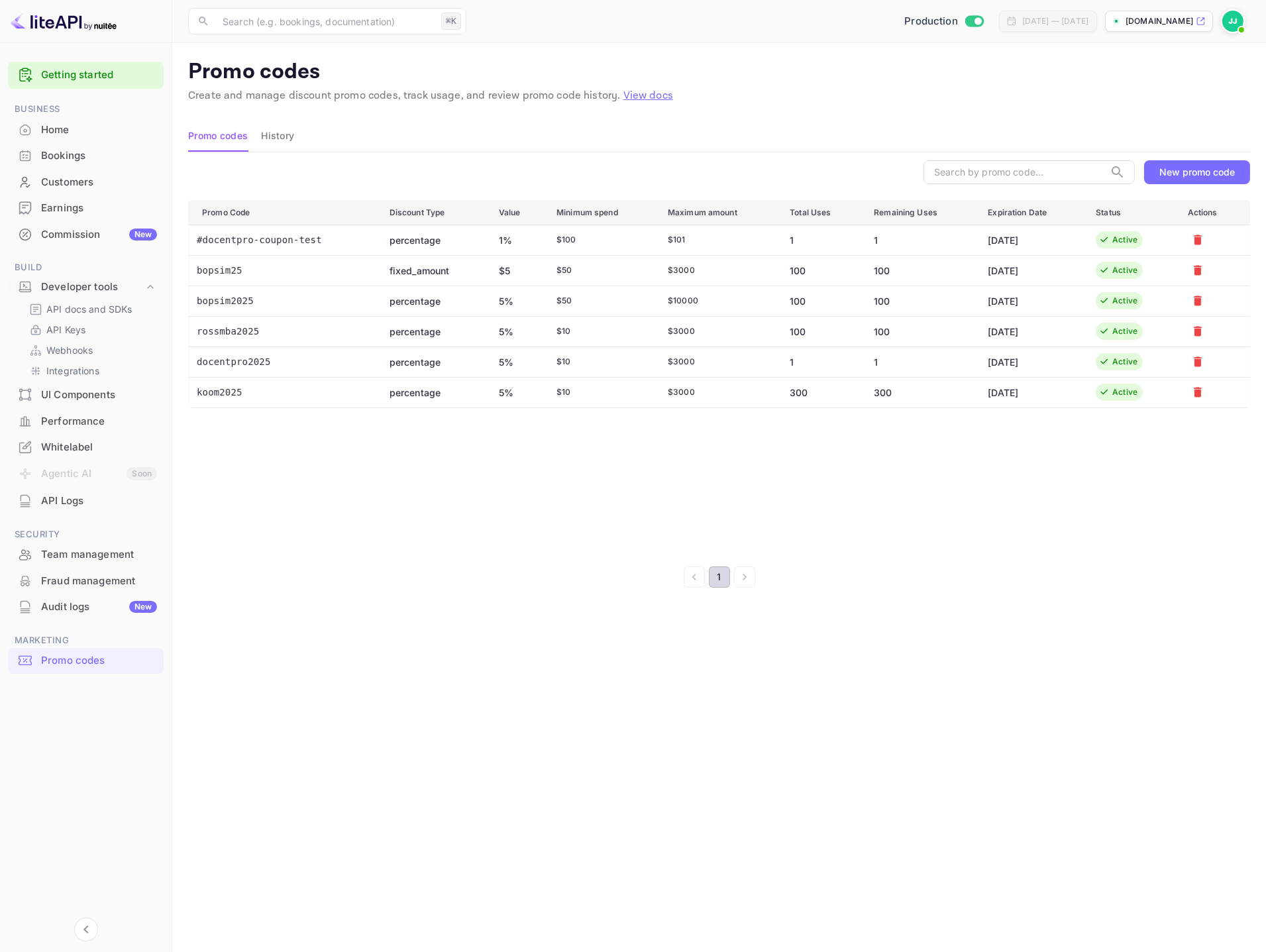
click at [301, 562] on div "​ New promo code Promo Code Discount Type Value Minimum spend Maximum amount To…" at bounding box center [719, 374] width 1062 height 443
